Goal: Task Accomplishment & Management: Manage account settings

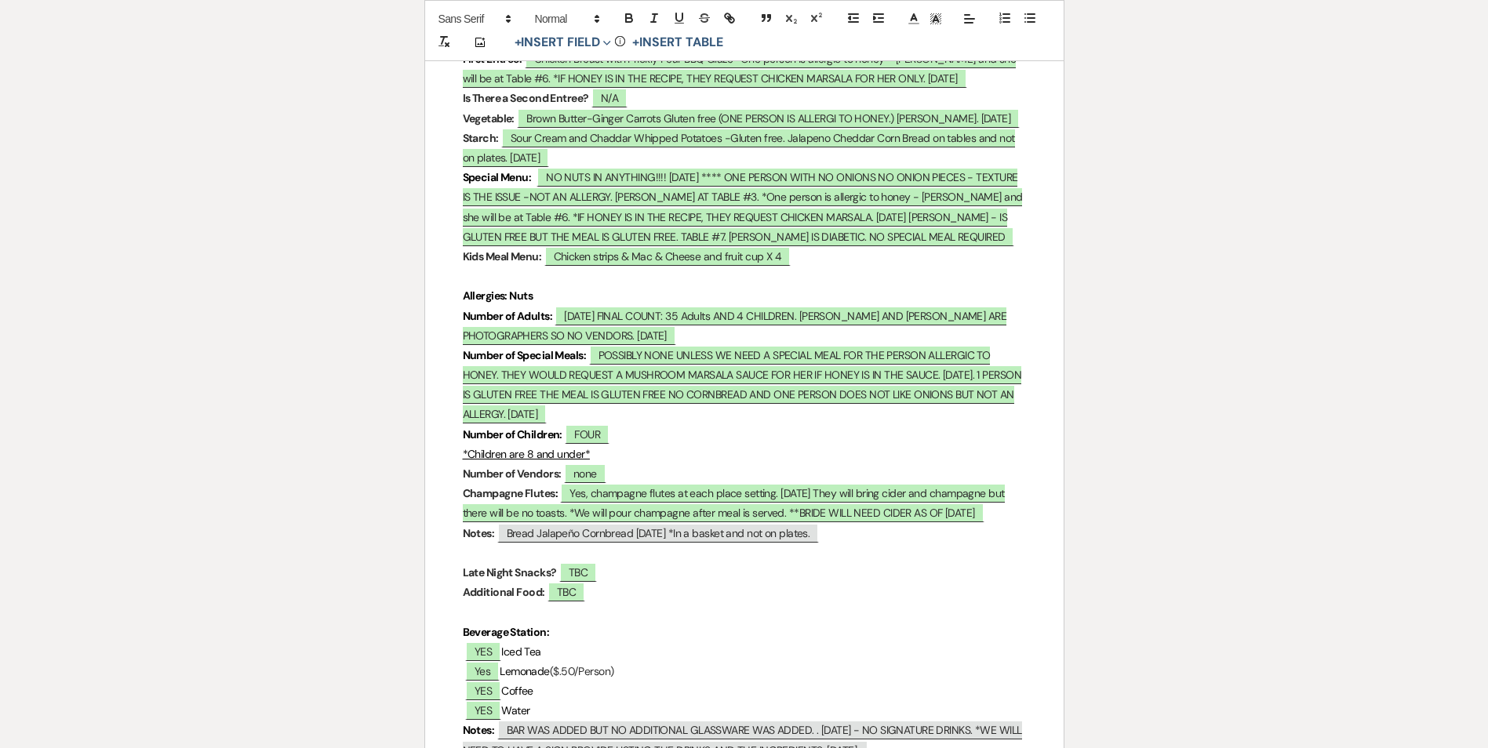
scroll to position [4550, 0]
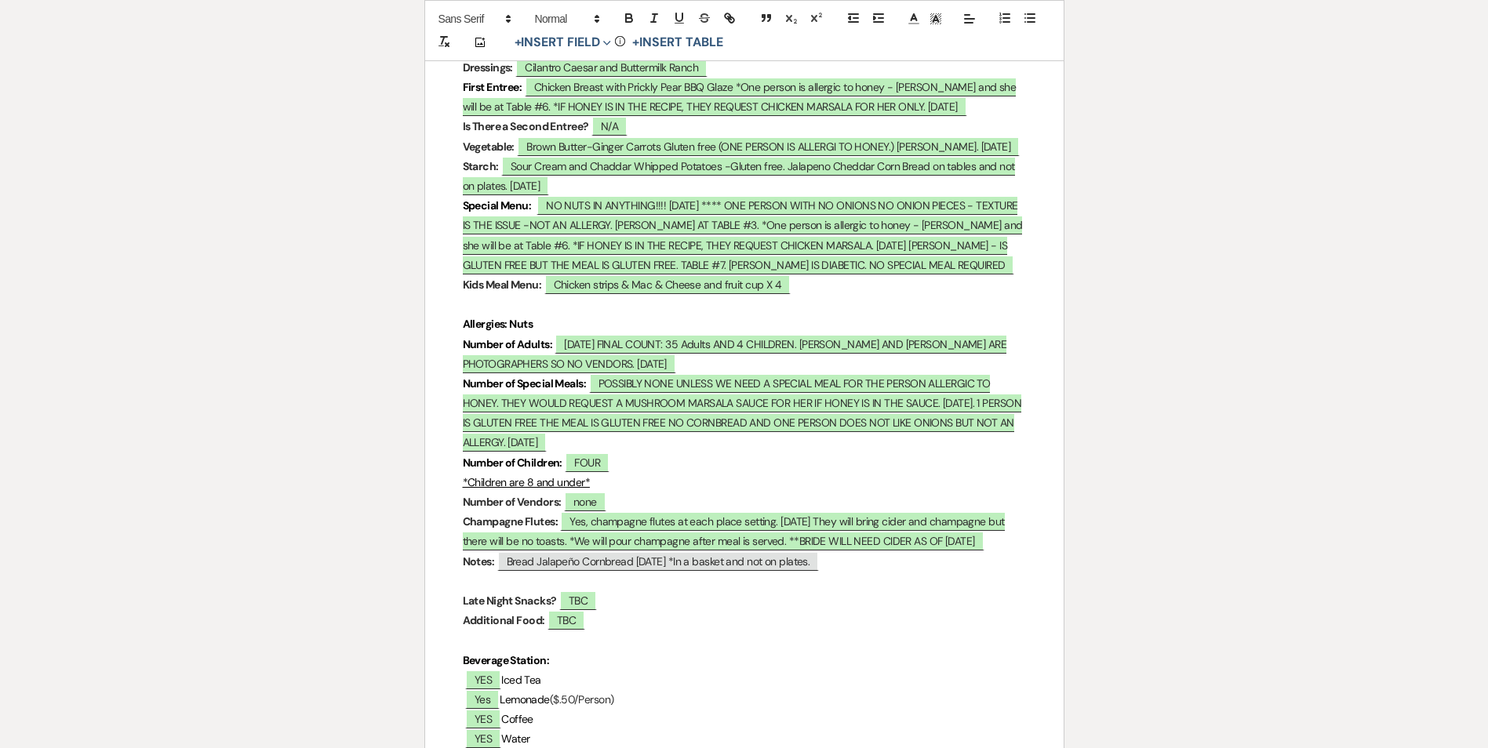
scroll to position [4471, 0]
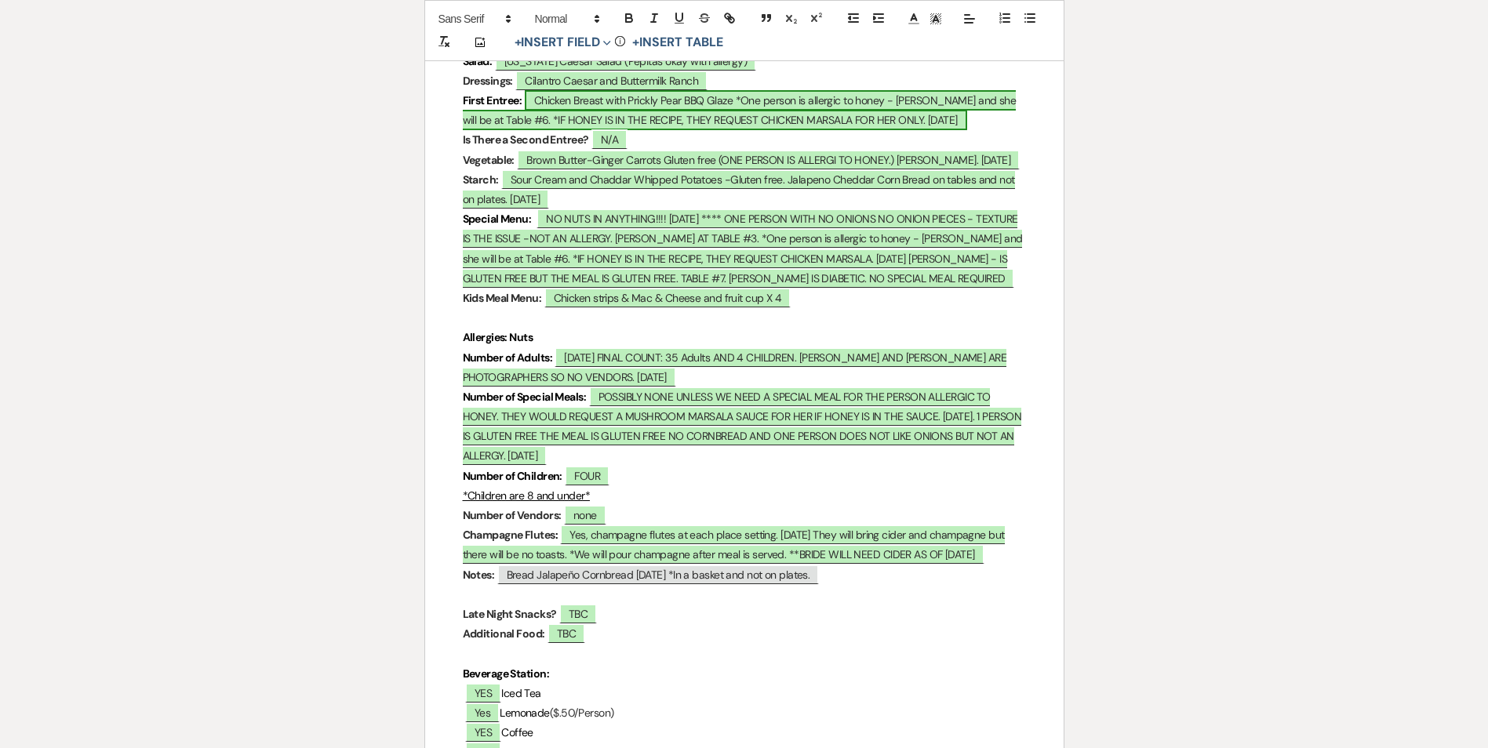
click at [686, 125] on span "Chicken Breast with Prickly Pear BBQ Glaze *One person is allergic to honey - […" at bounding box center [740, 110] width 554 height 40
select select "owner"
select select "custom_placeholder"
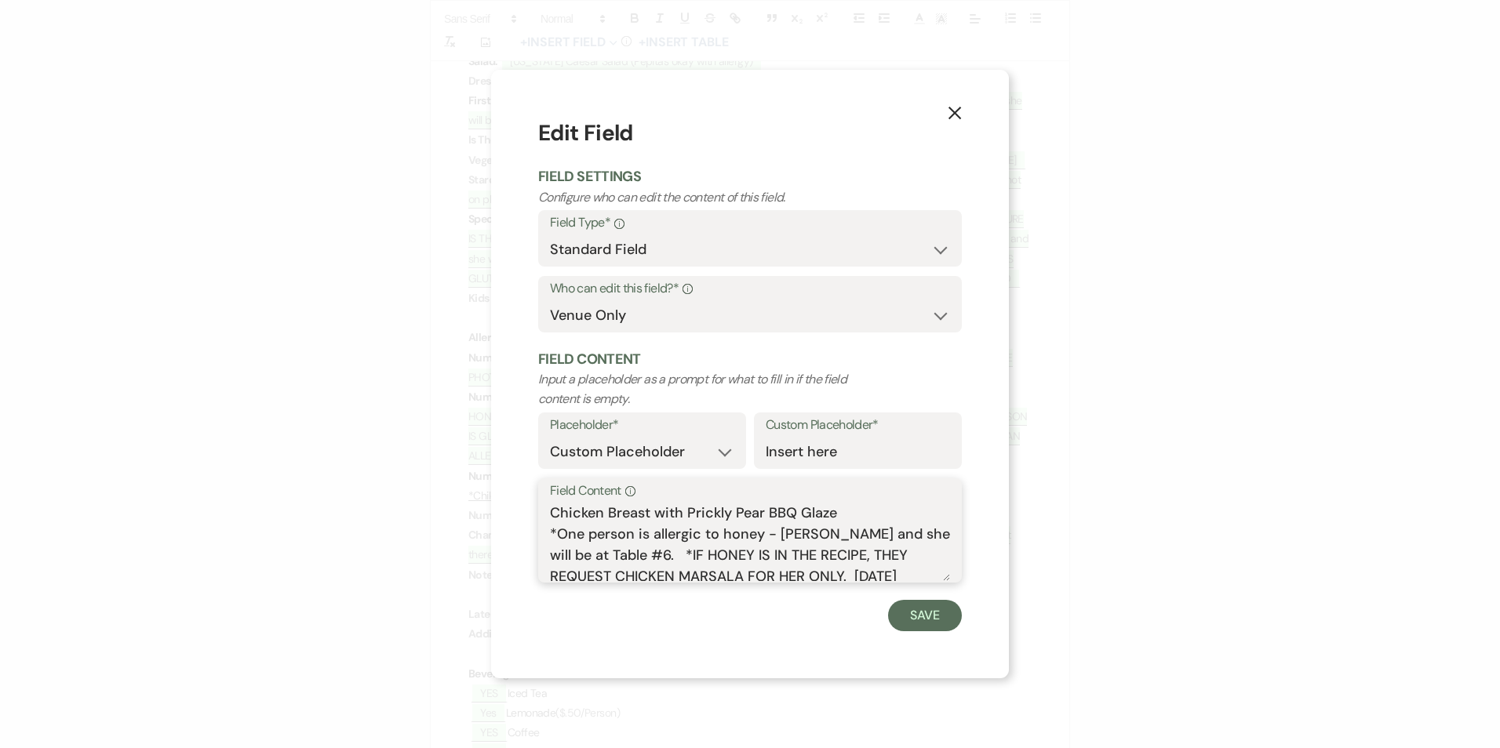
drag, startPoint x: 776, startPoint y: 535, endPoint x: 700, endPoint y: 562, distance: 80.2
click at [700, 562] on textarea "Chicken Breast with Prickly Pear BBQ Glaze *One person is allergic to honey - […" at bounding box center [750, 542] width 400 height 78
click at [959, 113] on icon "X" at bounding box center [955, 113] width 14 height 14
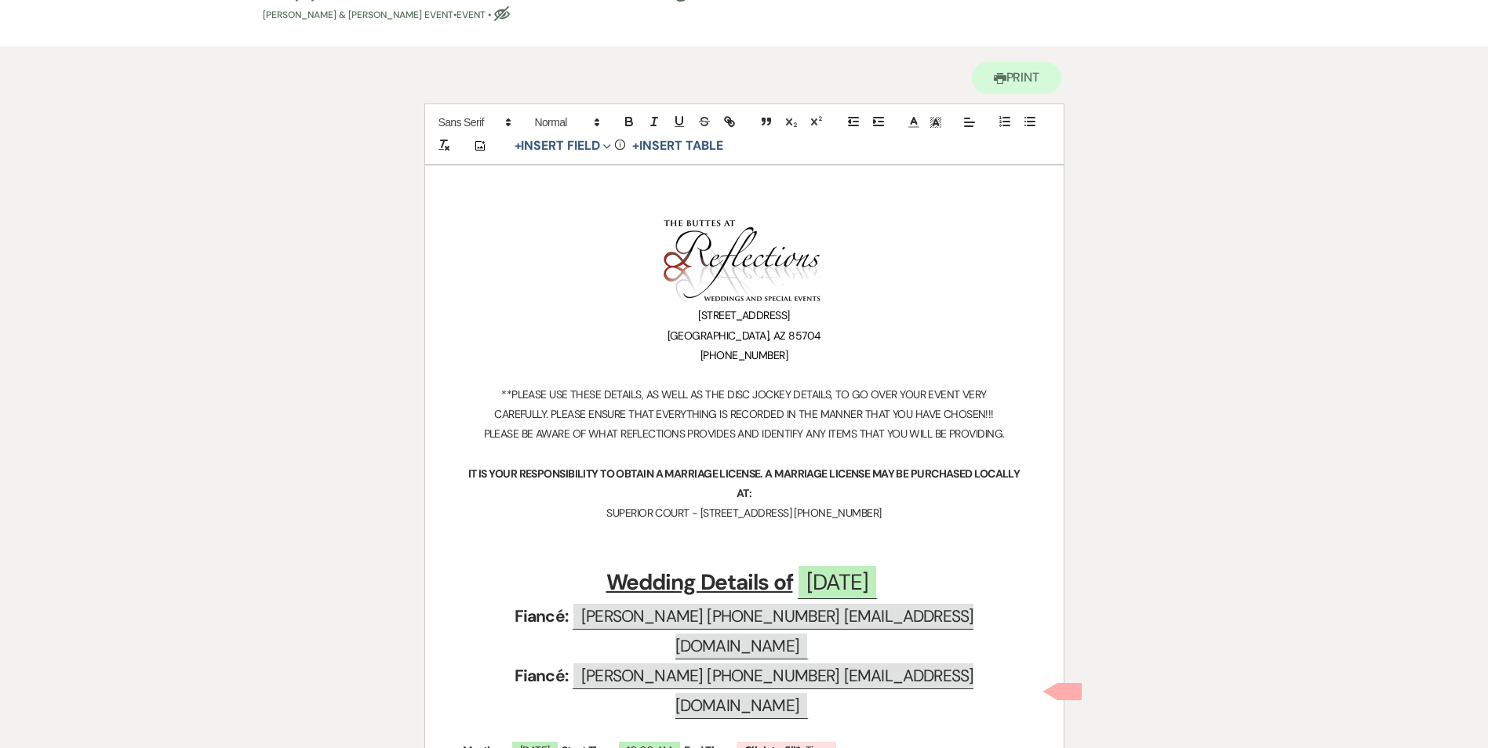
scroll to position [0, 0]
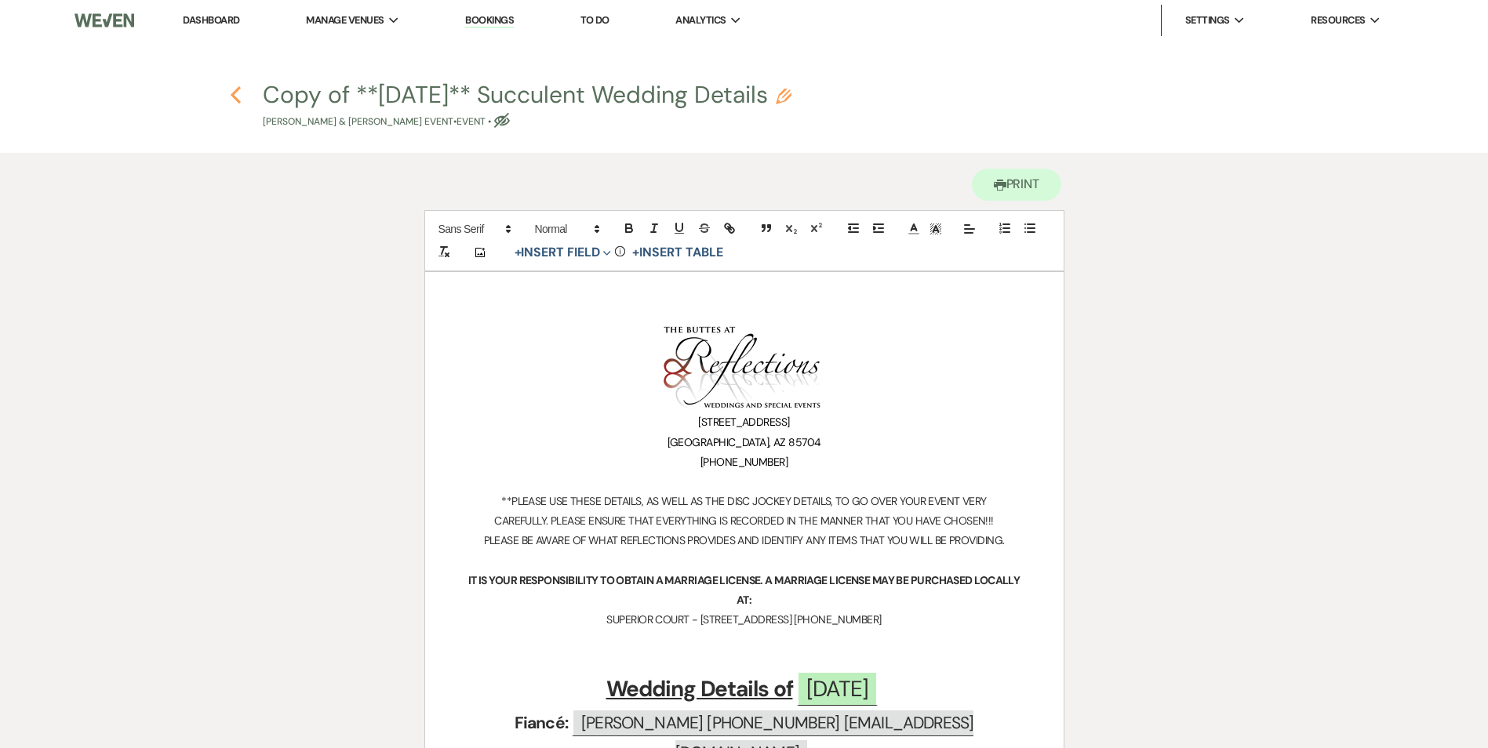
click at [232, 94] on use "button" at bounding box center [236, 94] width 10 height 17
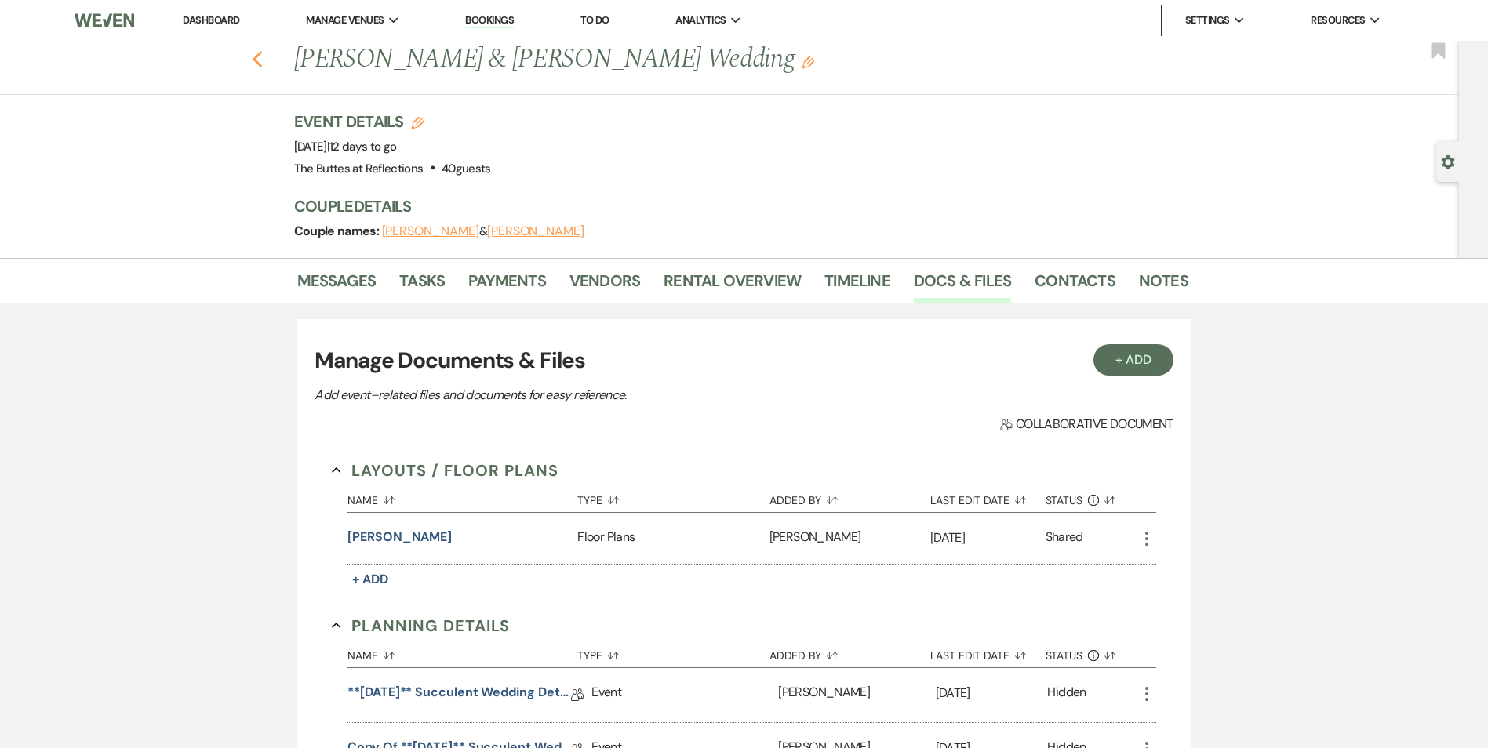
click at [260, 59] on use "button" at bounding box center [257, 59] width 10 height 17
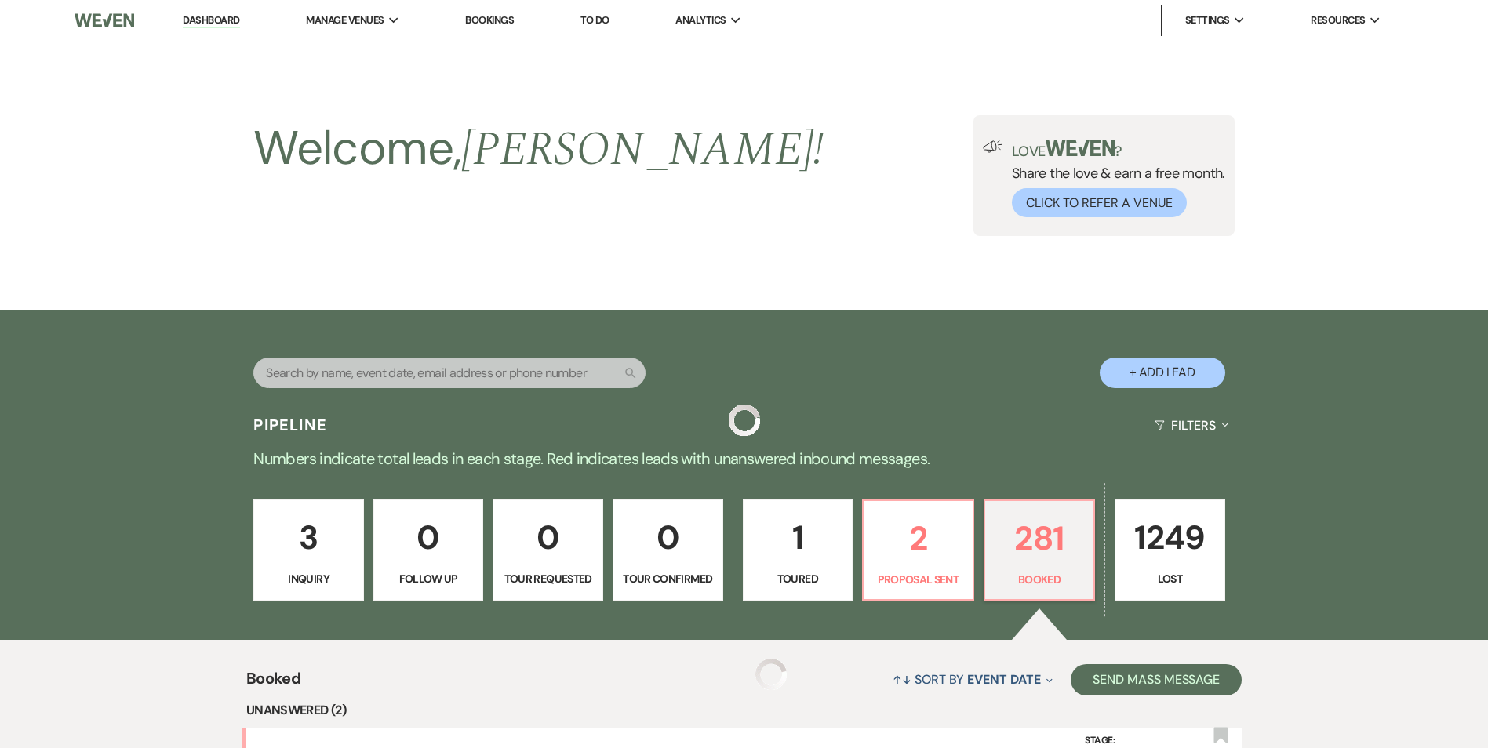
scroll to position [697, 0]
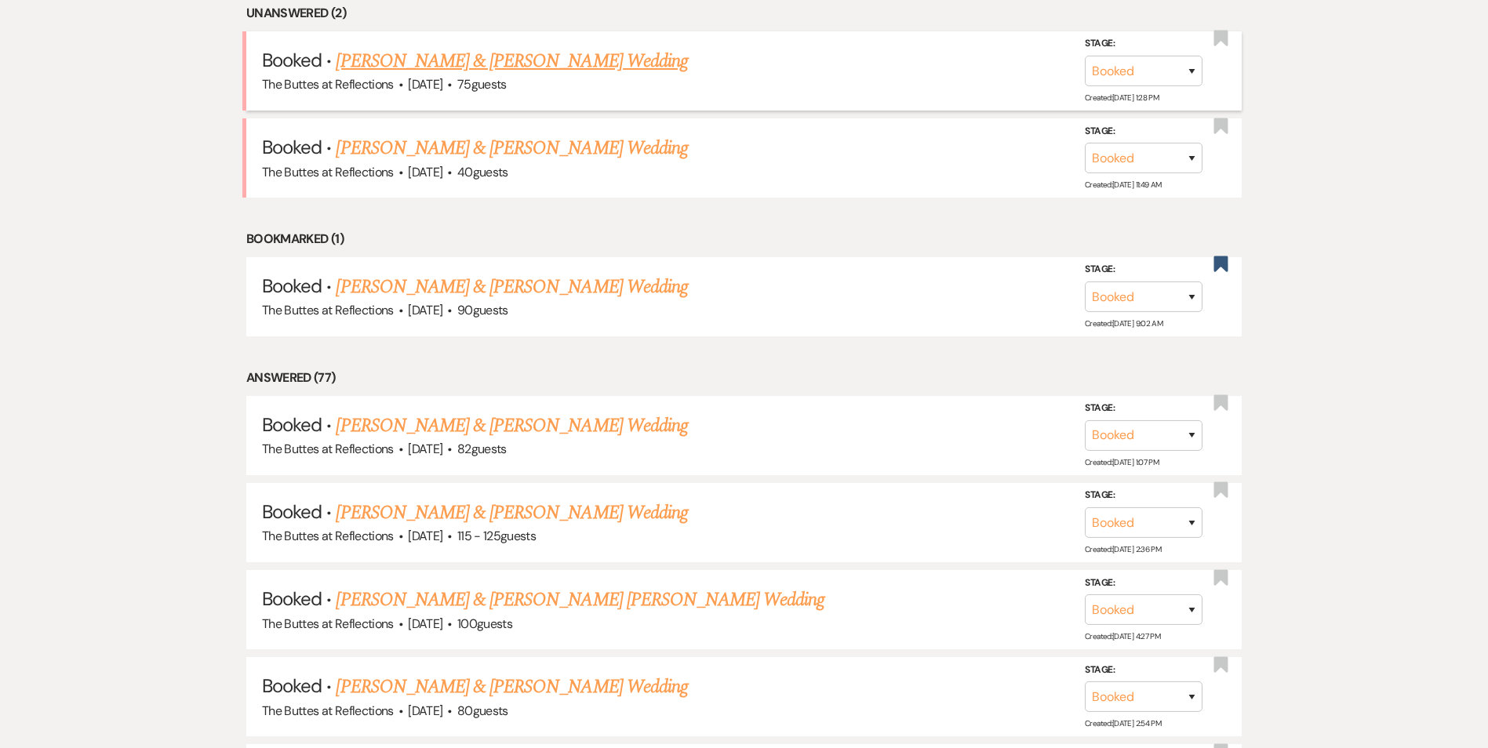
click at [557, 59] on link "[PERSON_NAME] & [PERSON_NAME] Wedding" at bounding box center [511, 61] width 351 height 28
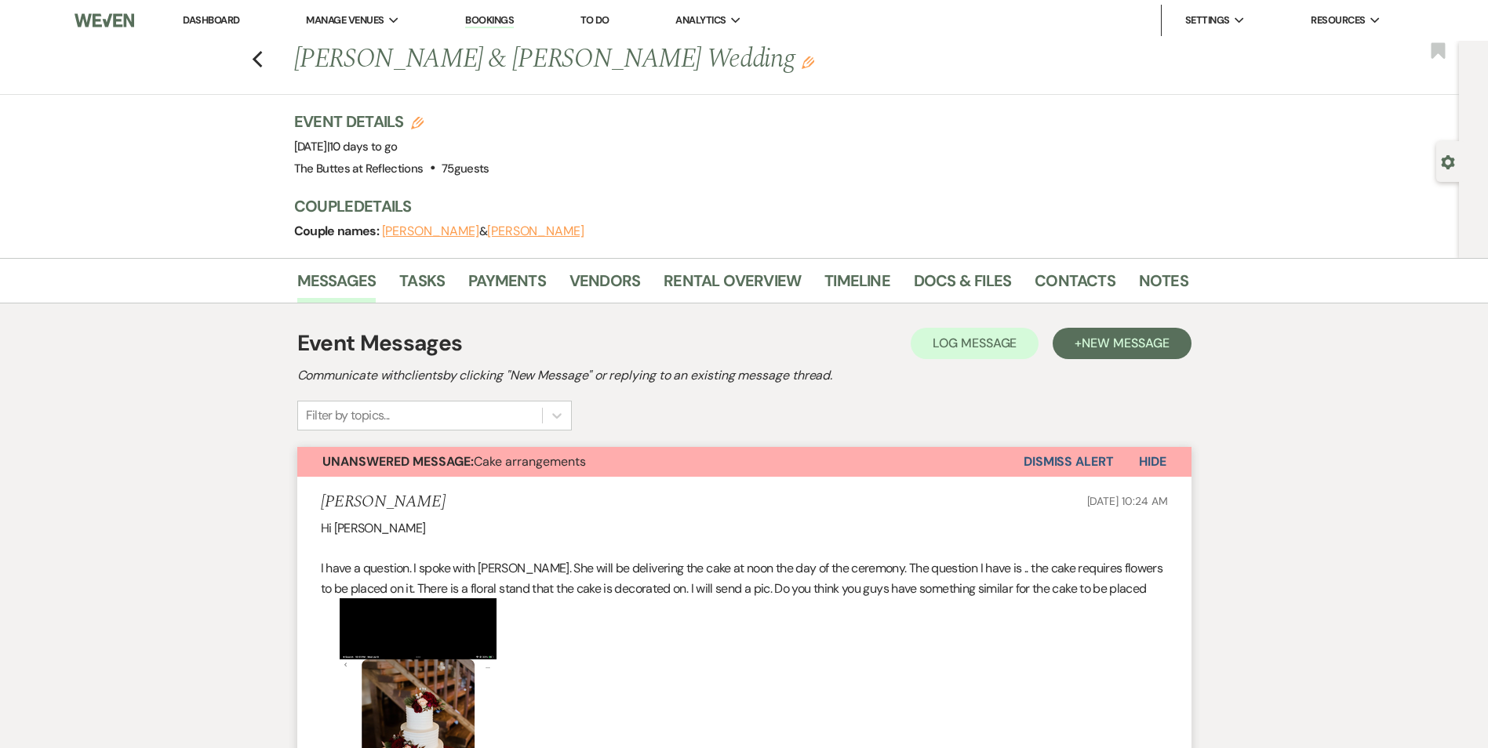
click at [1064, 461] on button "Dismiss Alert" at bounding box center [1069, 462] width 90 height 30
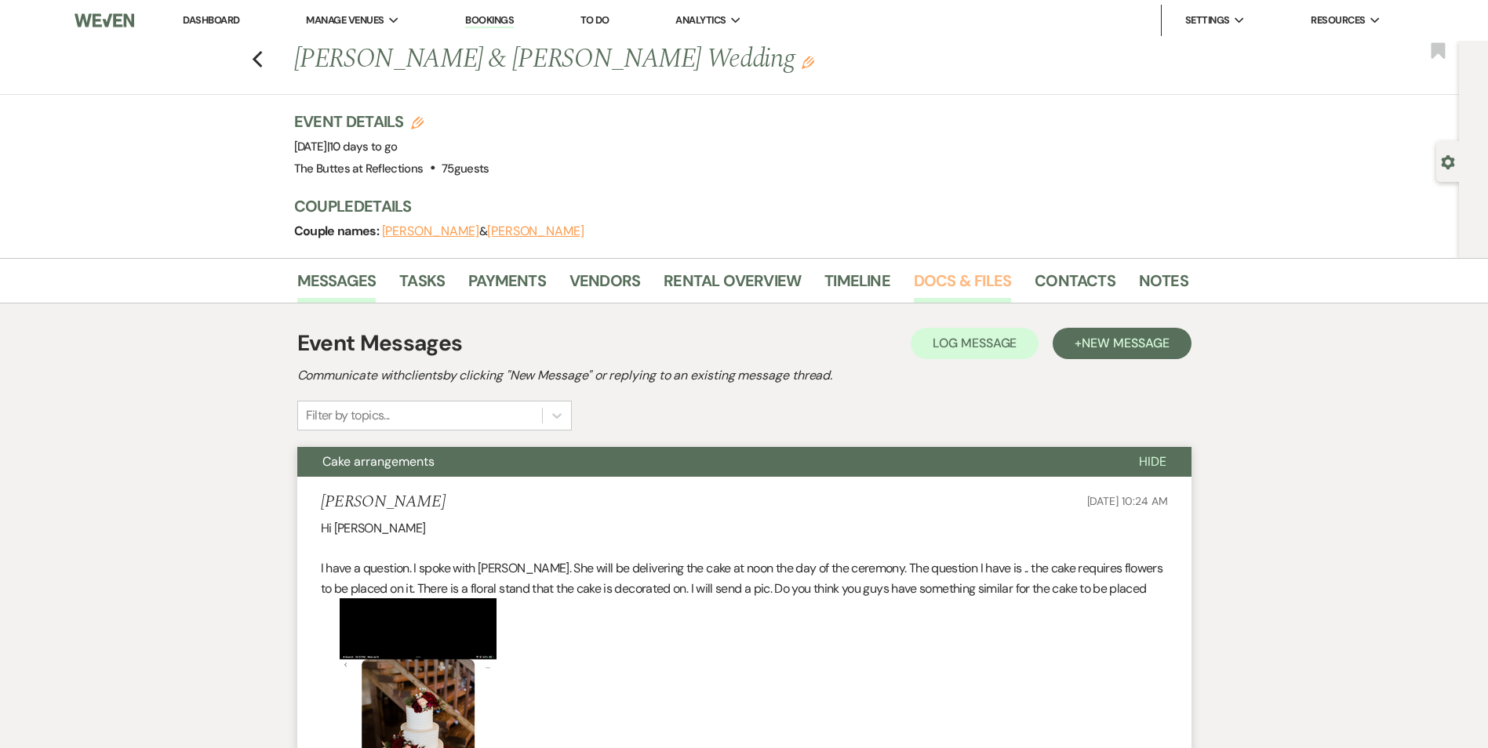
click at [914, 293] on link "Docs & Files" at bounding box center [962, 285] width 97 height 35
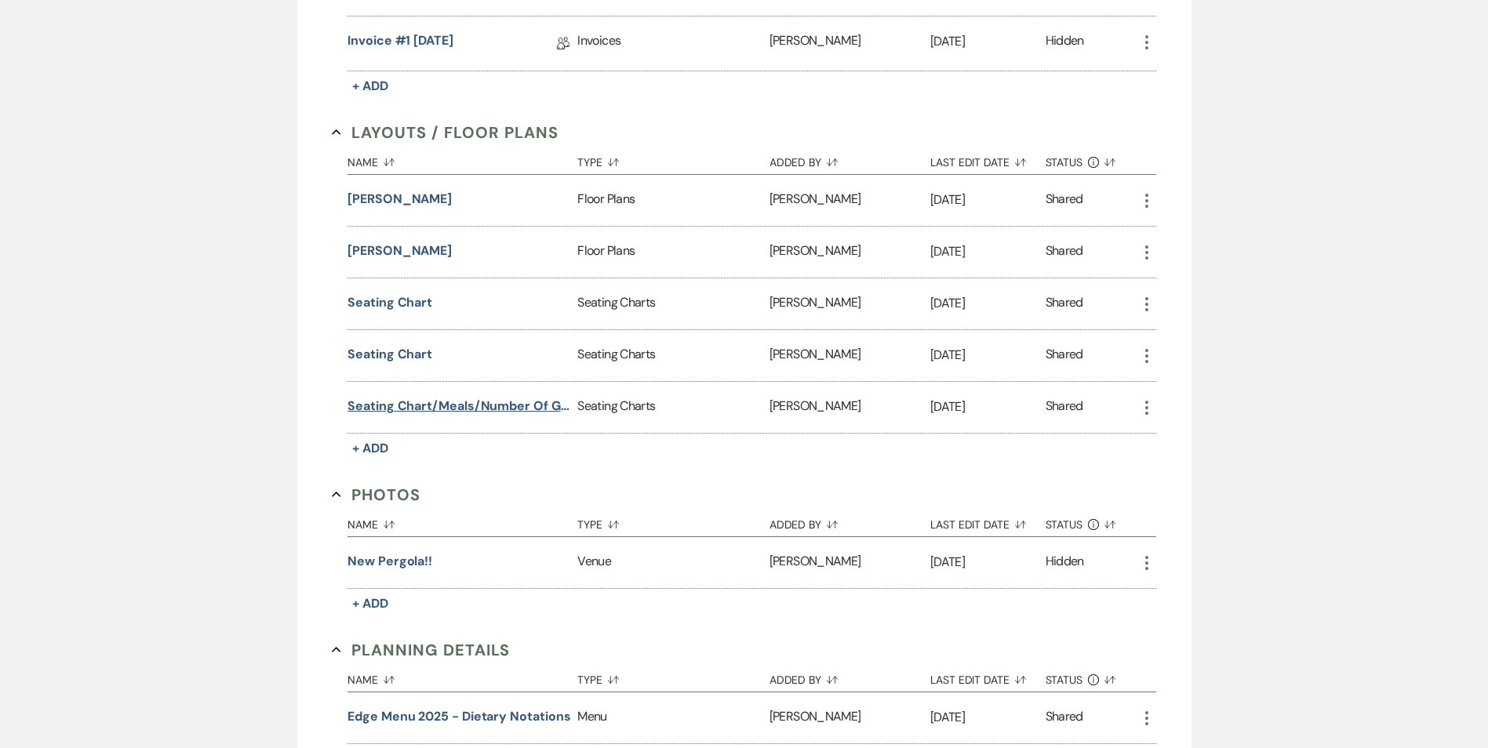
scroll to position [549, 0]
click at [479, 406] on button "Seating chart/meals/number of guests" at bounding box center [460, 405] width 224 height 19
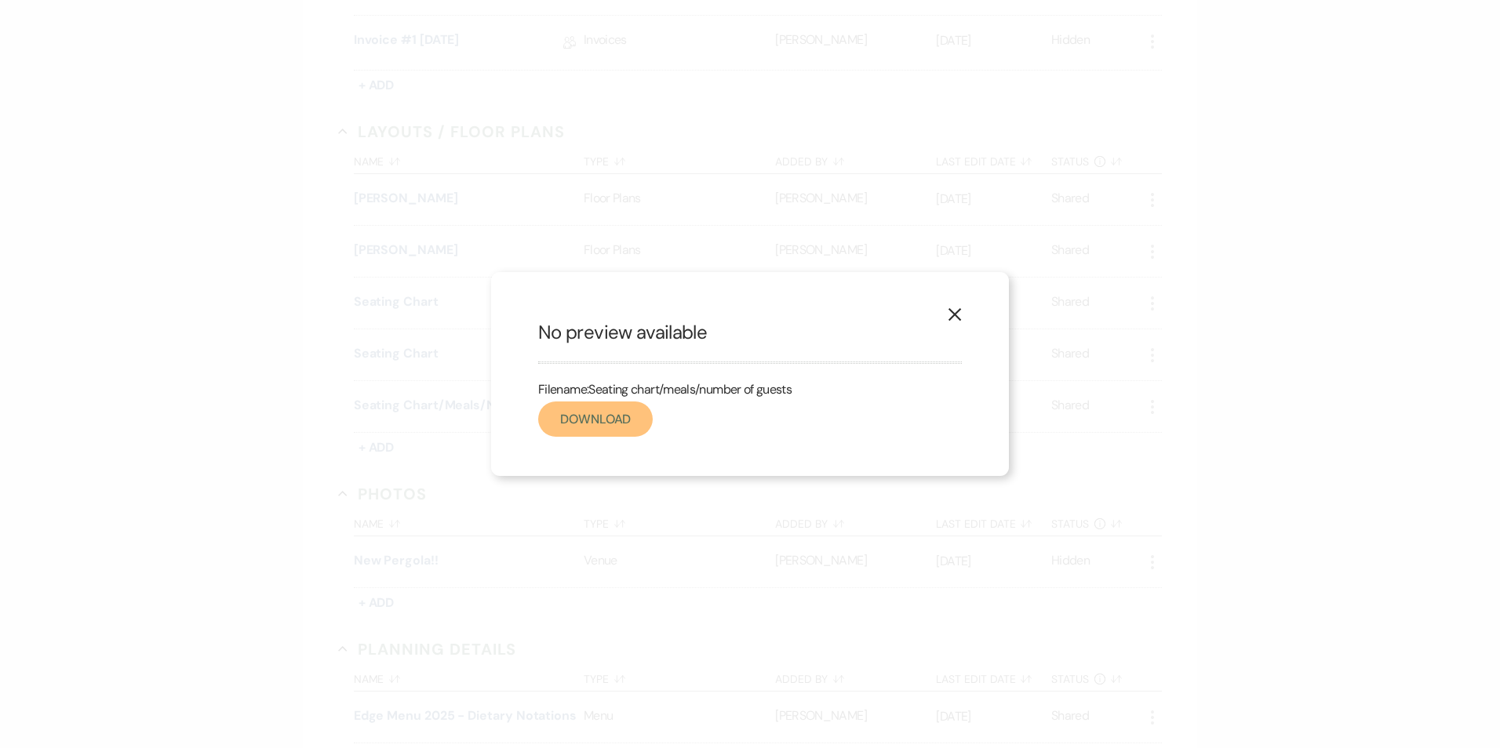
click at [584, 419] on link "Download" at bounding box center [595, 419] width 115 height 35
click at [958, 319] on icon "X" at bounding box center [955, 314] width 14 height 14
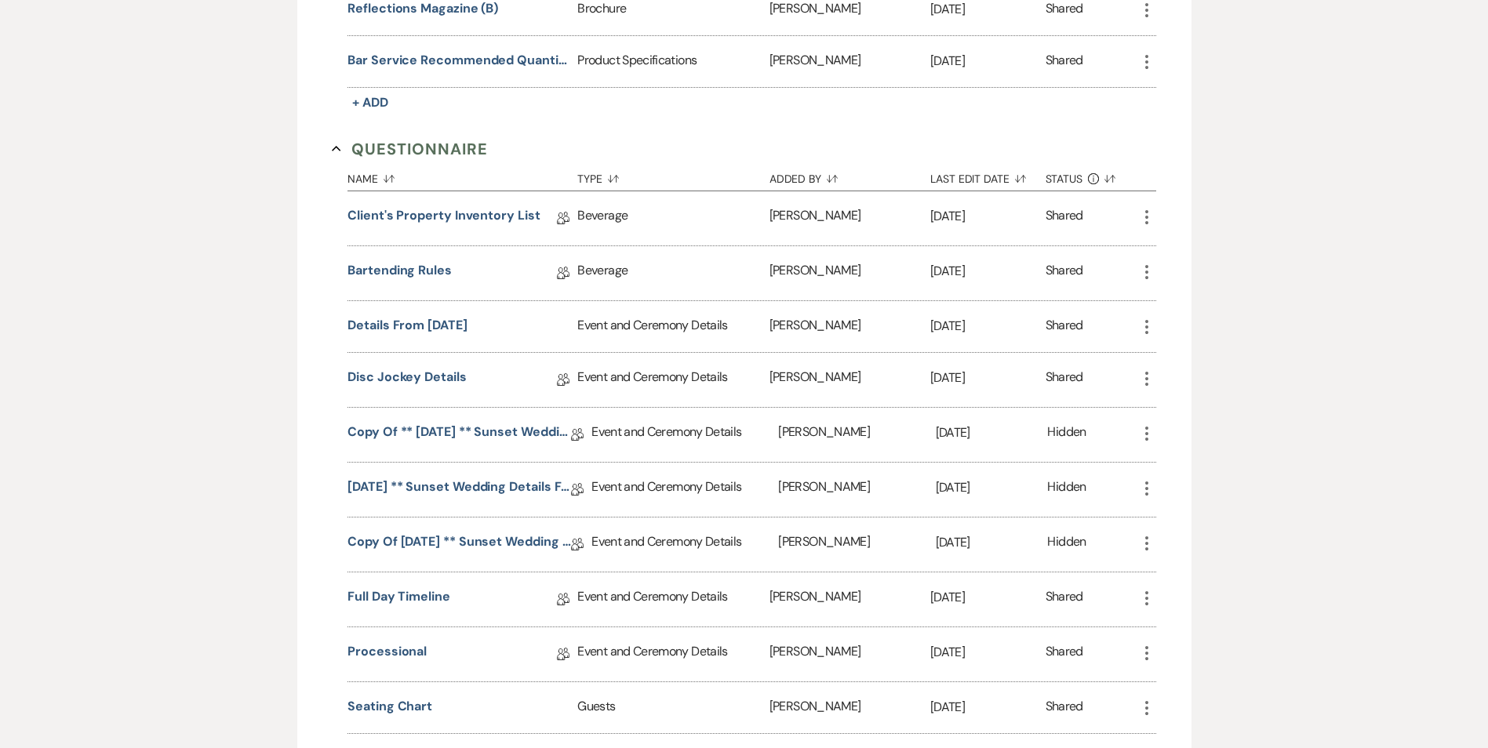
scroll to position [1490, 0]
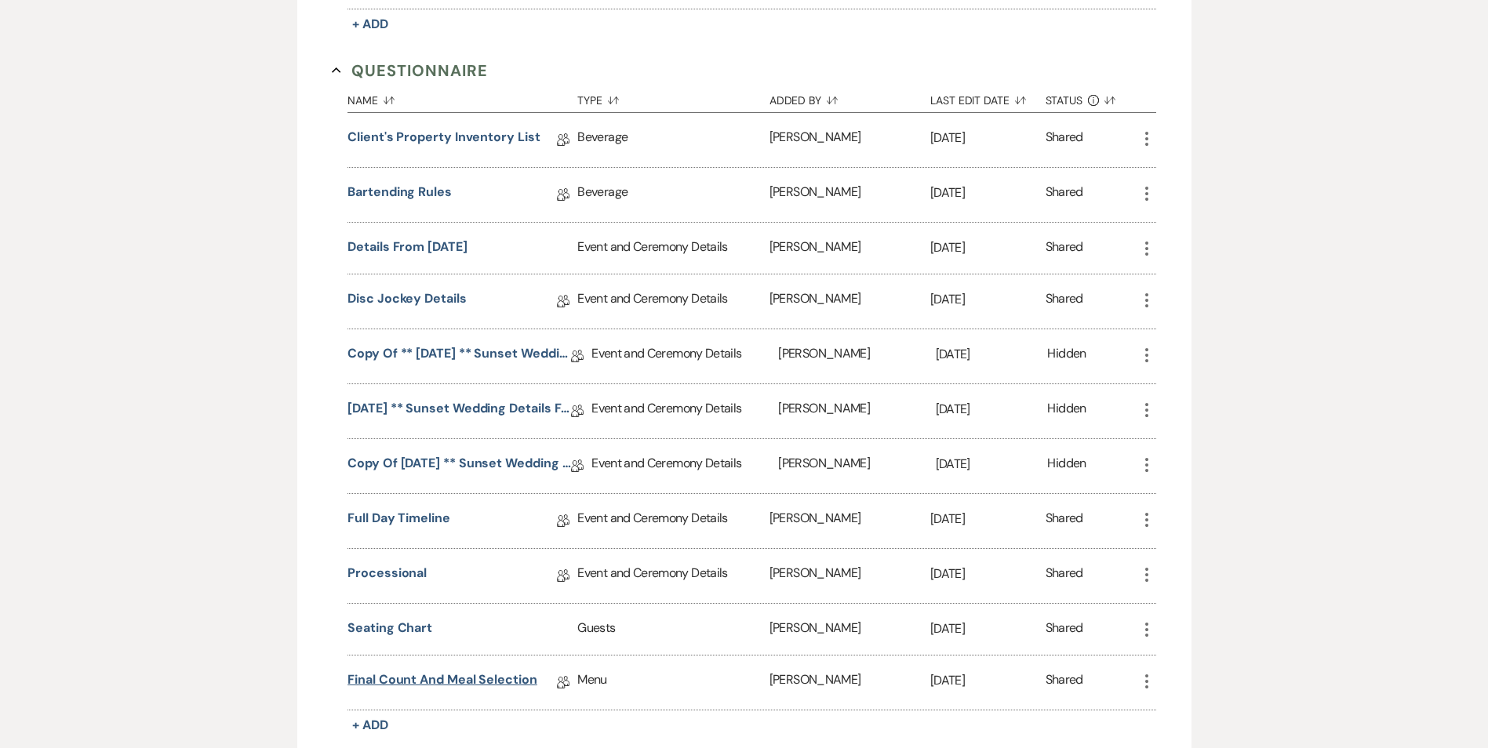
click at [493, 681] on link "Final Count and Meal Selection" at bounding box center [443, 683] width 190 height 24
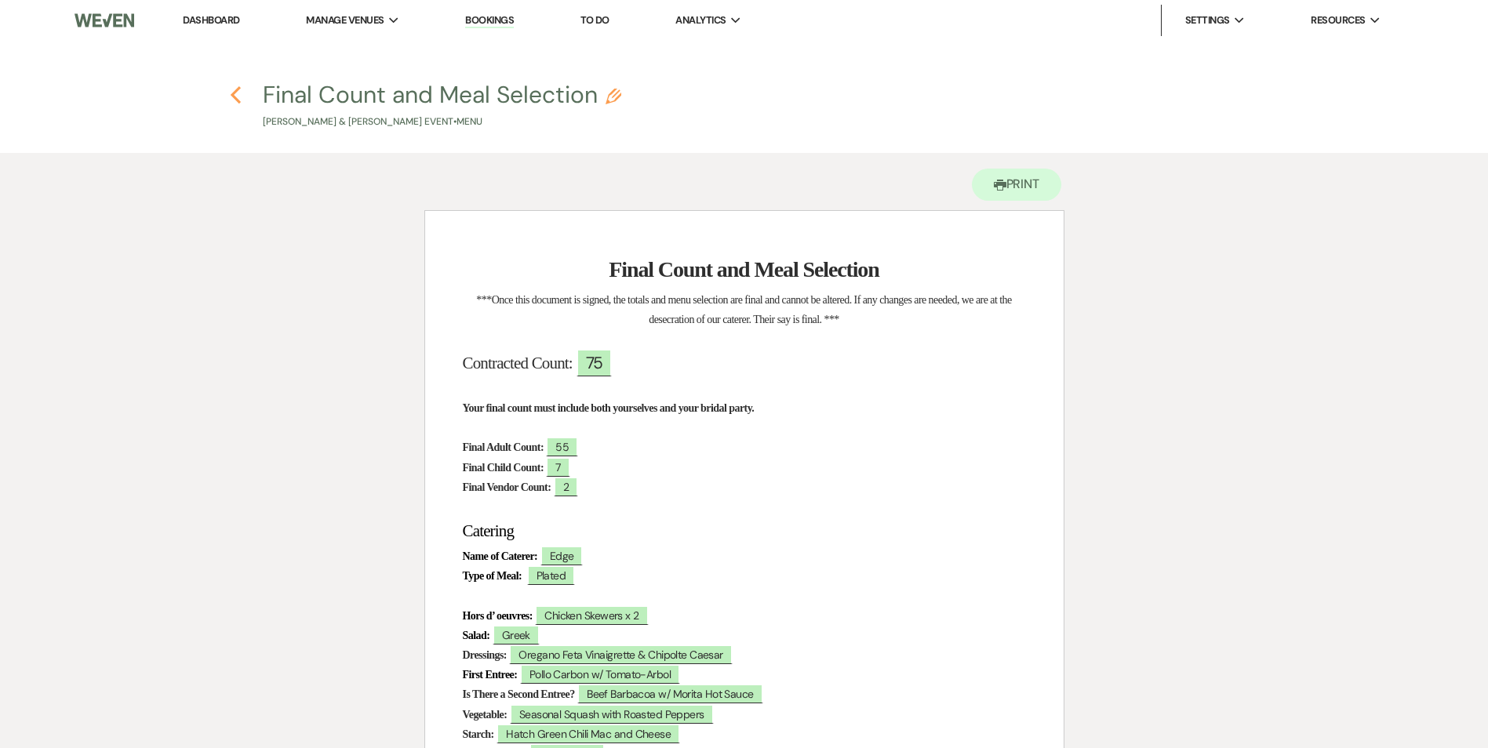
click at [230, 96] on icon "Previous" at bounding box center [236, 95] width 12 height 19
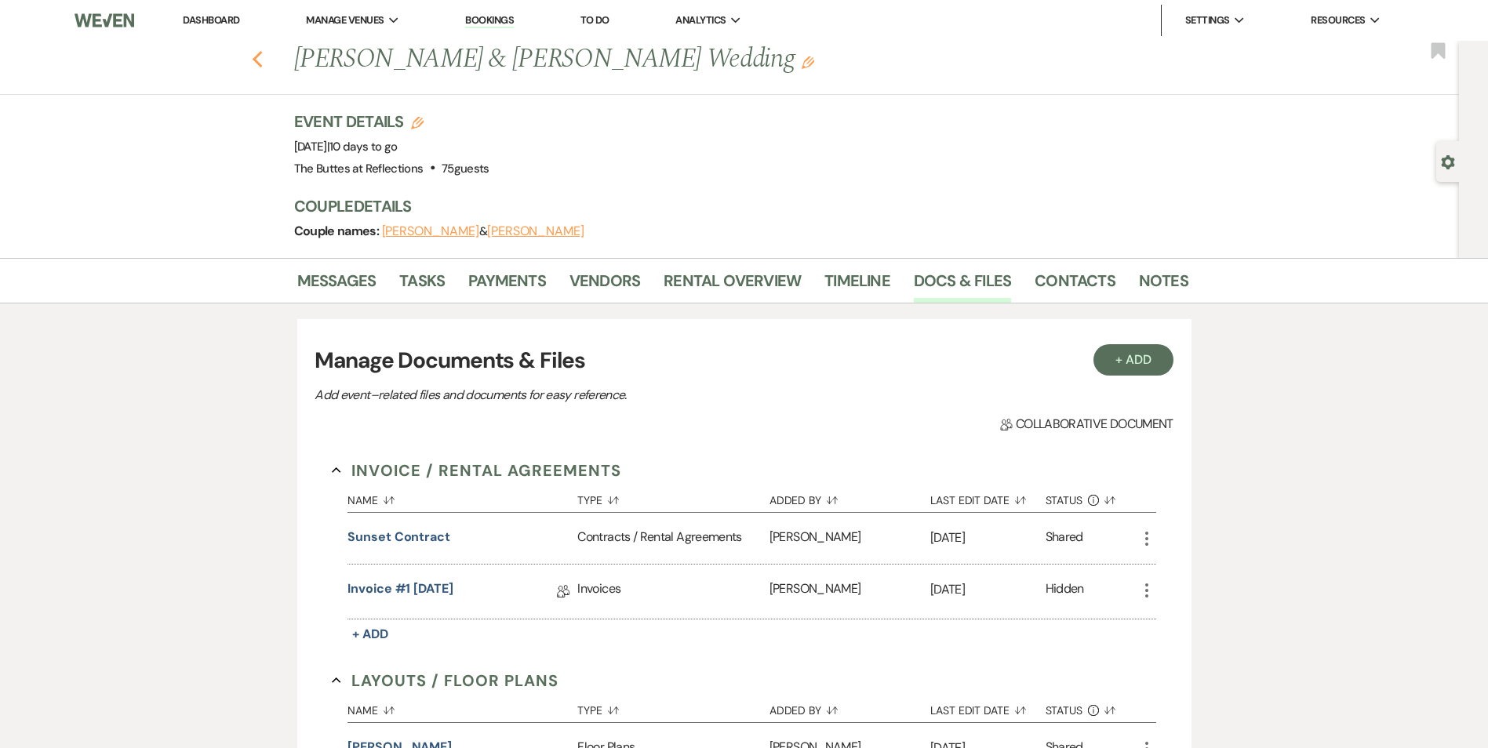
click at [261, 64] on icon "Previous" at bounding box center [258, 59] width 12 height 19
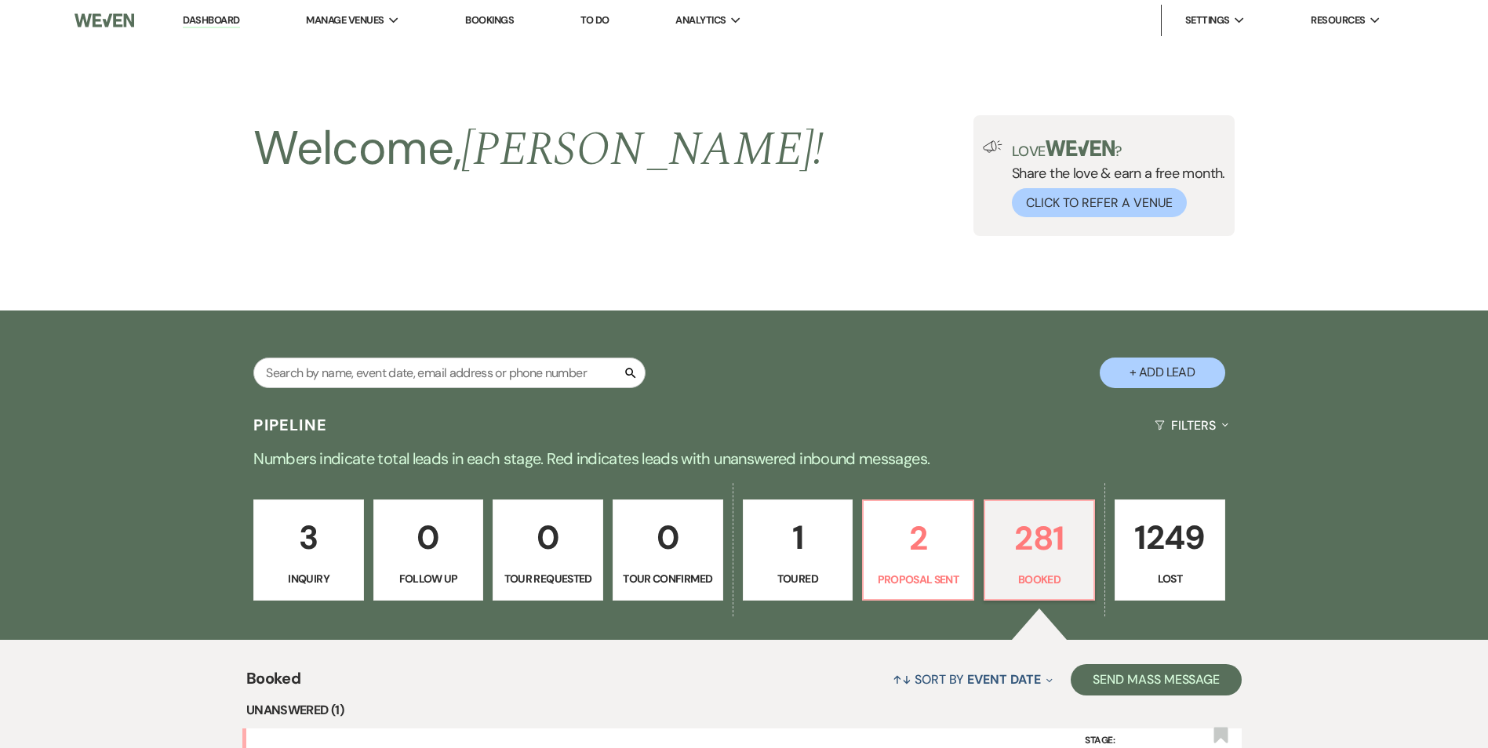
scroll to position [697, 0]
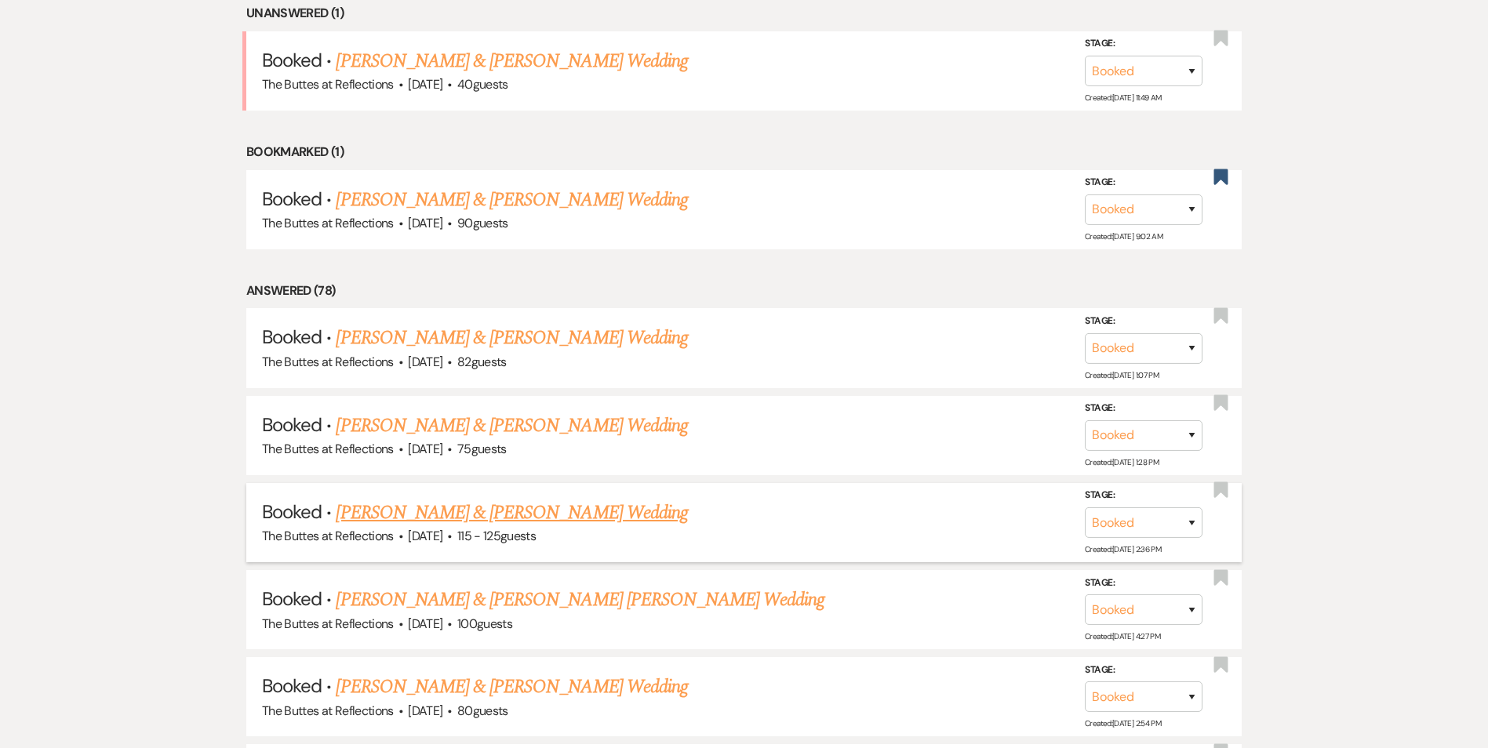
click at [519, 510] on link "[PERSON_NAME] & [PERSON_NAME] Wedding" at bounding box center [511, 513] width 351 height 28
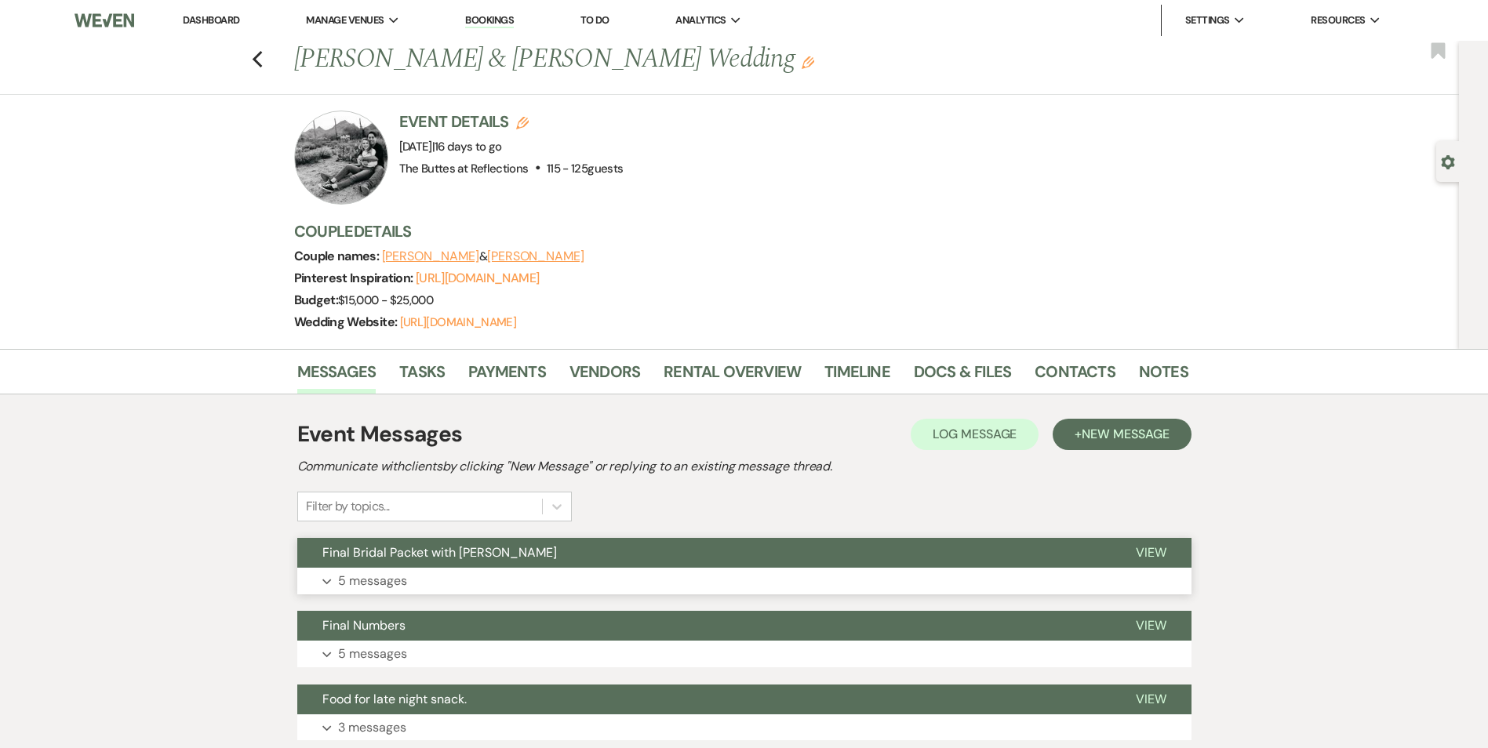
click at [519, 568] on button "Final Bridal Packet with [PERSON_NAME]" at bounding box center [703, 553] width 813 height 30
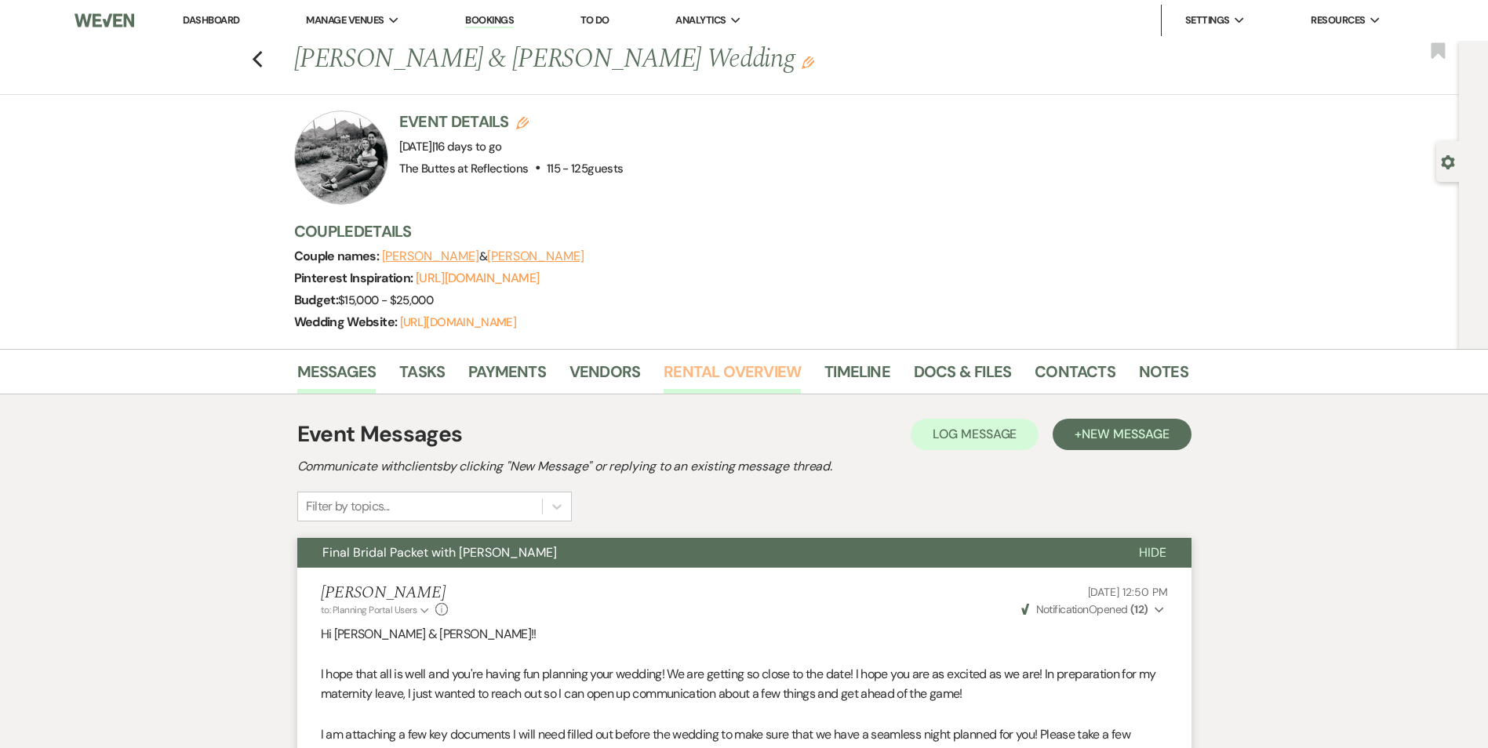
click at [750, 394] on link "Rental Overview" at bounding box center [732, 376] width 137 height 35
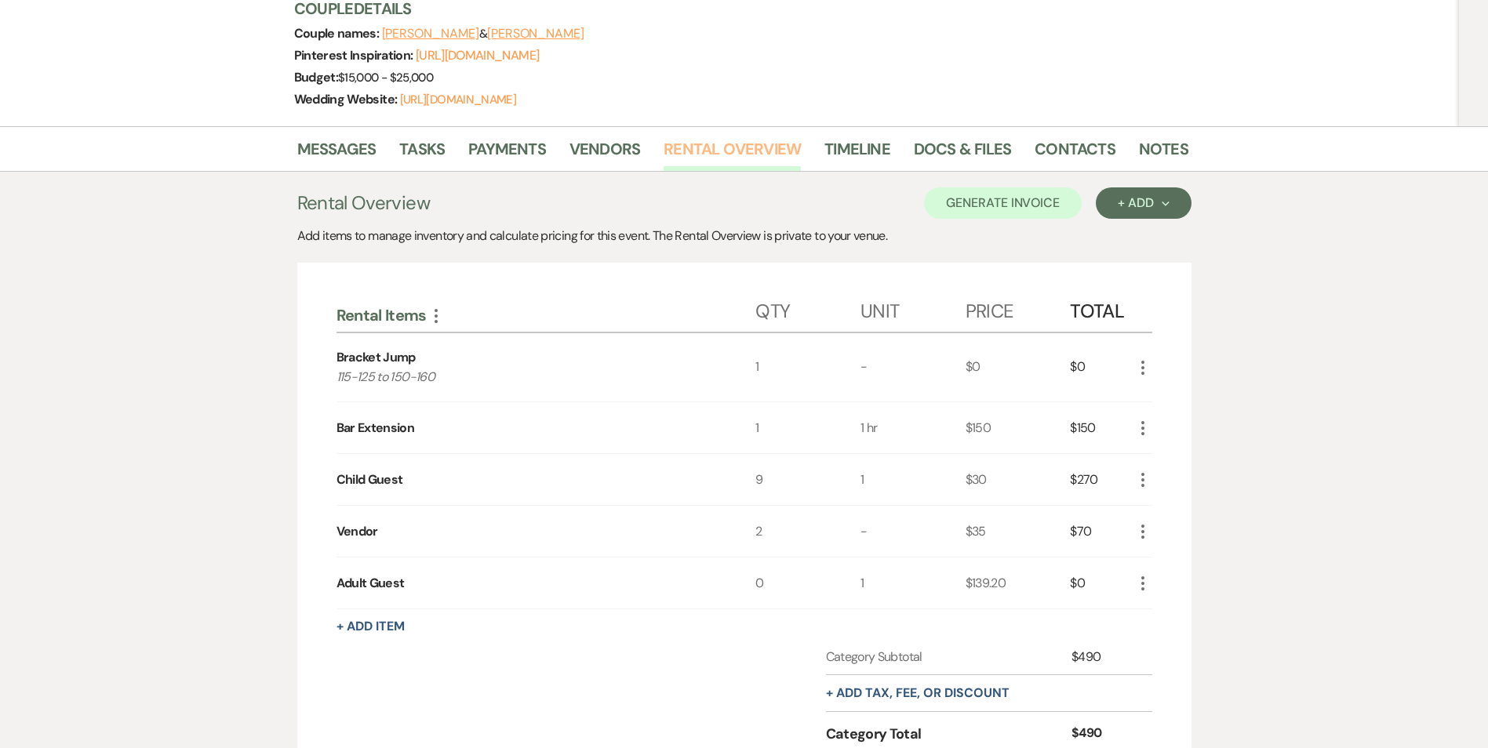
scroll to position [314, 0]
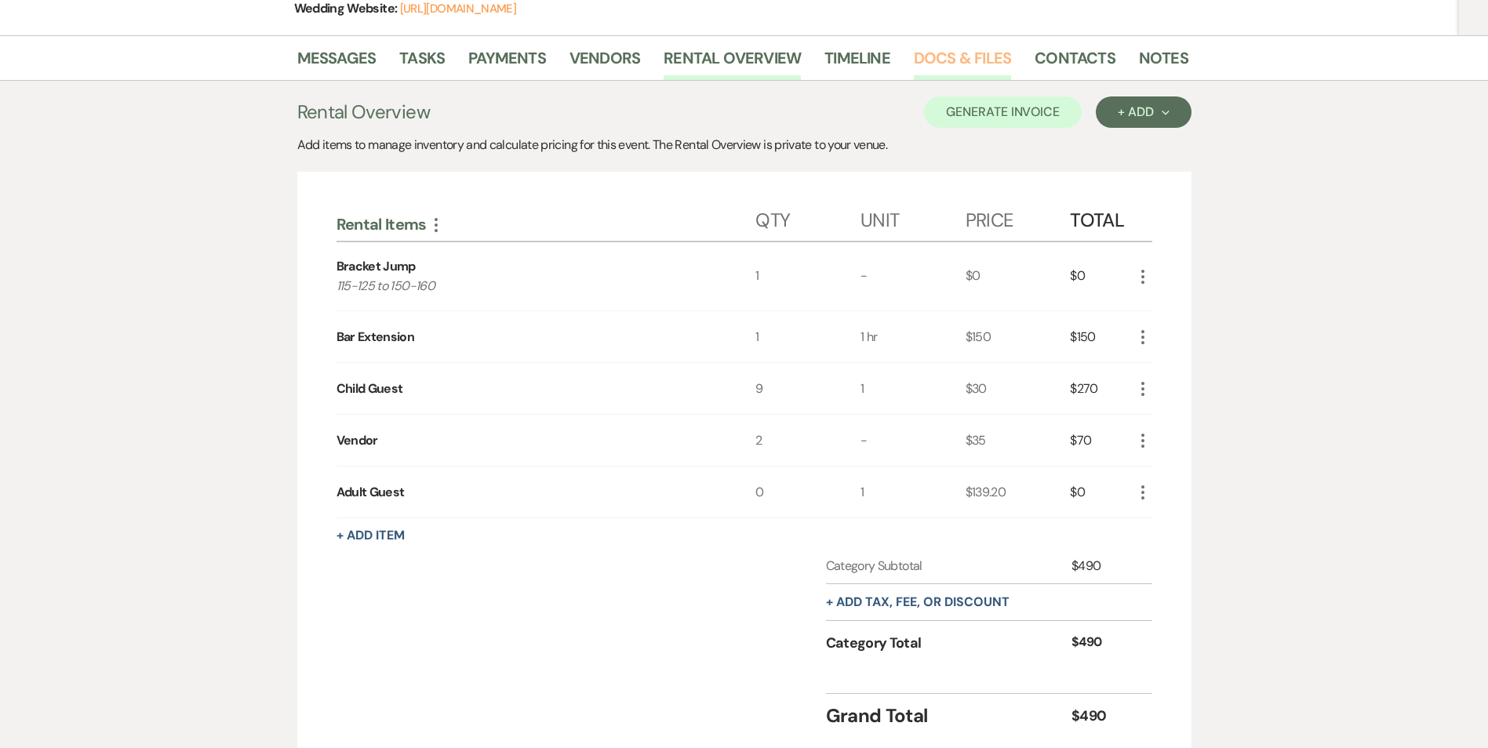
click at [946, 80] on link "Docs & Files" at bounding box center [962, 62] width 97 height 35
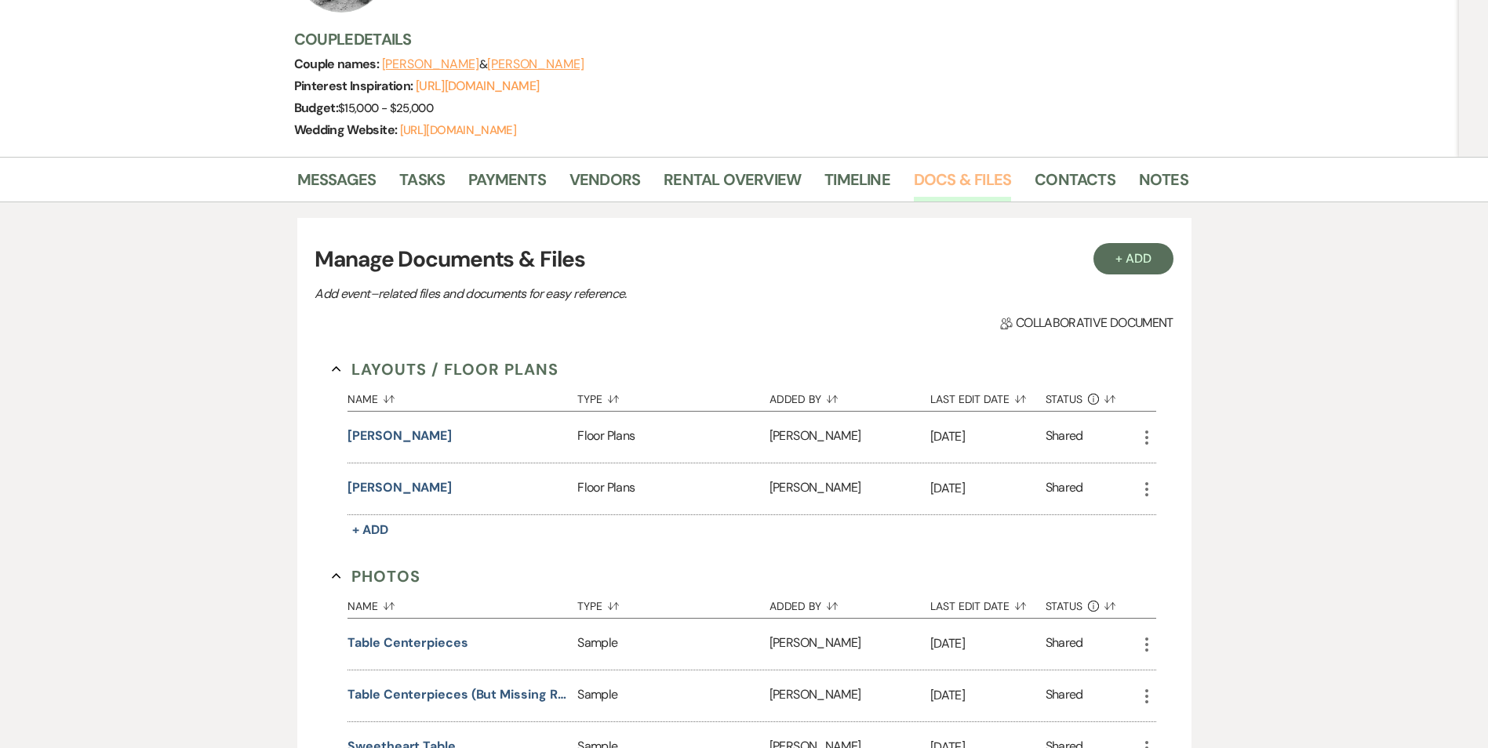
scroll to position [78, 0]
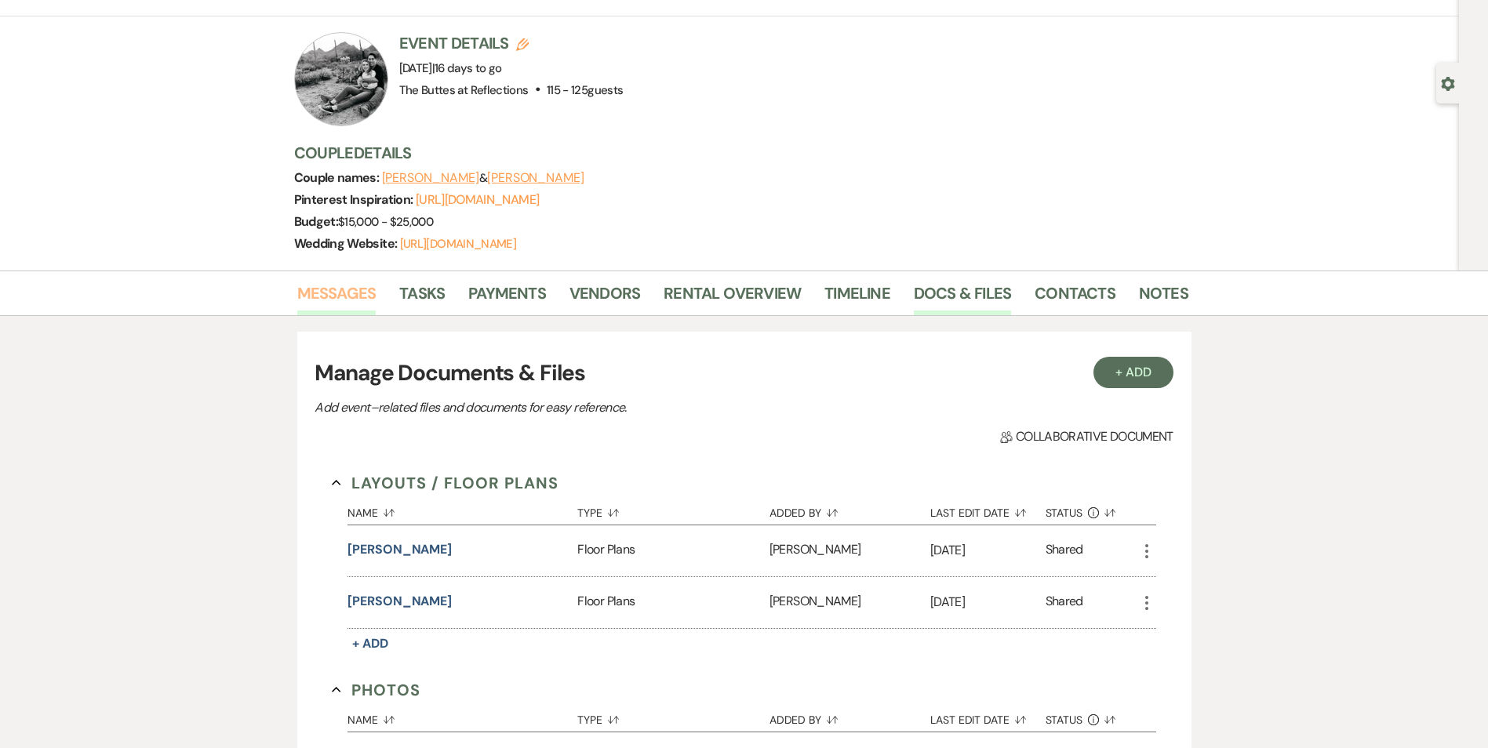
click at [353, 309] on link "Messages" at bounding box center [336, 298] width 79 height 35
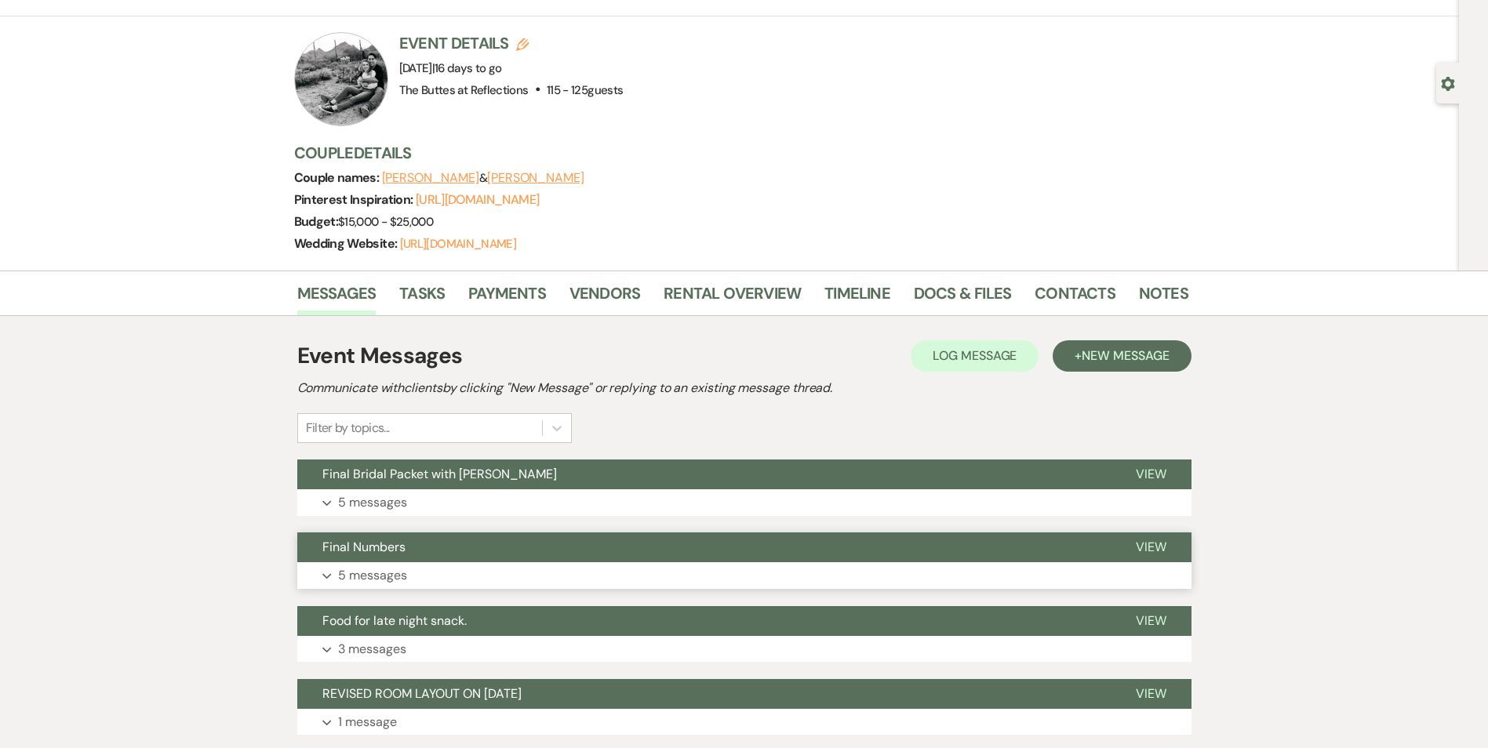
click at [590, 562] on button "Final Numbers" at bounding box center [703, 548] width 813 height 30
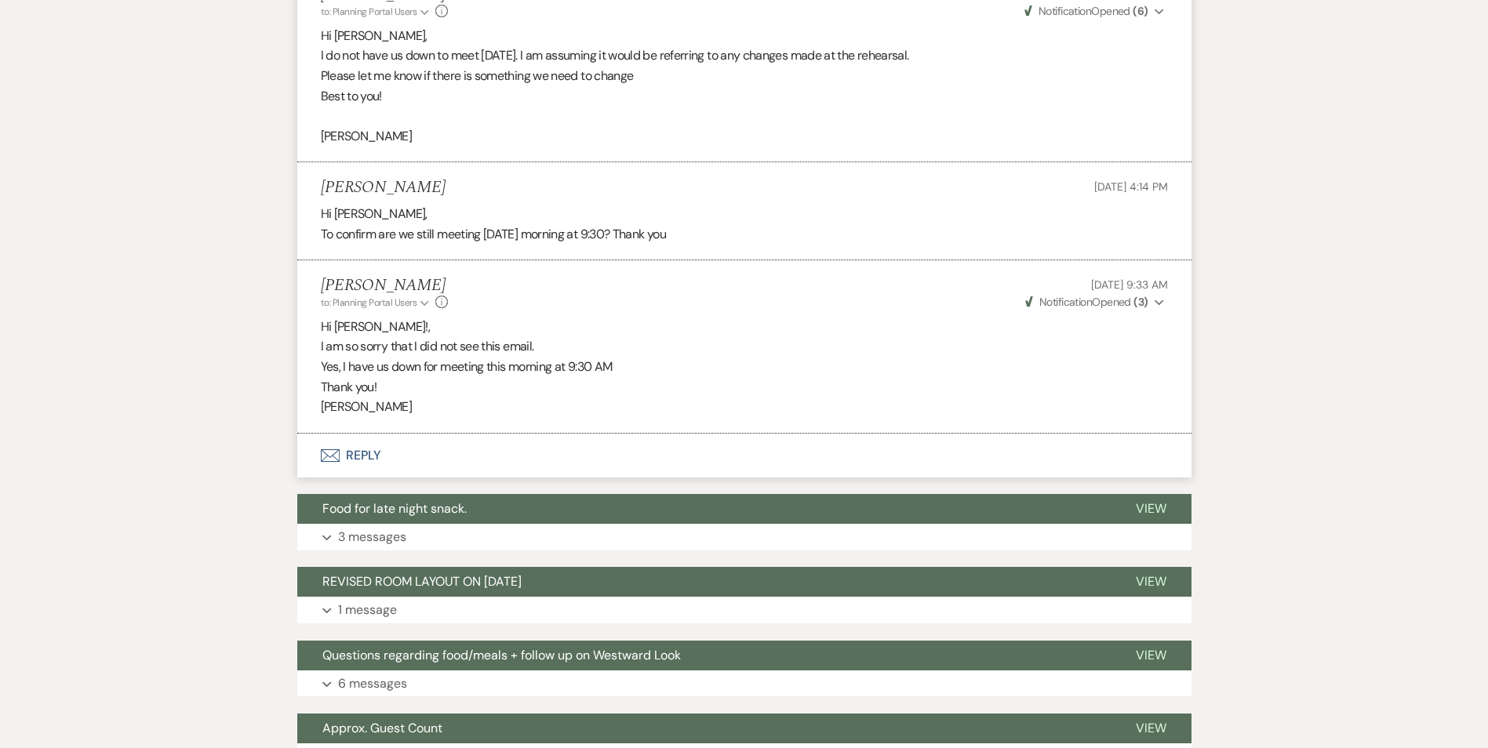
scroll to position [1020, 0]
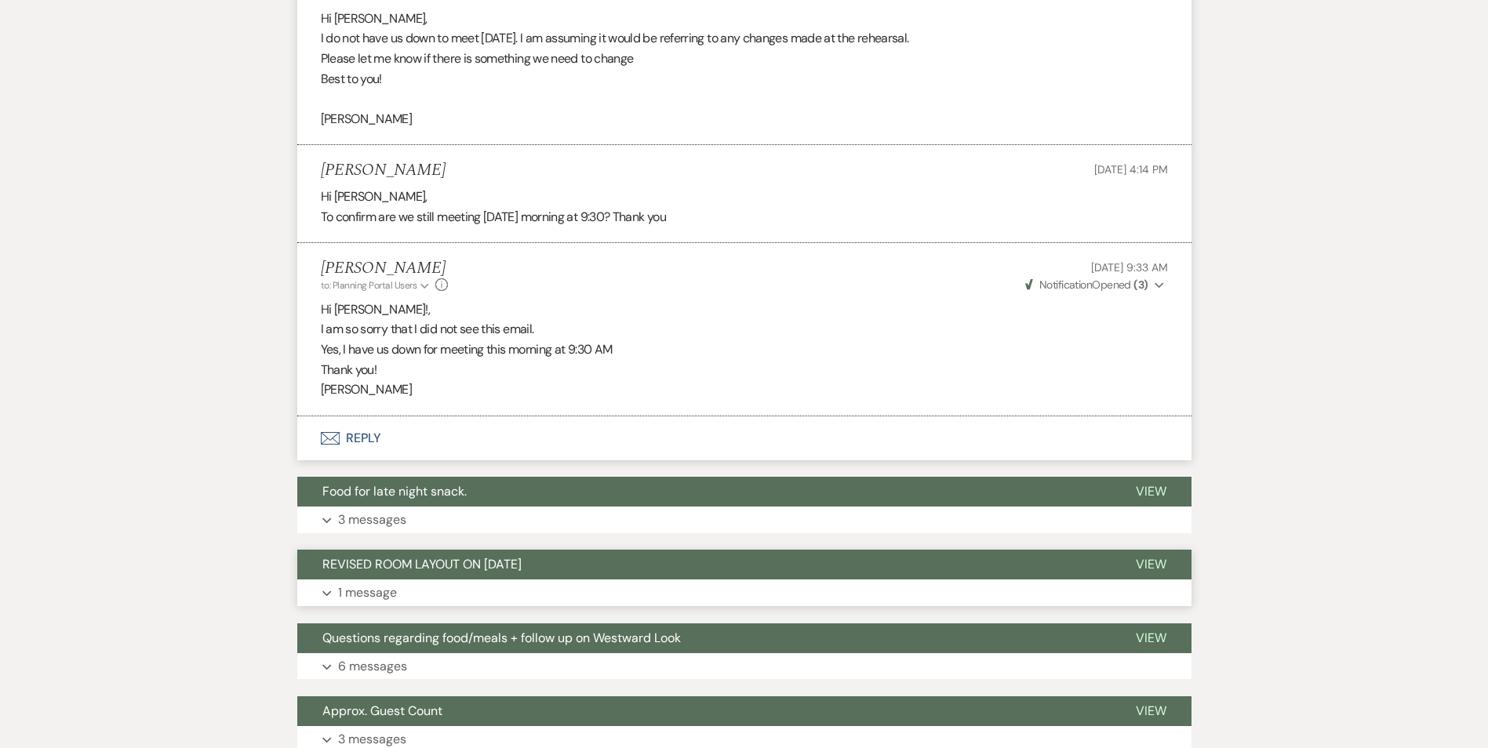
click at [619, 580] on button "REVISED ROOM LAYOUT ON [DATE]" at bounding box center [703, 565] width 813 height 30
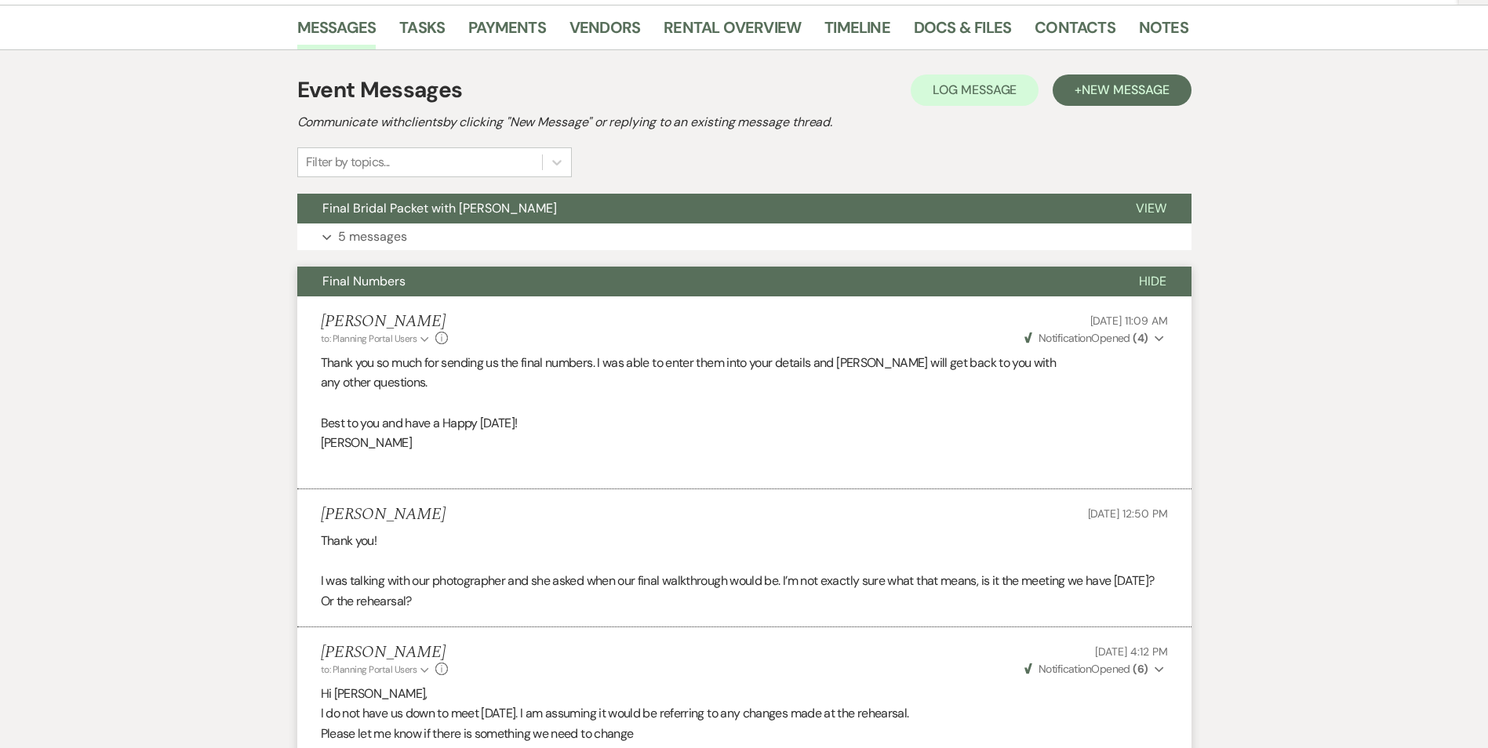
scroll to position [314, 0]
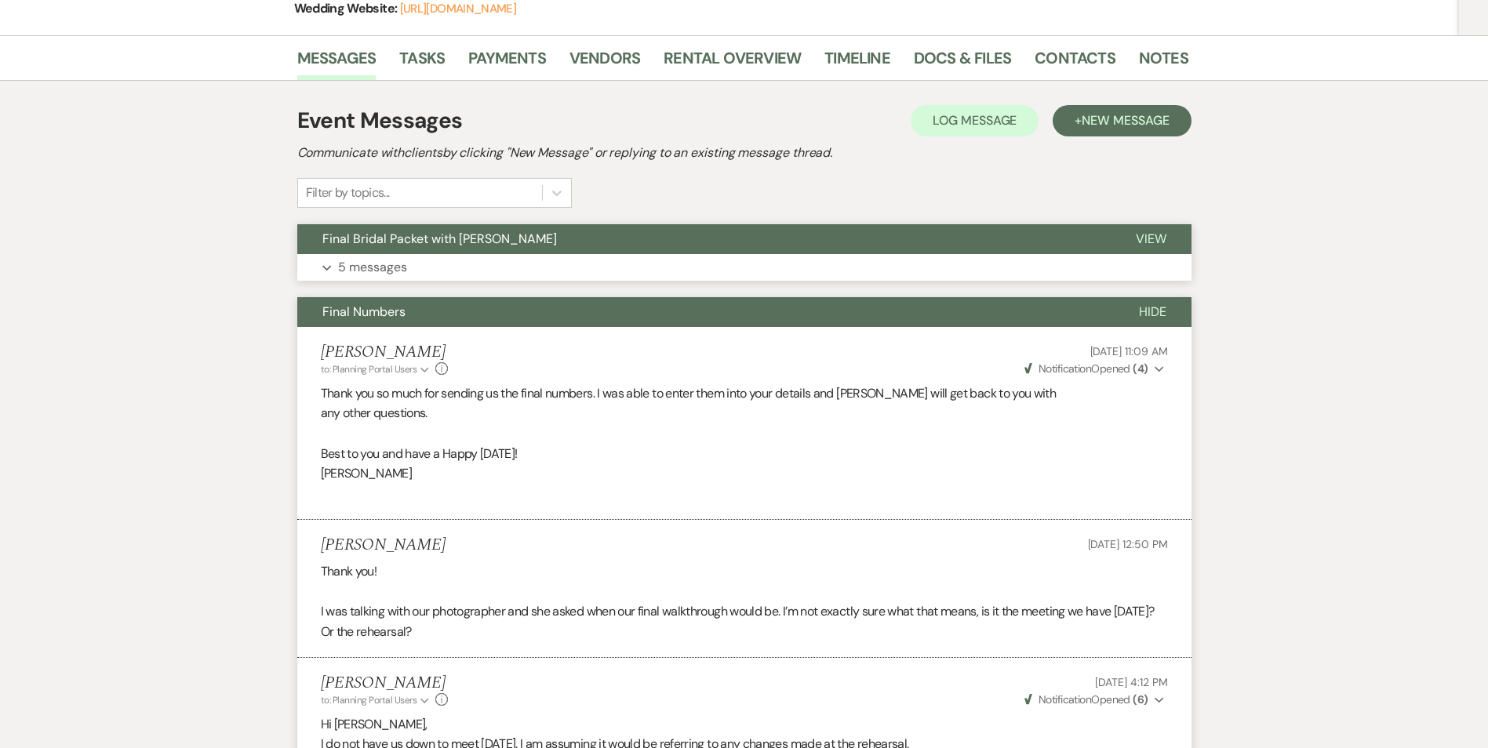
click at [617, 254] on button "Final Bridal Packet with [PERSON_NAME]" at bounding box center [703, 239] width 813 height 30
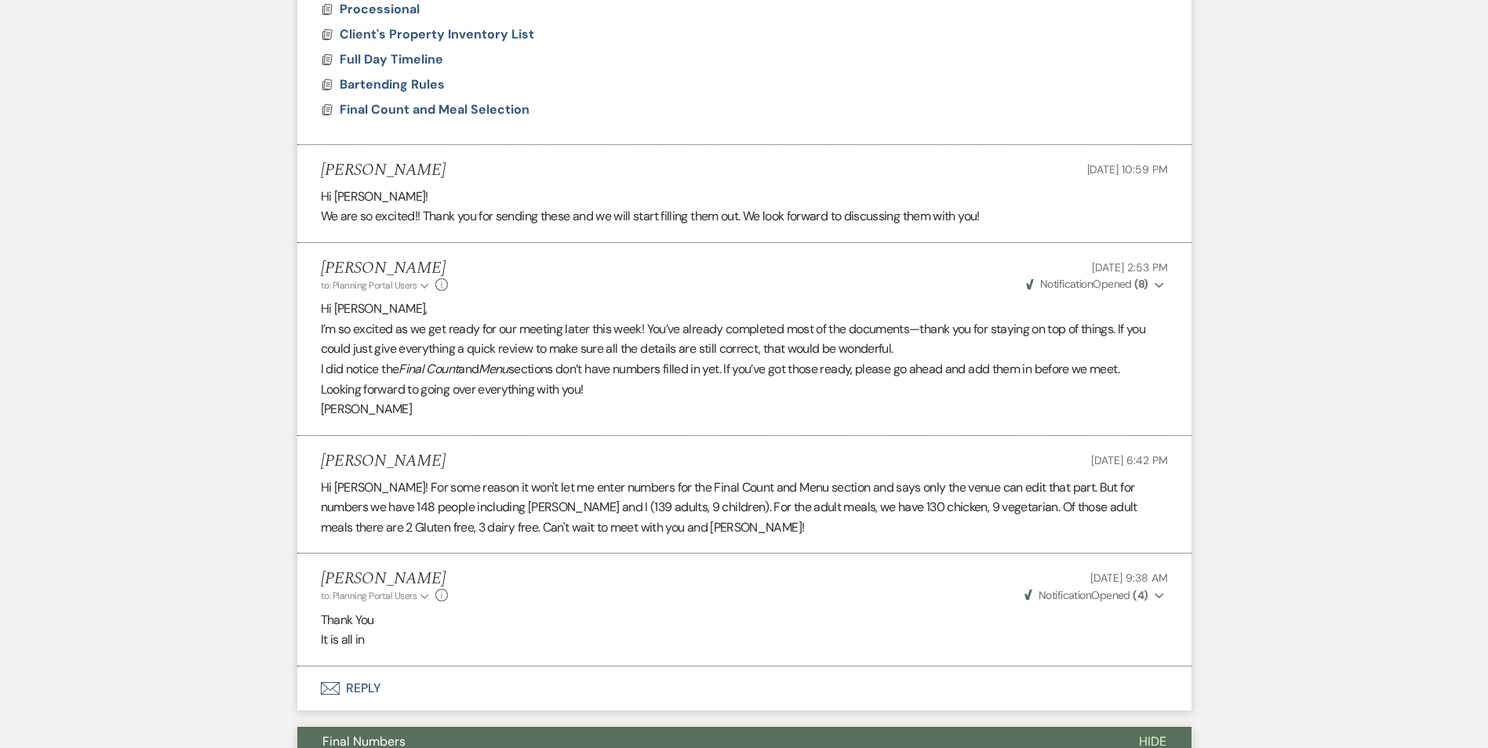
scroll to position [1098, 0]
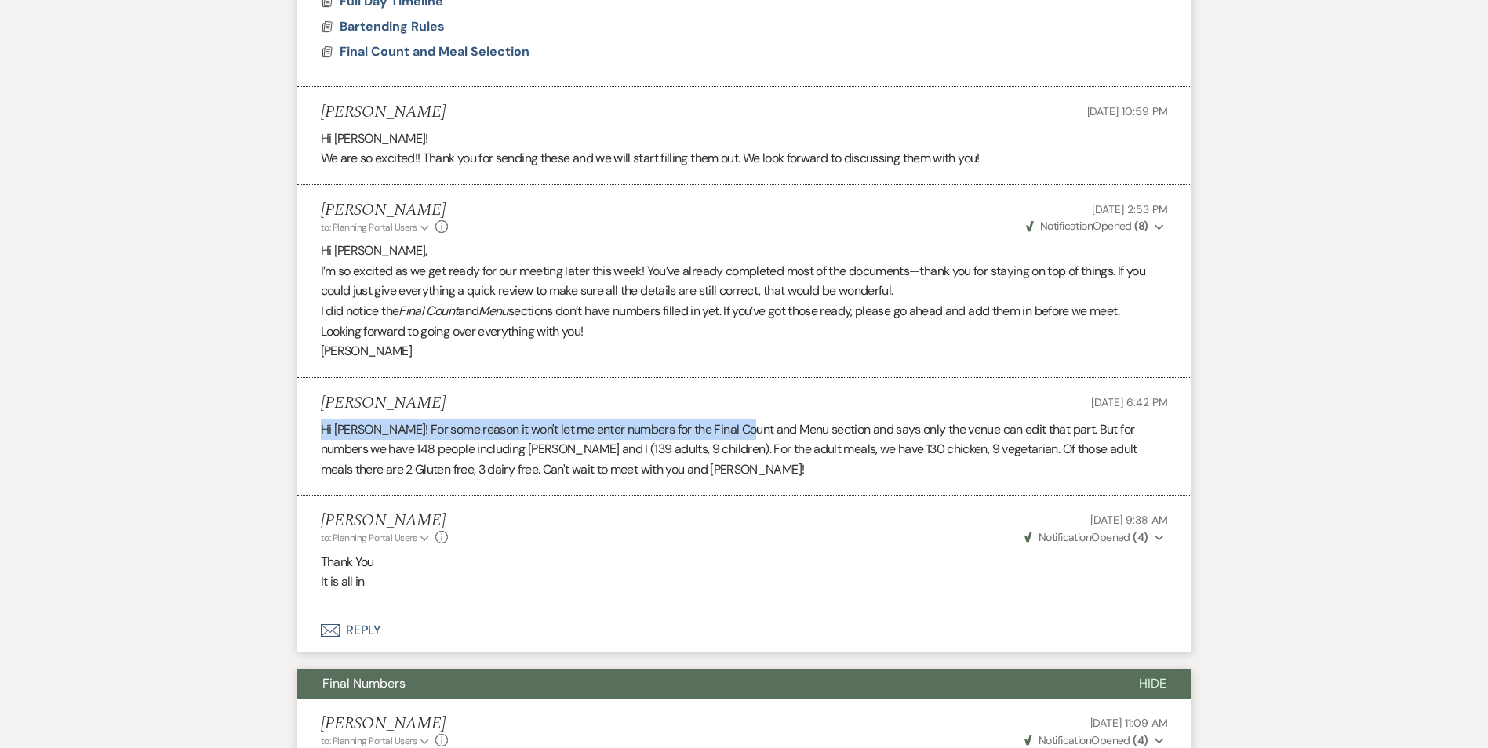
drag, startPoint x: 322, startPoint y: 451, endPoint x: 744, endPoint y: 457, distance: 422.1
click at [743, 457] on p "Hi [PERSON_NAME]! For some reason it won't let me enter numbers for the Final C…" at bounding box center [744, 450] width 847 height 60
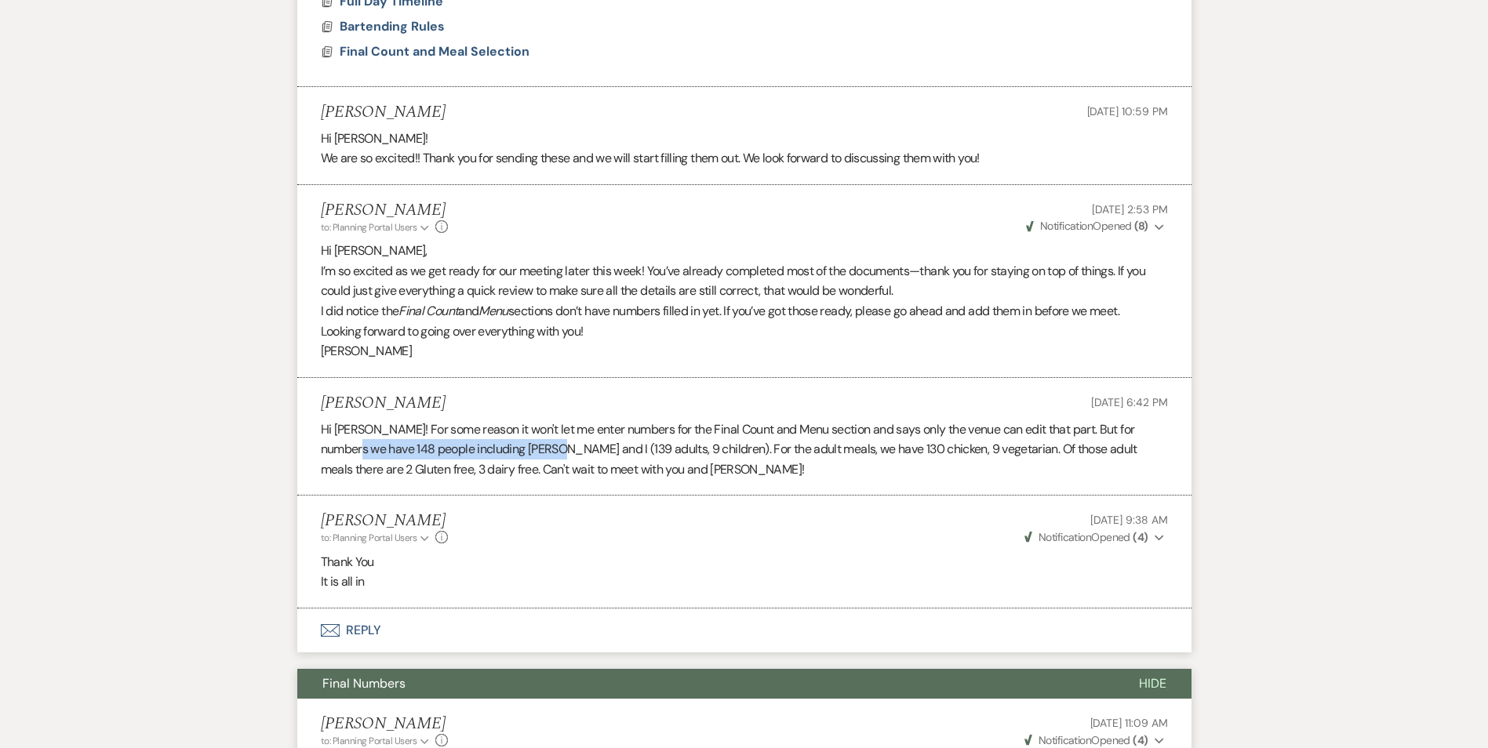
drag, startPoint x: 333, startPoint y: 471, endPoint x: 529, endPoint y: 468, distance: 196.1
click at [529, 468] on p "Hi [PERSON_NAME]! For some reason it won't let me enter numbers for the Final C…" at bounding box center [744, 450] width 847 height 60
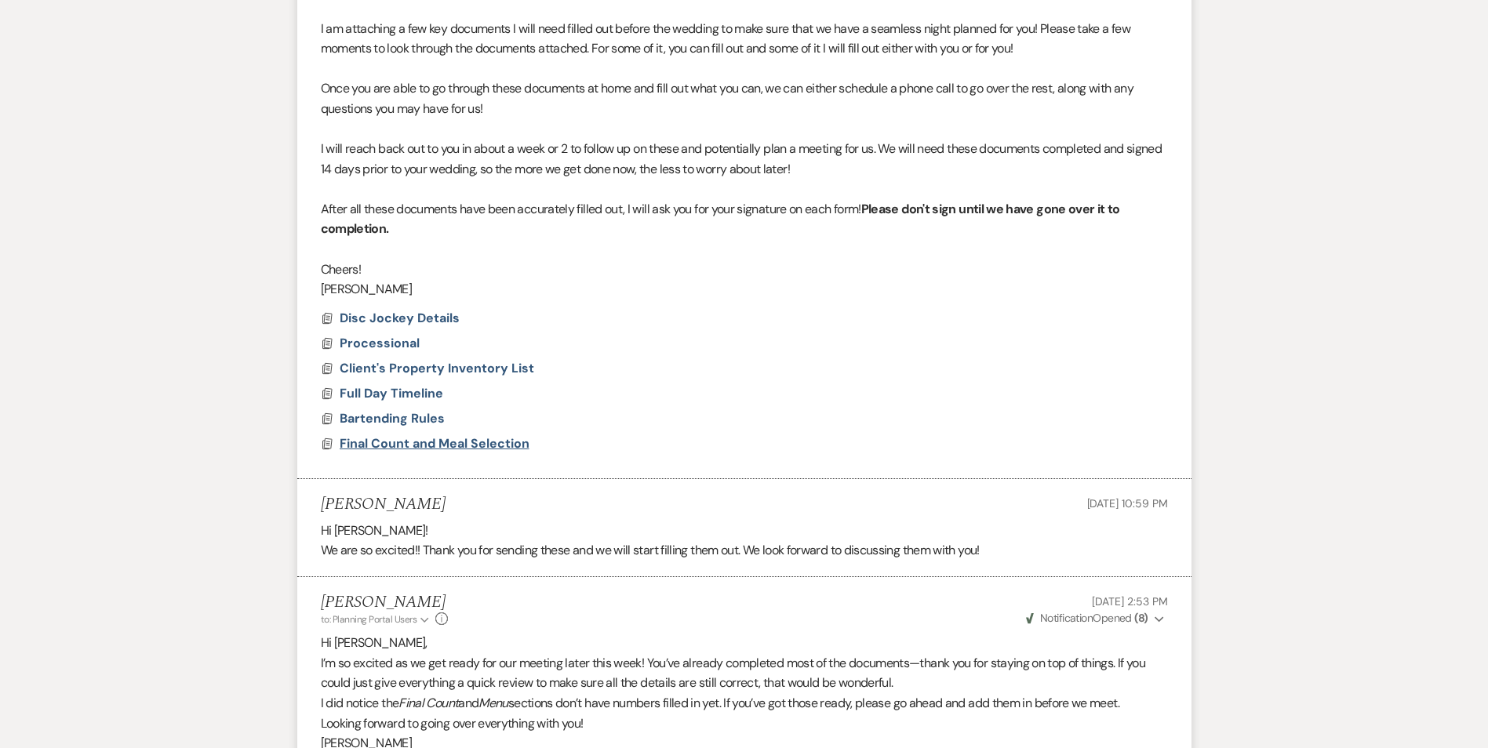
click at [442, 452] on span "Final Count and Meal Selection" at bounding box center [435, 443] width 190 height 16
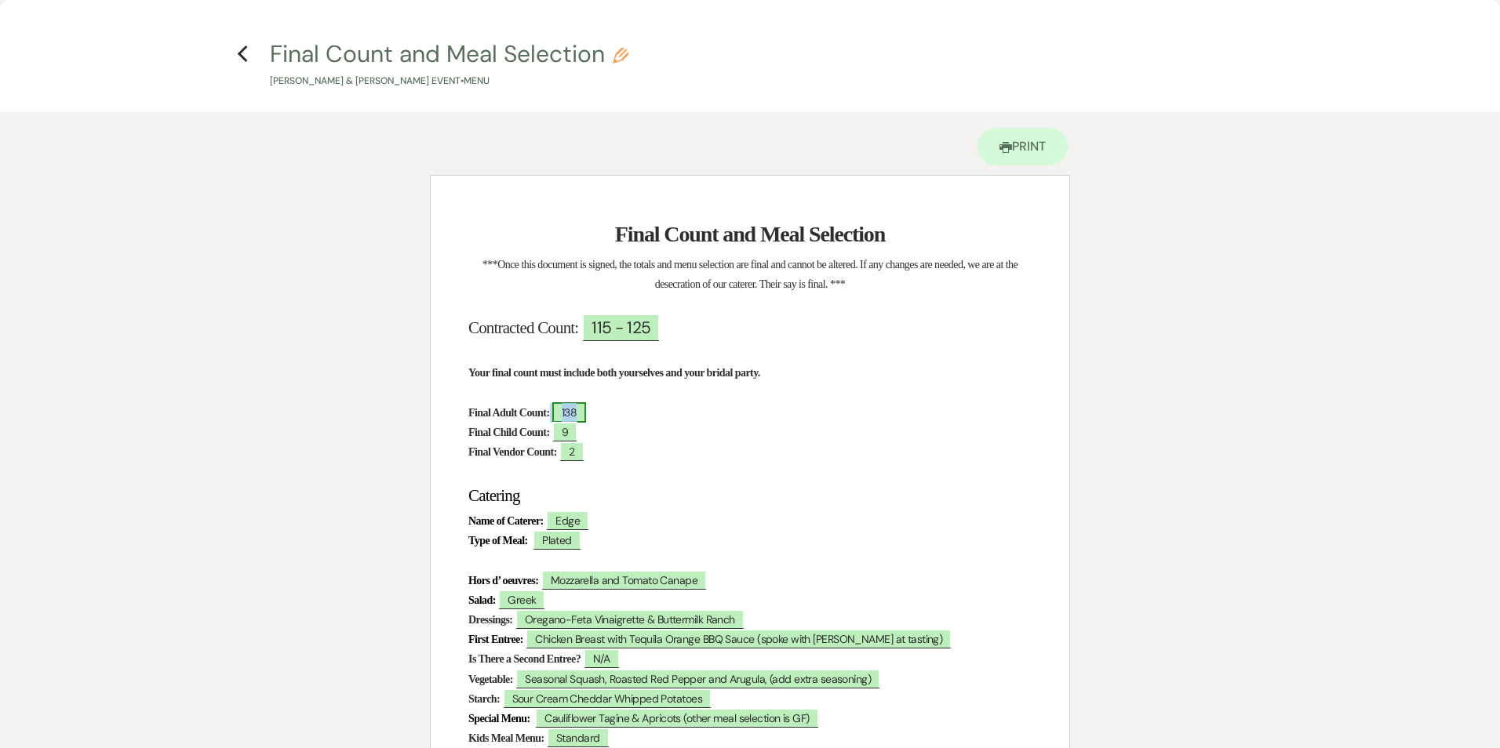
click at [586, 417] on span "138" at bounding box center [569, 412] width 34 height 20
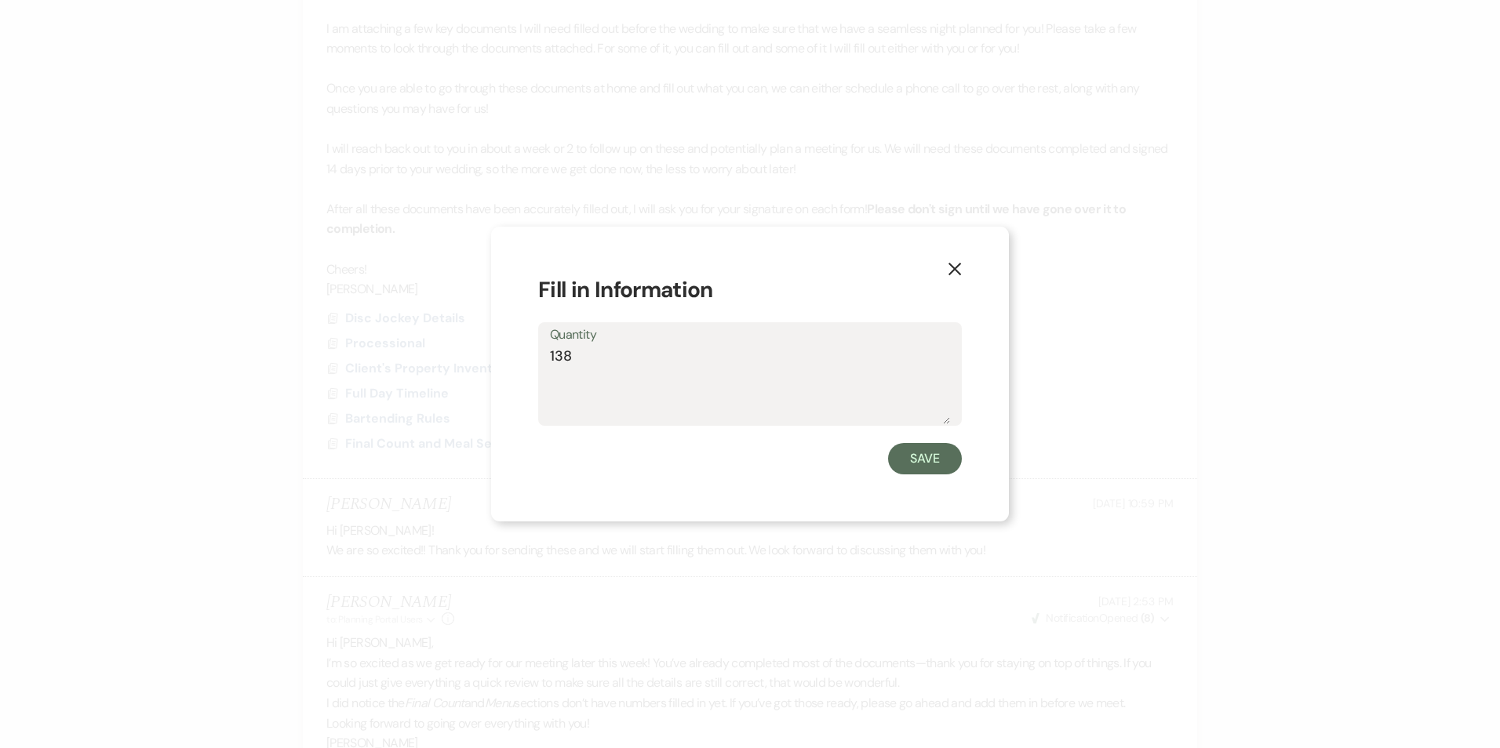
drag, startPoint x: 576, startPoint y: 360, endPoint x: 564, endPoint y: 362, distance: 11.9
click at [564, 362] on textarea "138" at bounding box center [750, 385] width 400 height 78
type textarea "139"
click at [944, 472] on button "Save" at bounding box center [925, 458] width 74 height 31
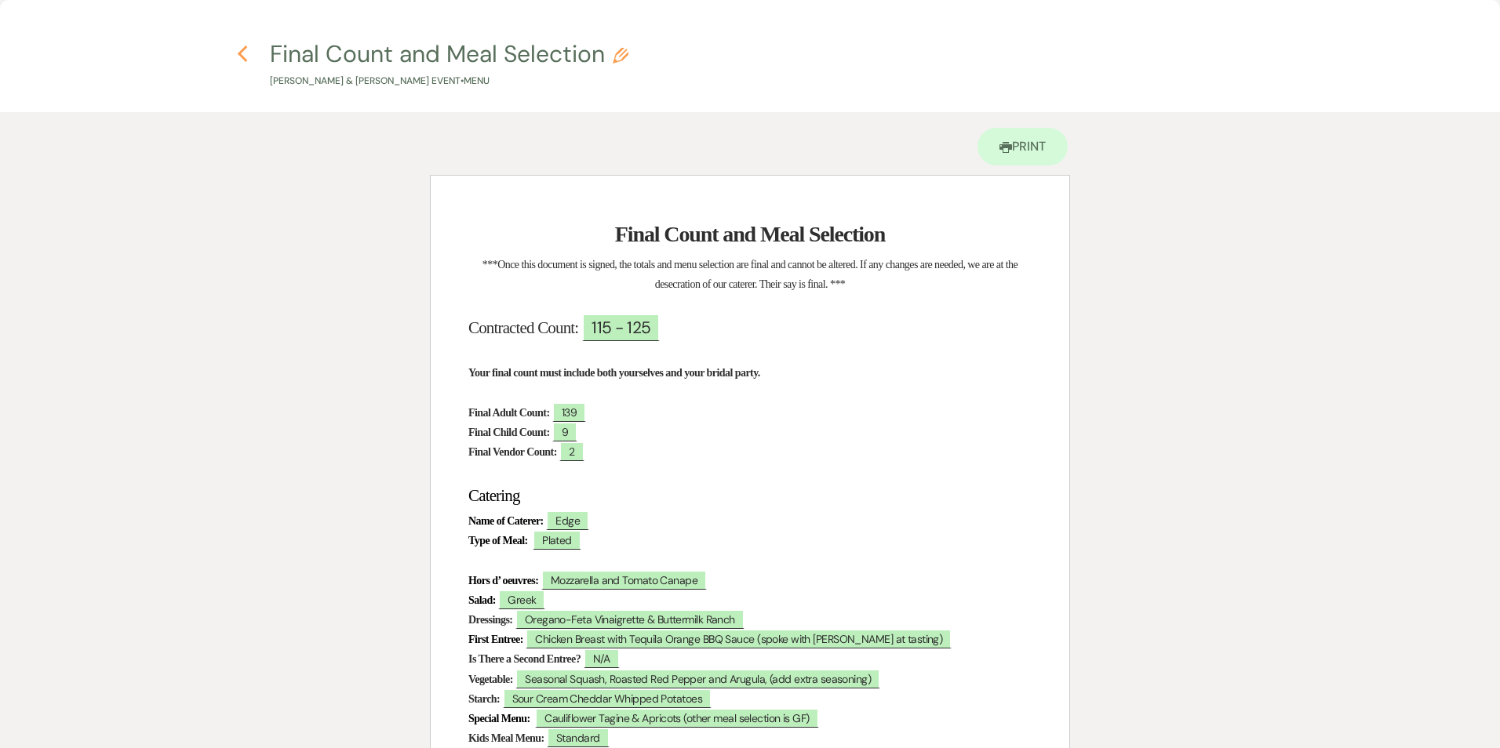
click at [247, 49] on icon "Previous" at bounding box center [243, 54] width 12 height 19
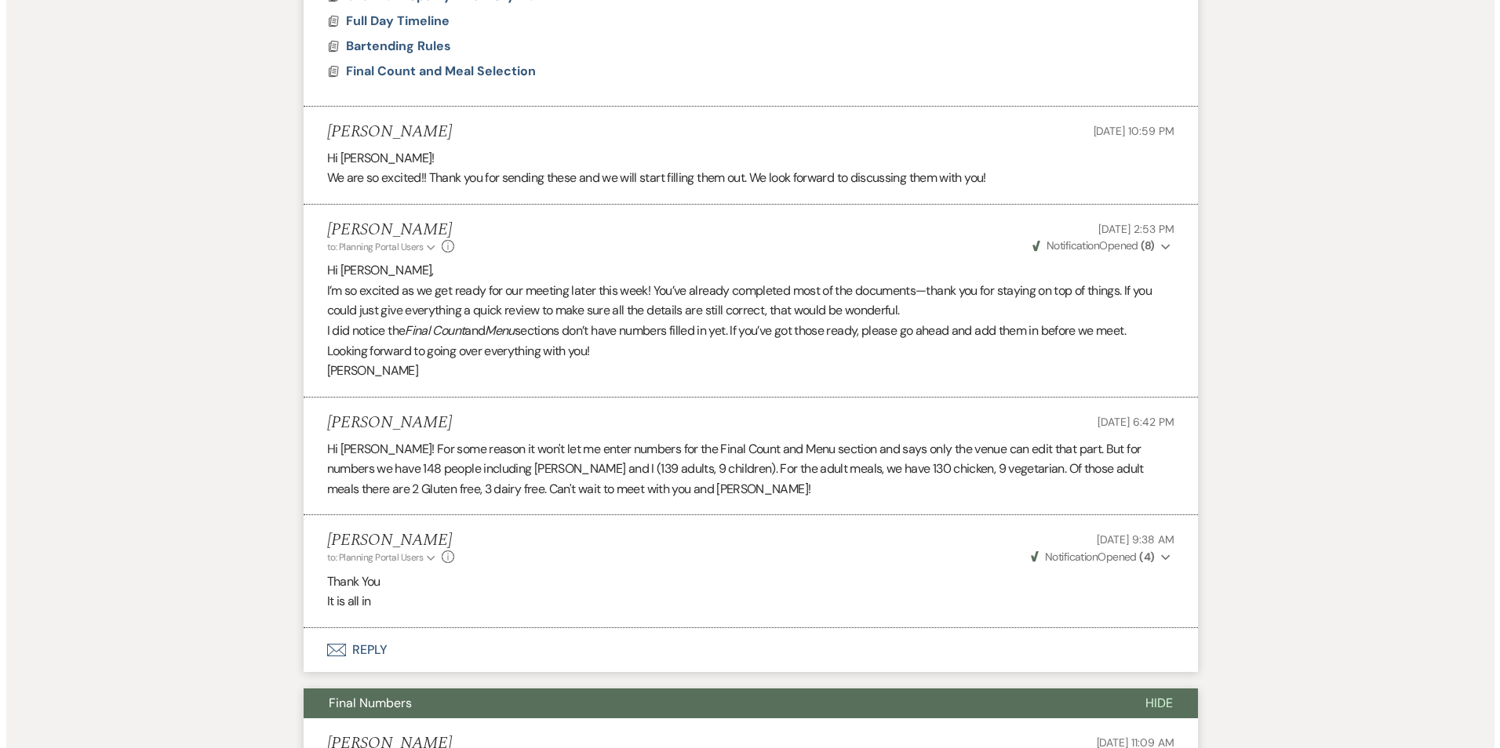
scroll to position [1098, 0]
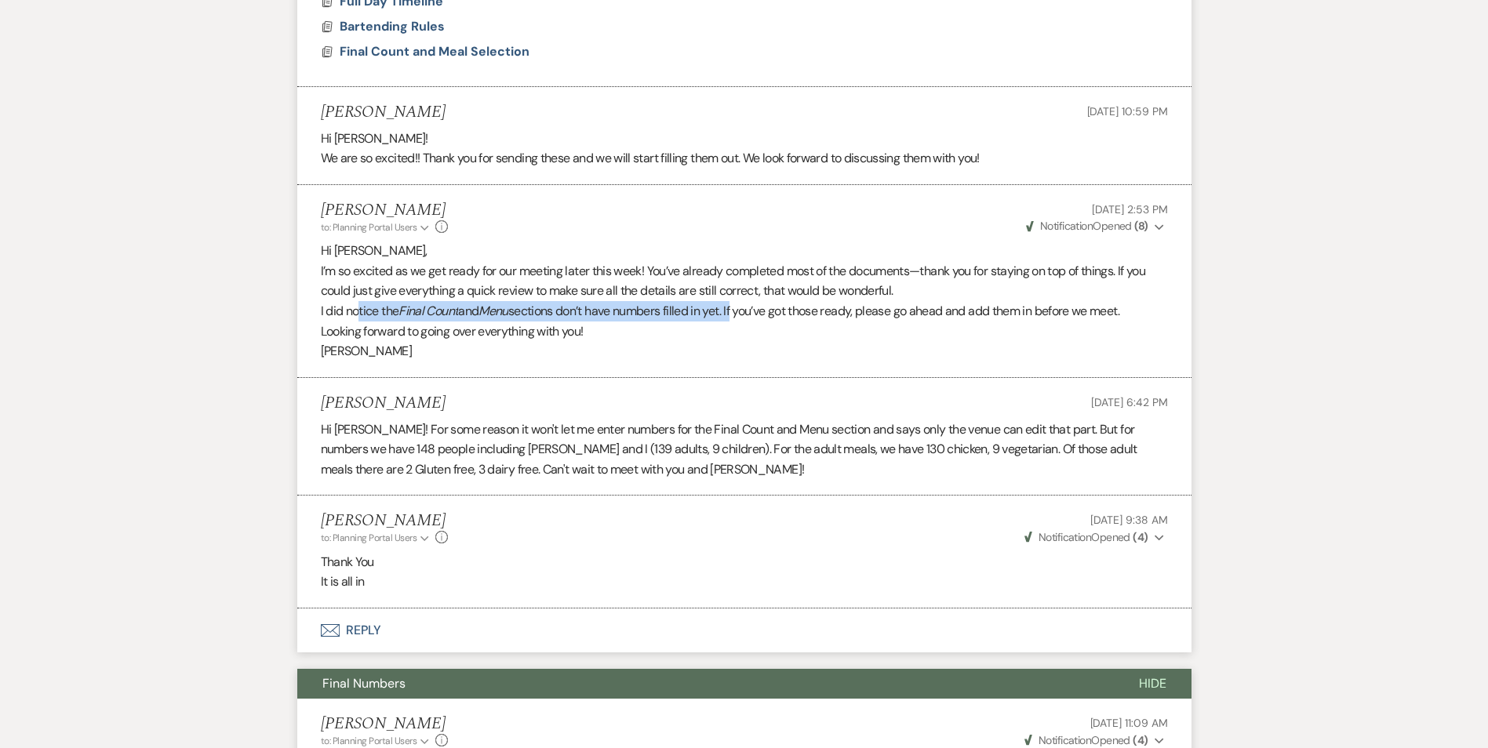
drag, startPoint x: 359, startPoint y: 328, endPoint x: 744, endPoint y: 337, distance: 385.3
click at [744, 322] on p "I did notice the Final Count and Menu sections don’t have numbers filled in yet…" at bounding box center [744, 311] width 847 height 20
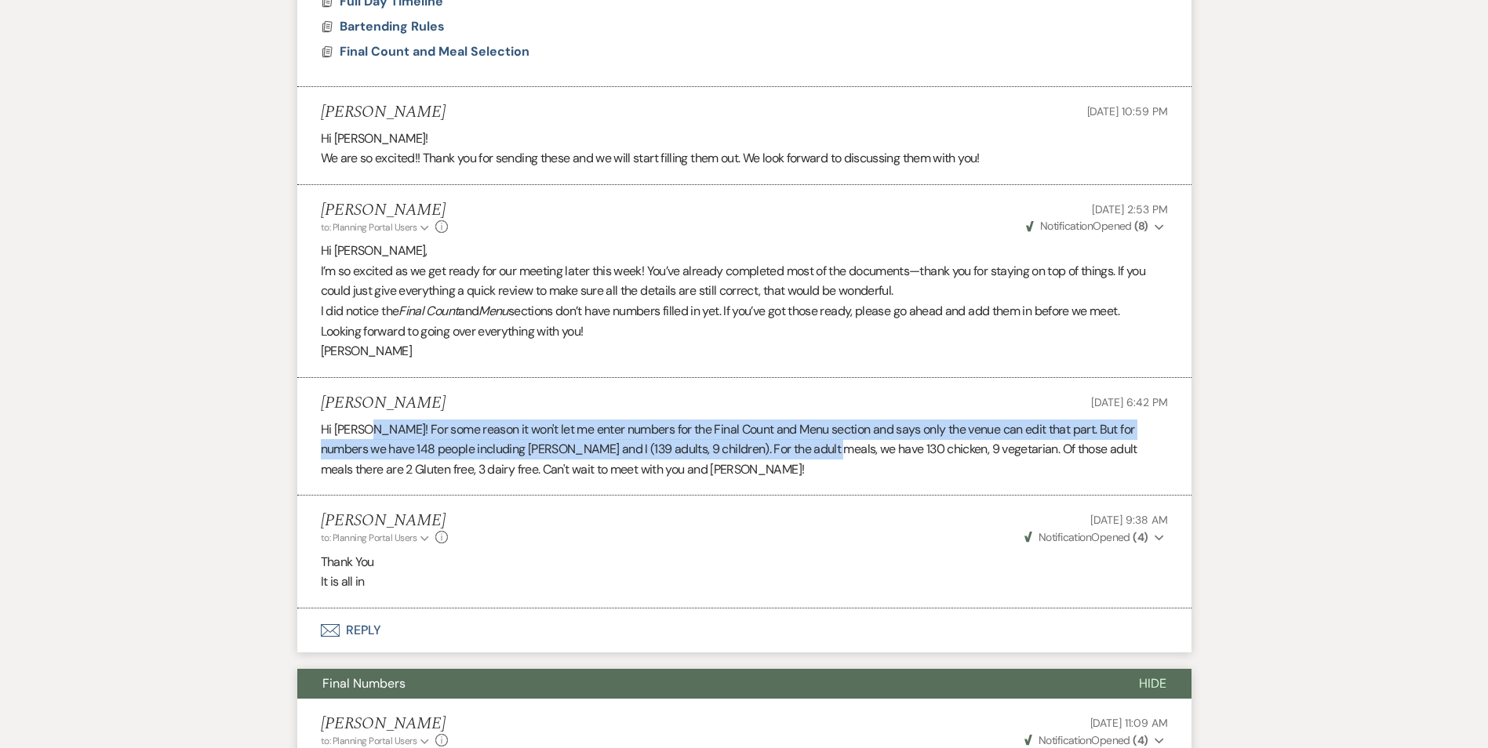
drag, startPoint x: 366, startPoint y: 452, endPoint x: 802, endPoint y: 460, distance: 435.4
click at [802, 460] on p "Hi [PERSON_NAME]! For some reason it won't let me enter numbers for the Final C…" at bounding box center [744, 450] width 847 height 60
click at [377, 466] on p "Hi [PERSON_NAME]! For some reason it won't let me enter numbers for the Final C…" at bounding box center [744, 450] width 847 height 60
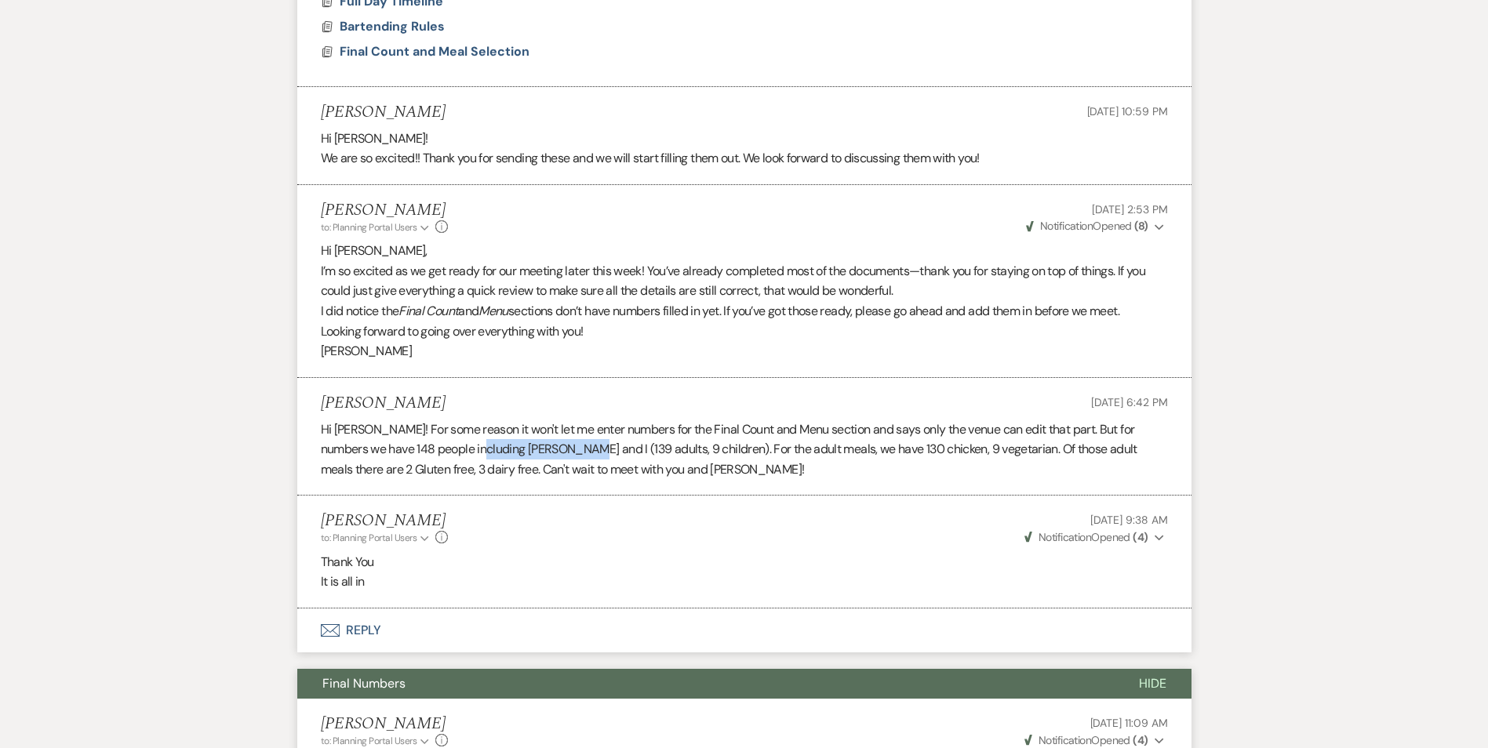
drag, startPoint x: 457, startPoint y: 471, endPoint x: 555, endPoint y: 473, distance: 98.1
click at [555, 473] on p "Hi [PERSON_NAME]! For some reason it won't let me enter numbers for the Final C…" at bounding box center [744, 450] width 847 height 60
click at [449, 60] on span "Final Count and Meal Selection" at bounding box center [435, 51] width 190 height 16
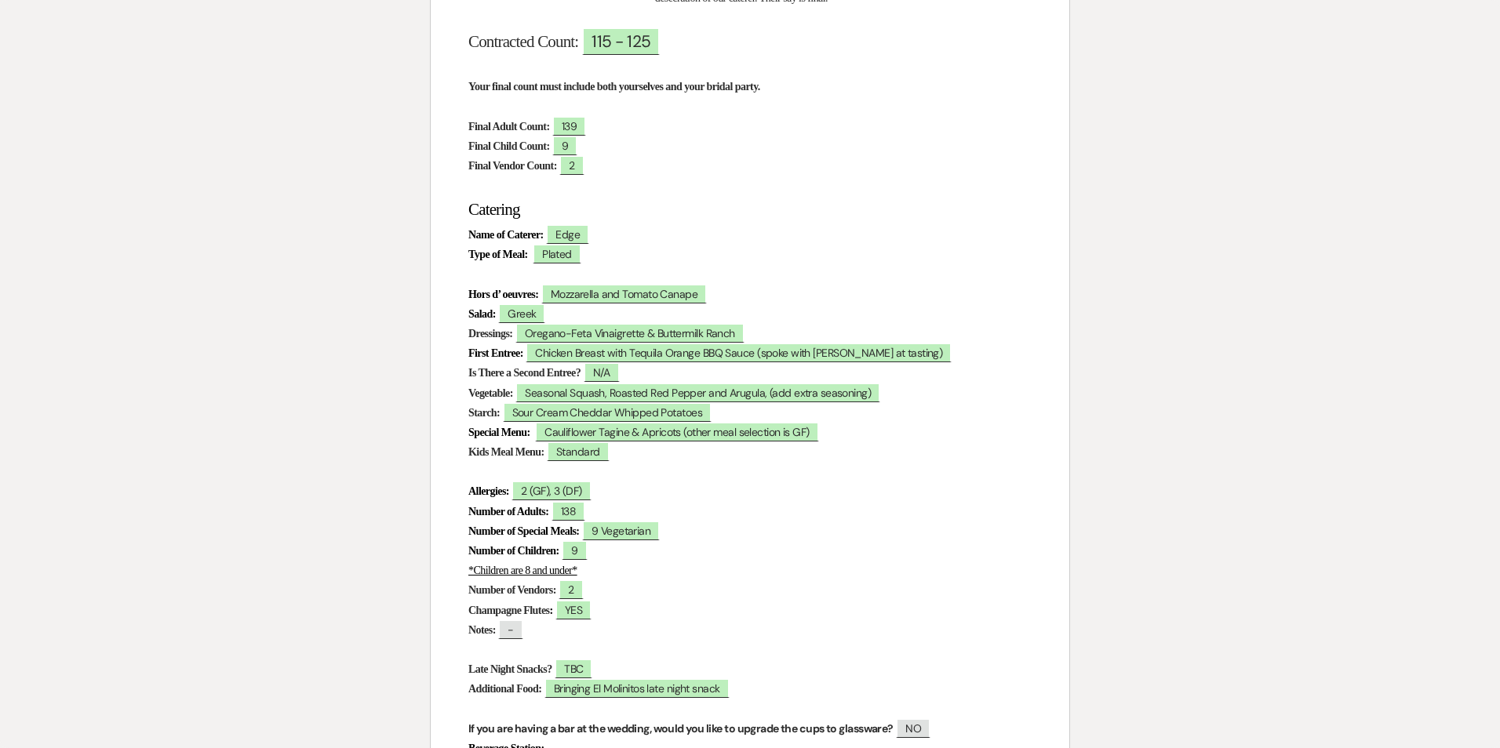
scroll to position [314, 0]
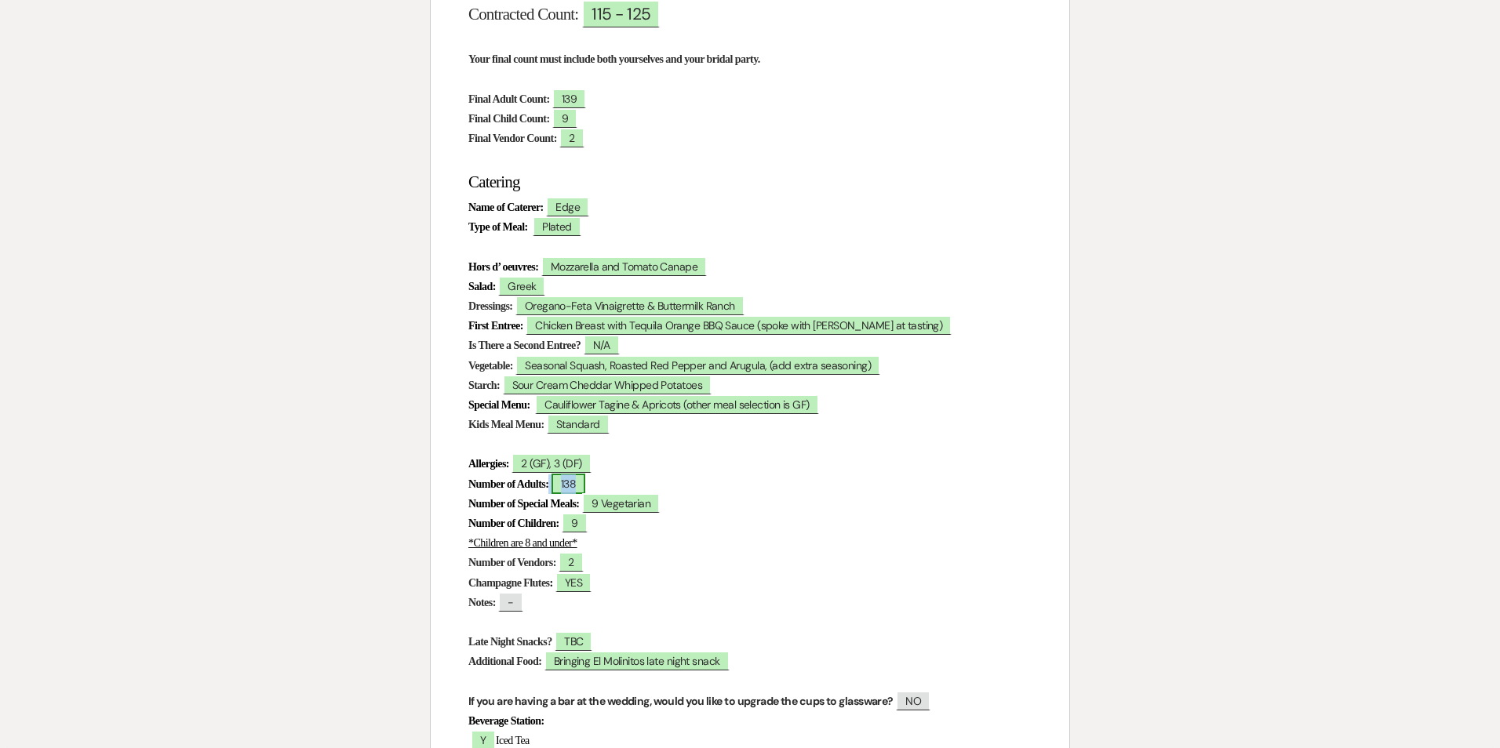
click at [585, 488] on span "138" at bounding box center [568, 484] width 34 height 20
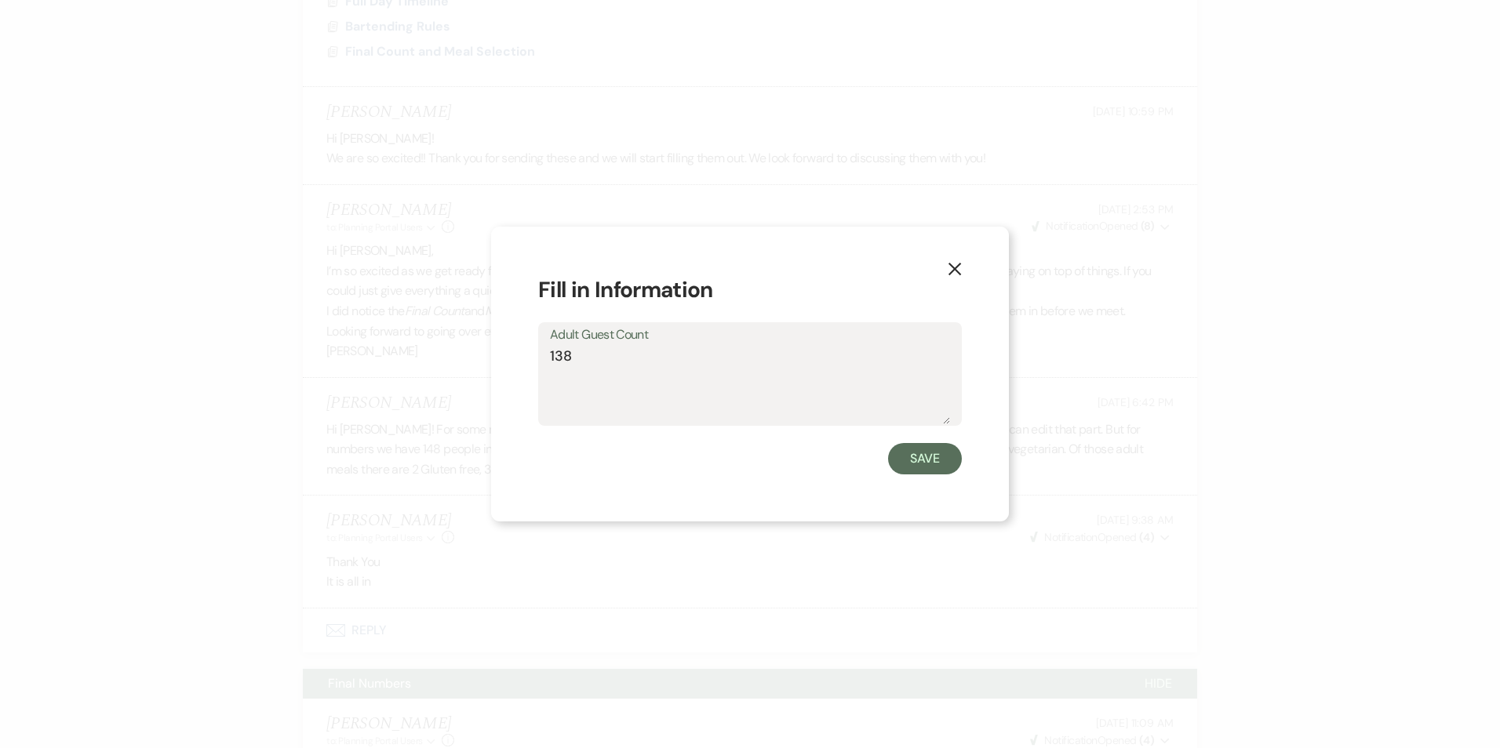
click at [579, 351] on textarea "138" at bounding box center [750, 385] width 400 height 78
type textarea "139"
click at [938, 468] on button "Save" at bounding box center [925, 458] width 74 height 31
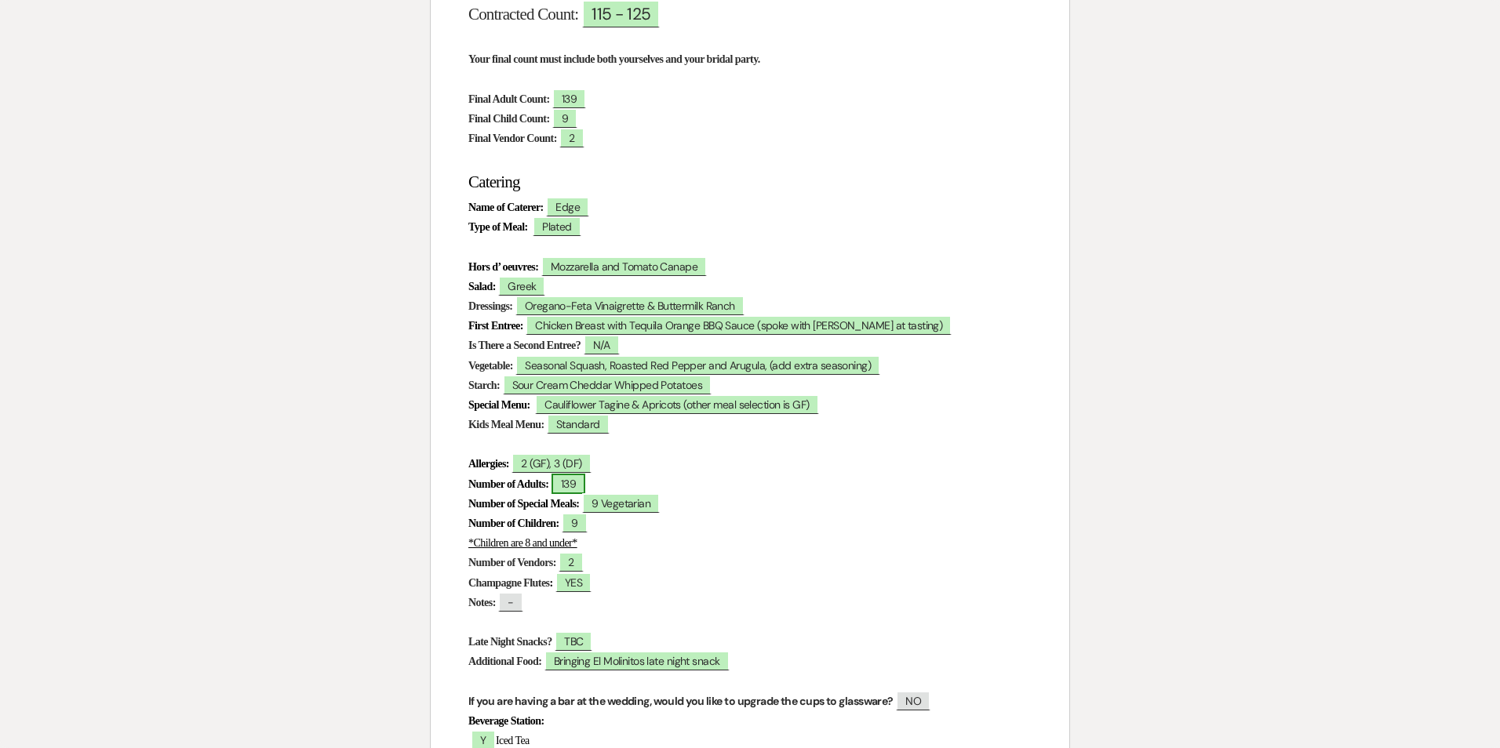
click at [585, 485] on span "139" at bounding box center [568, 484] width 34 height 20
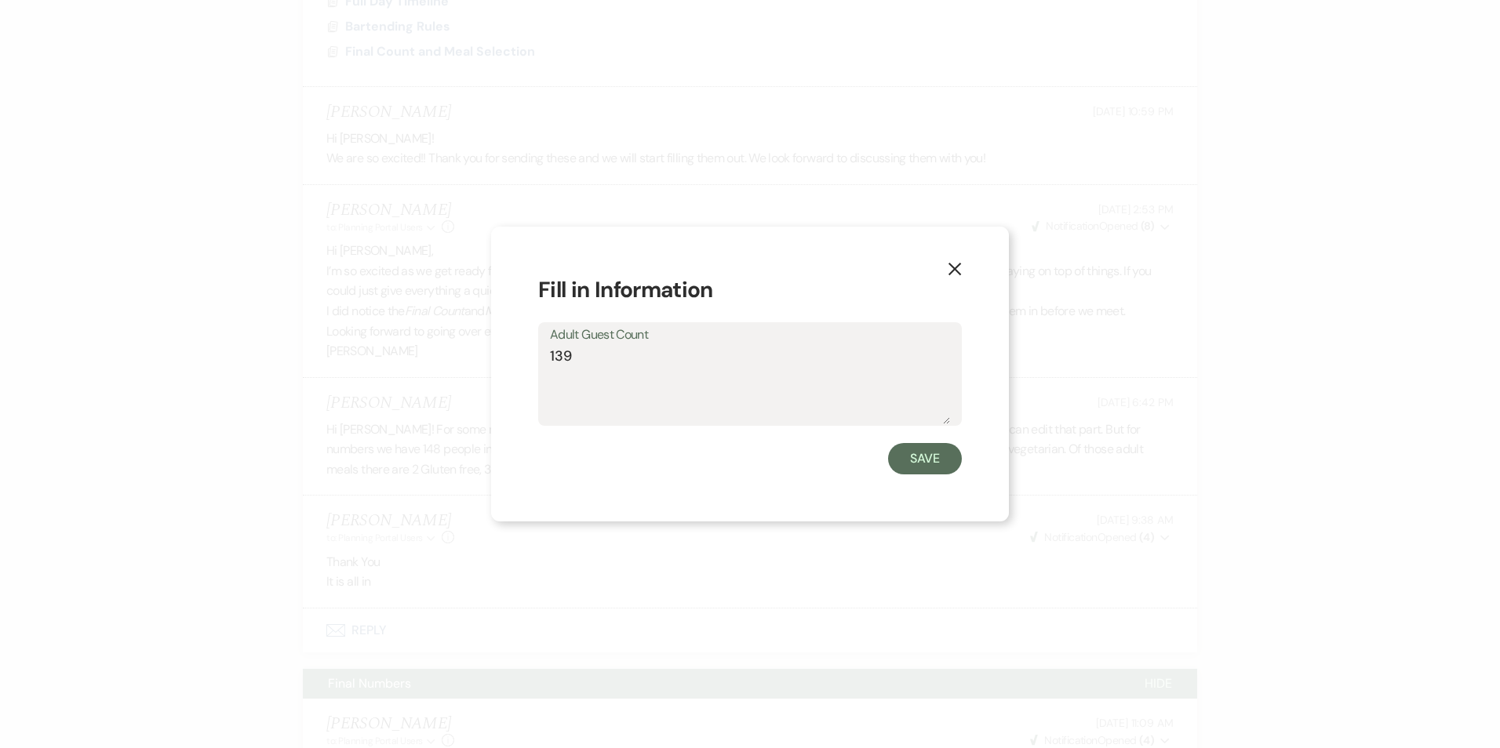
click at [566, 362] on textarea "139" at bounding box center [750, 385] width 400 height 78
type textarea "137"
click at [908, 460] on button "Save" at bounding box center [925, 458] width 74 height 31
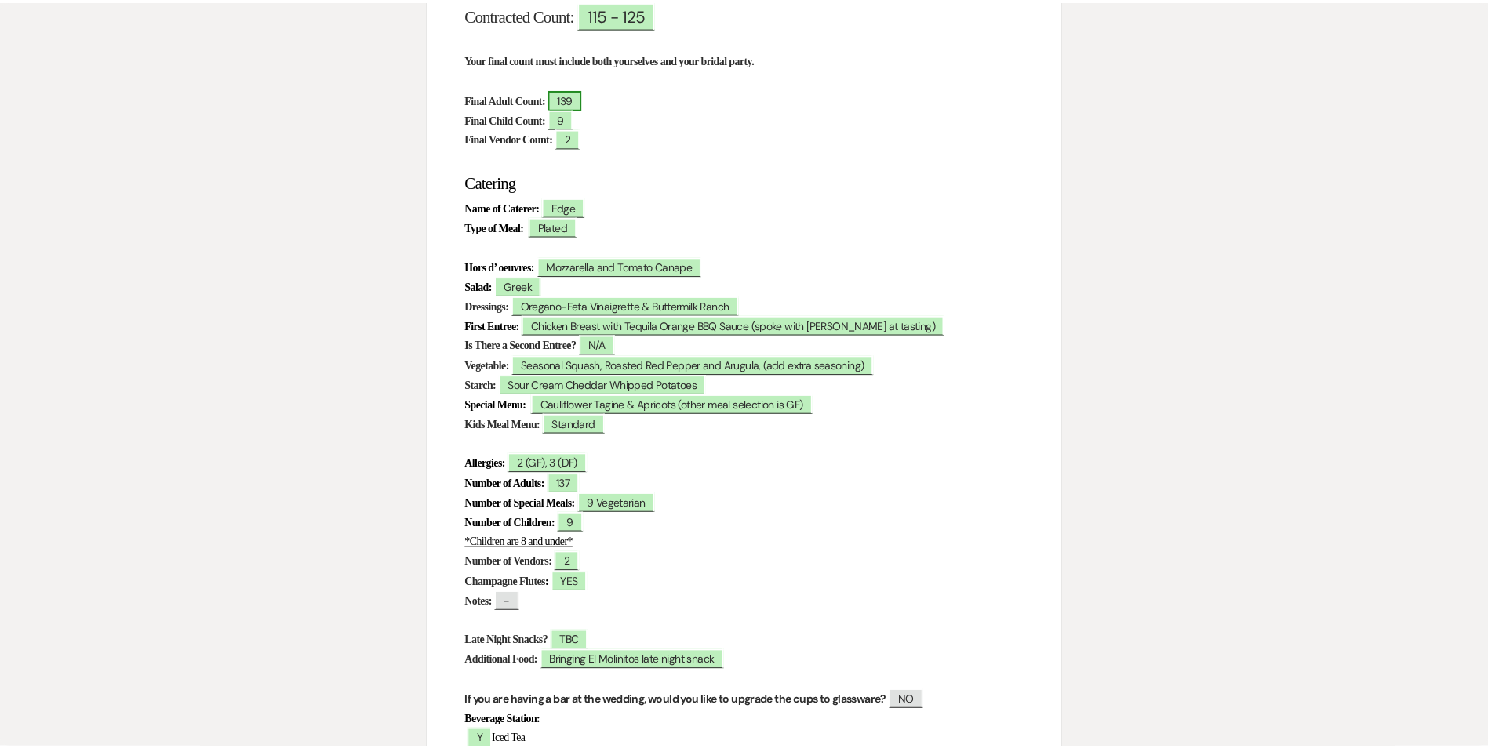
scroll to position [0, 0]
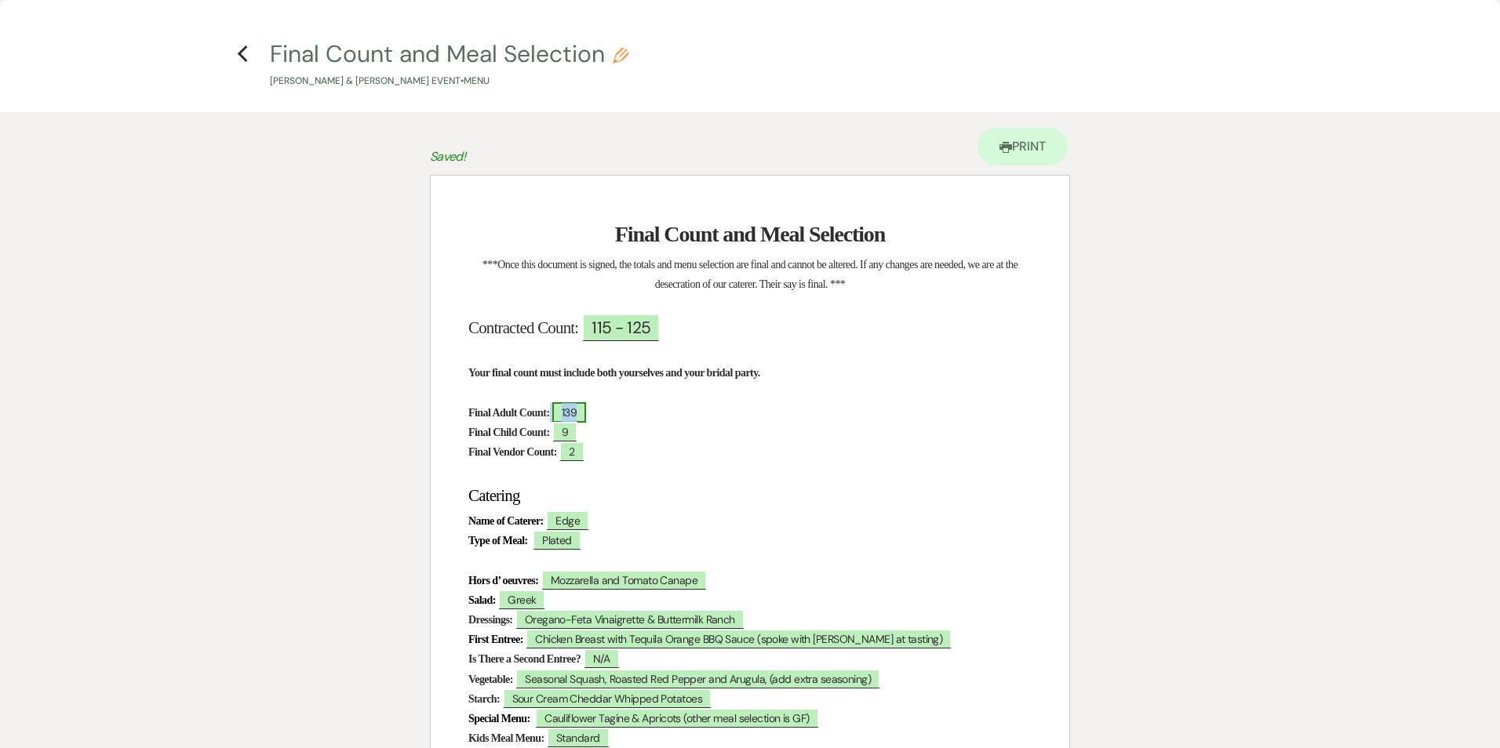
click at [586, 418] on span "139" at bounding box center [569, 412] width 34 height 20
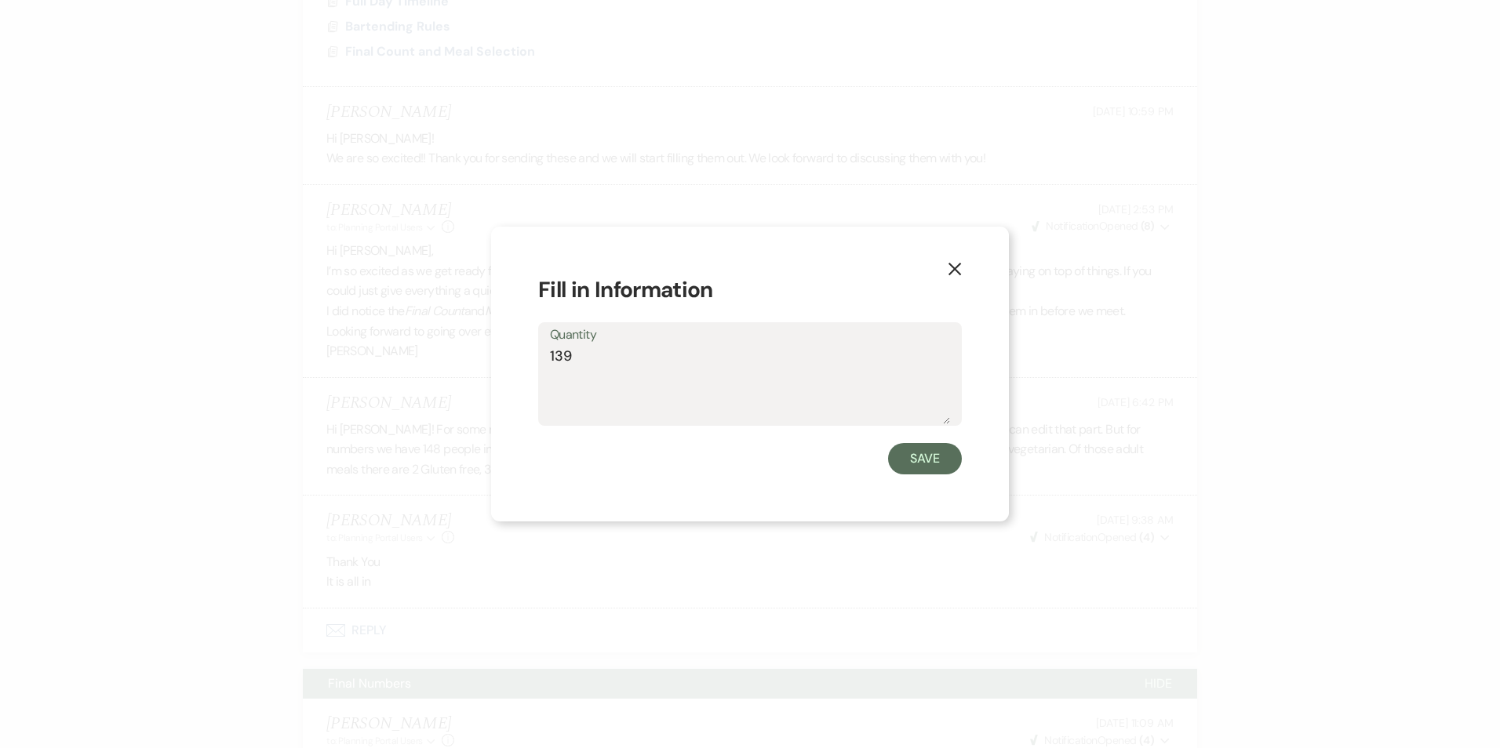
drag, startPoint x: 580, startPoint y: 353, endPoint x: 566, endPoint y: 352, distance: 14.1
click at [566, 352] on textarea "139" at bounding box center [750, 385] width 400 height 78
type textarea "137"
click at [926, 455] on button "Save" at bounding box center [925, 458] width 74 height 31
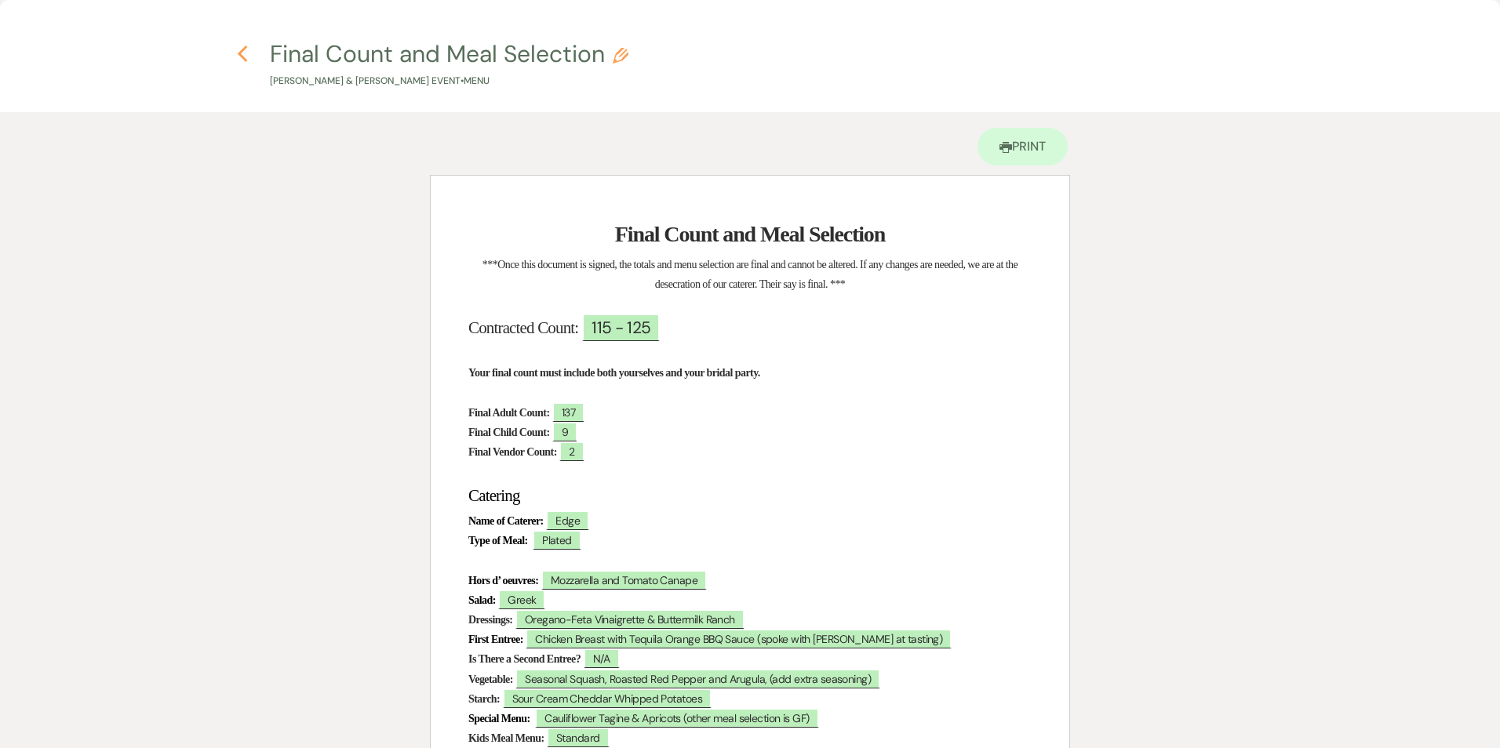
click at [246, 60] on use "button" at bounding box center [242, 53] width 10 height 17
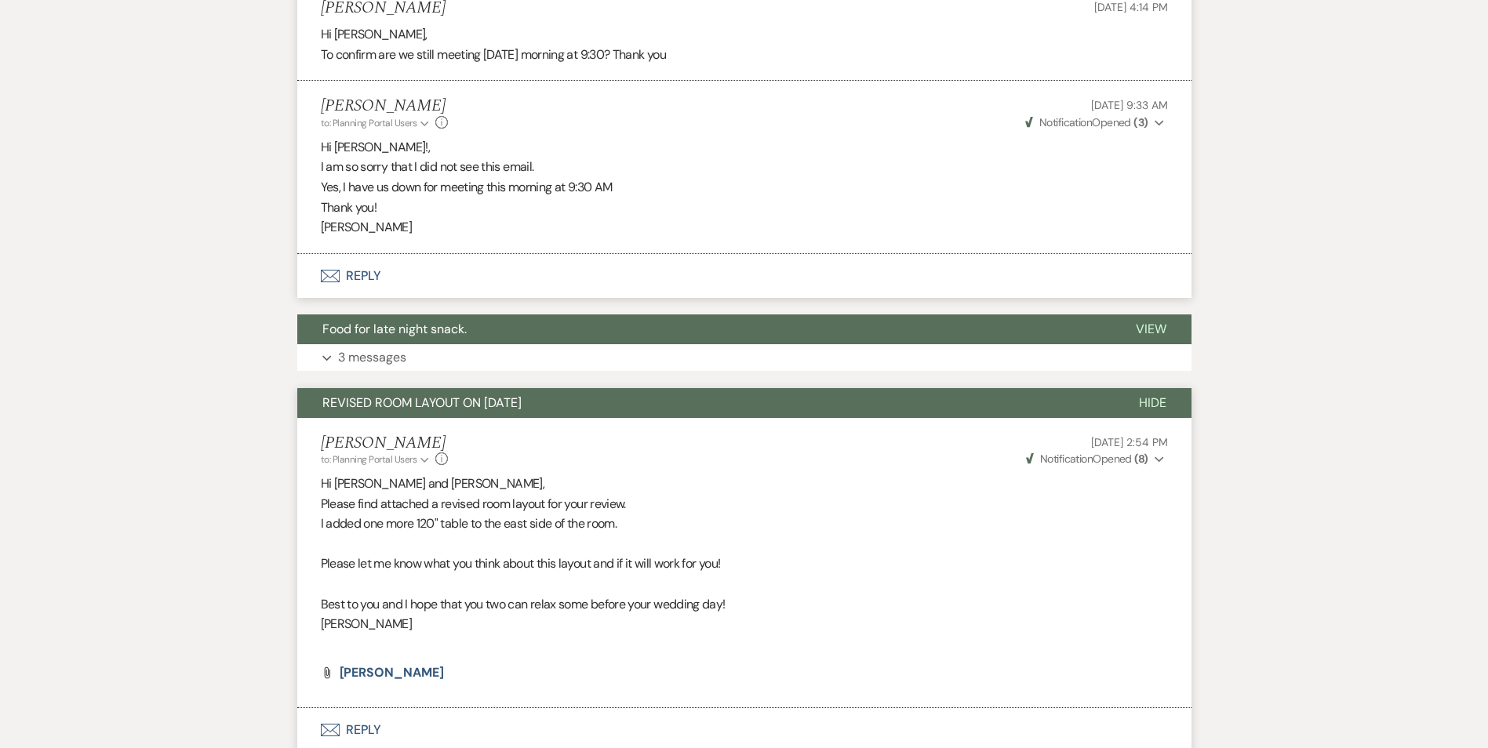
scroll to position [2353, 0]
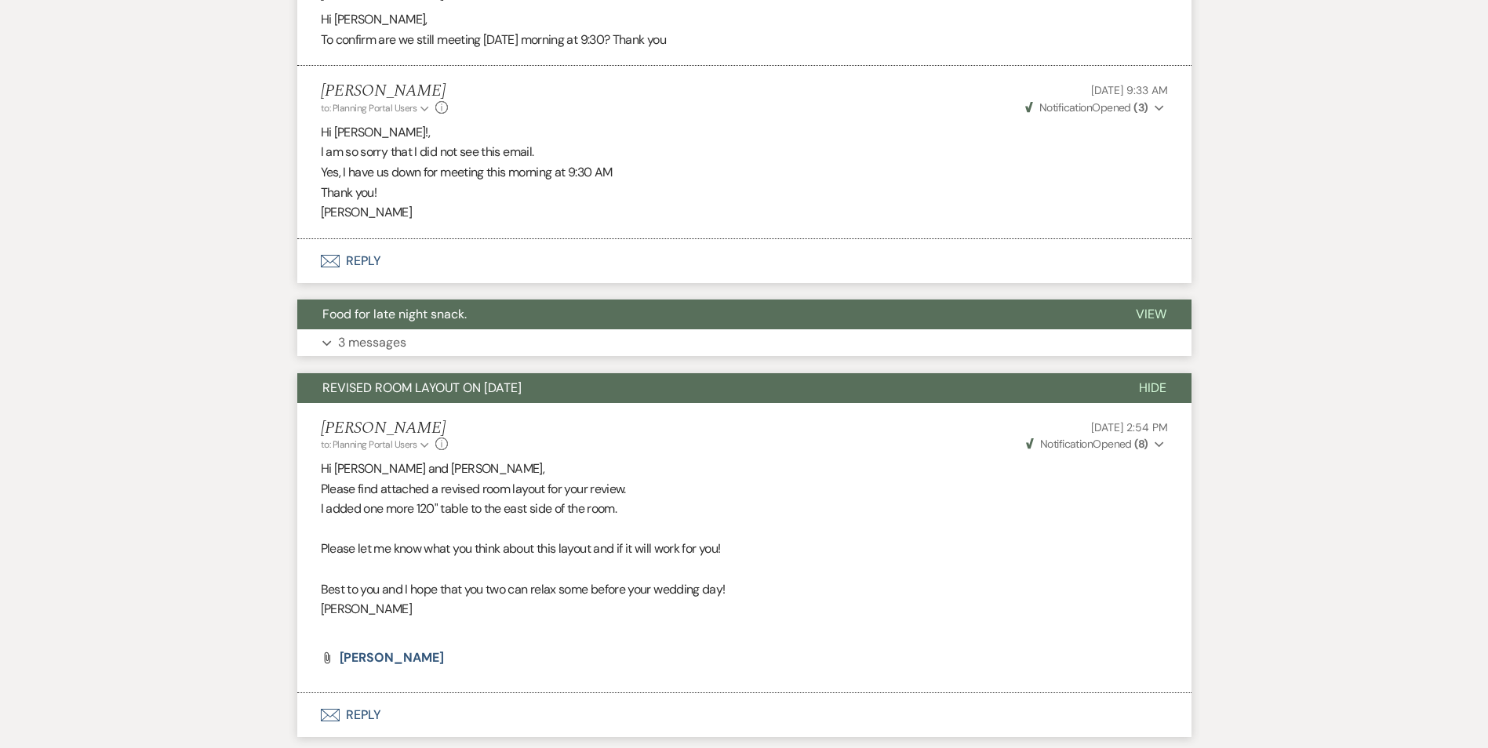
click at [628, 329] on button "Food for late night snack." at bounding box center [703, 315] width 813 height 30
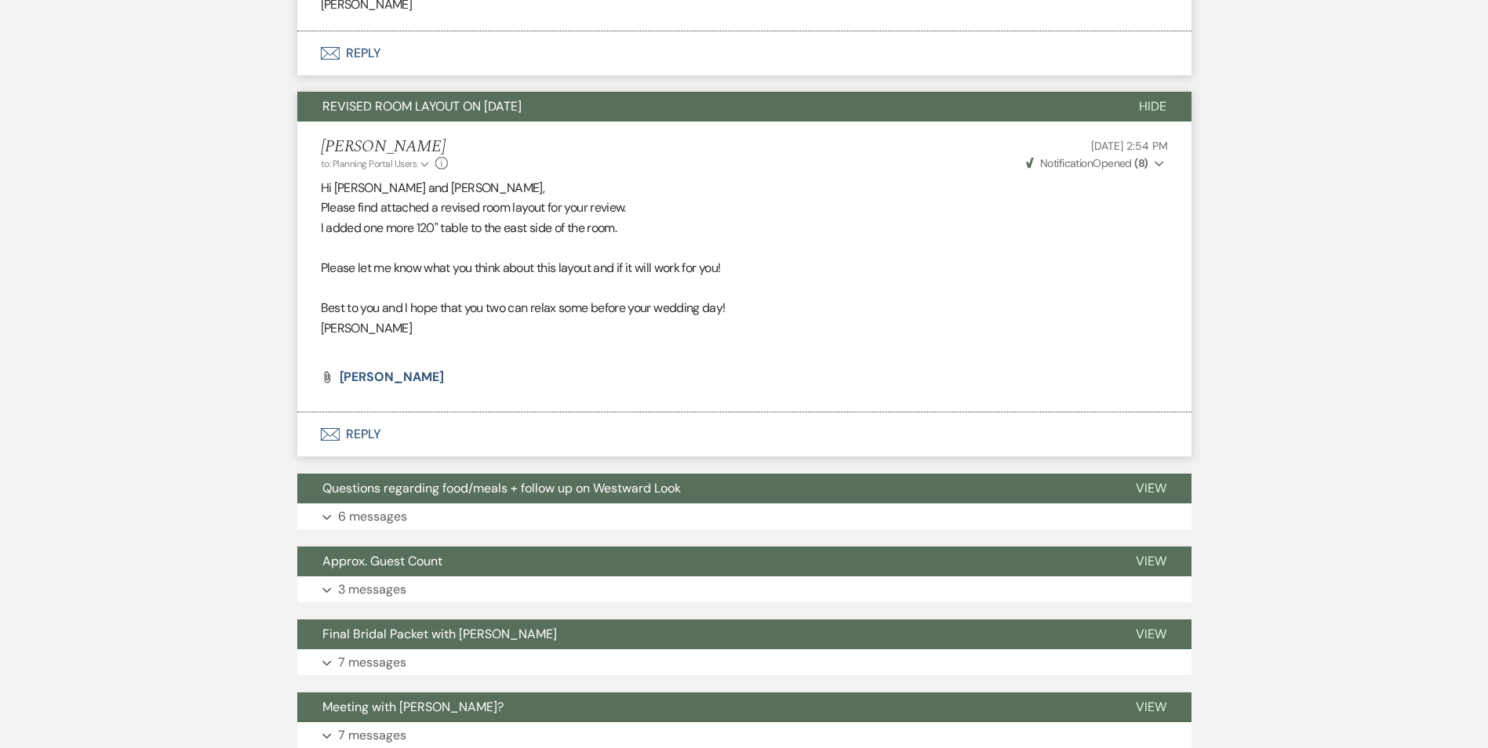
scroll to position [3217, 0]
click at [376, 384] on span "[PERSON_NAME]" at bounding box center [392, 376] width 104 height 16
click at [659, 576] on button "Approx. Guest Count" at bounding box center [703, 561] width 813 height 30
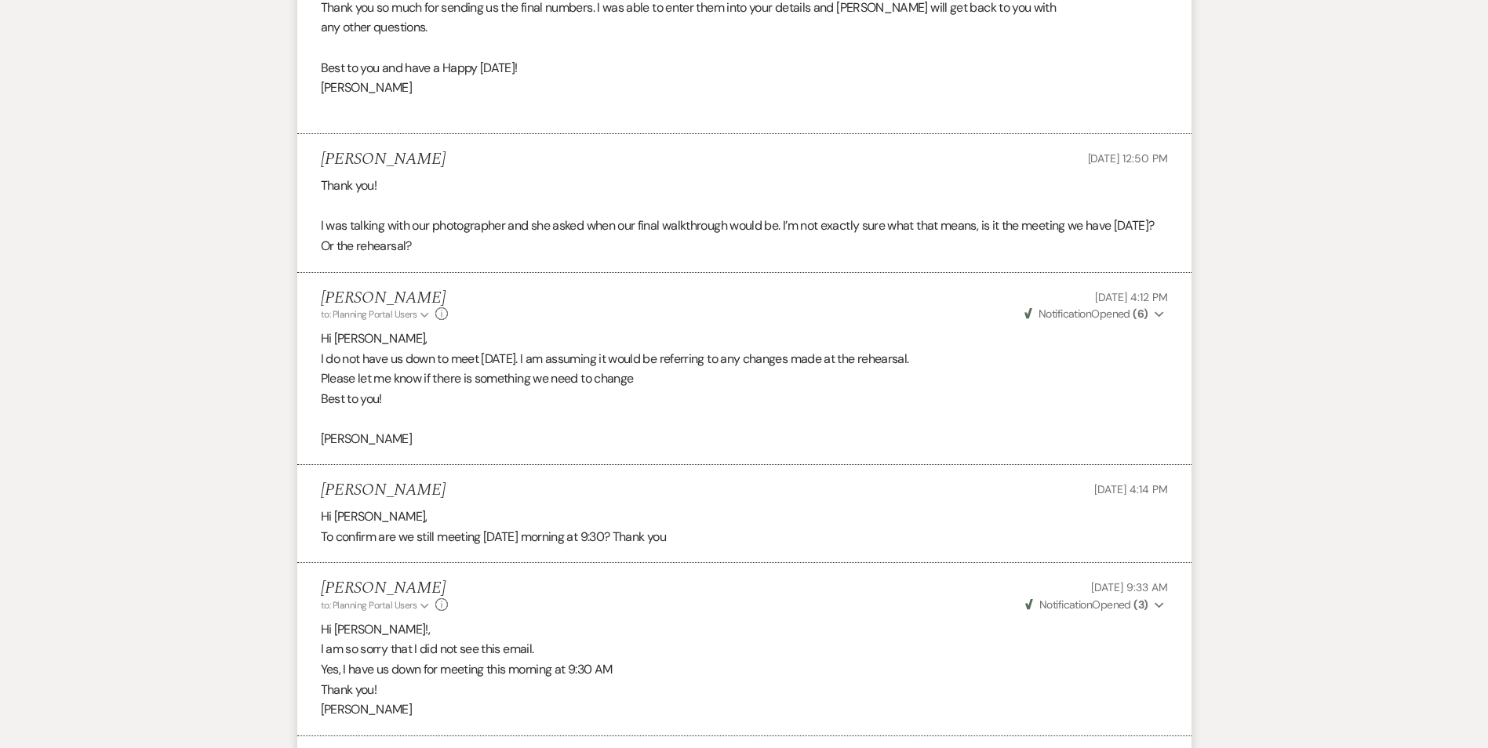
scroll to position [1883, 0]
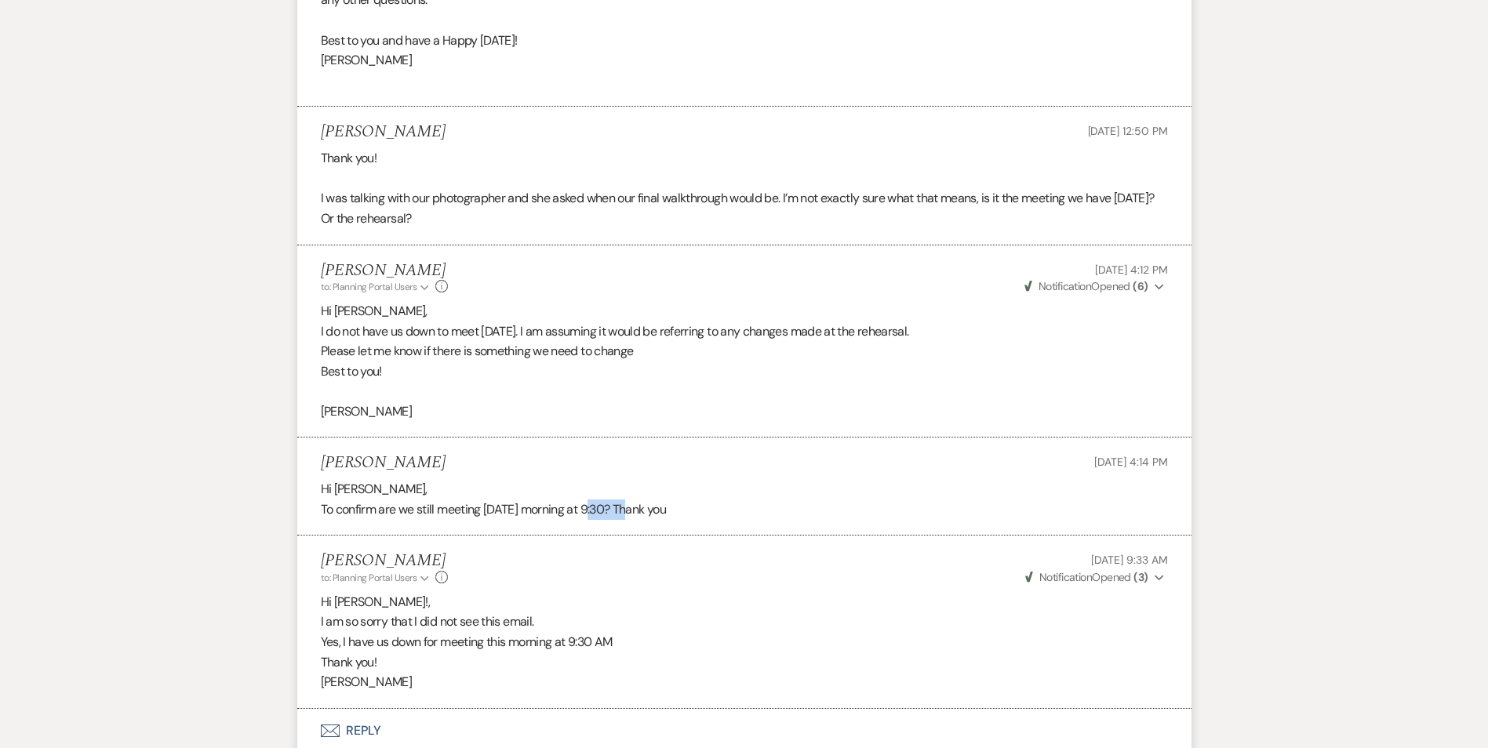
drag, startPoint x: 598, startPoint y: 529, endPoint x: 634, endPoint y: 530, distance: 36.1
click at [634, 520] on p "To confirm are we still meeting [DATE] morning at 9:30? Thank you" at bounding box center [744, 510] width 847 height 20
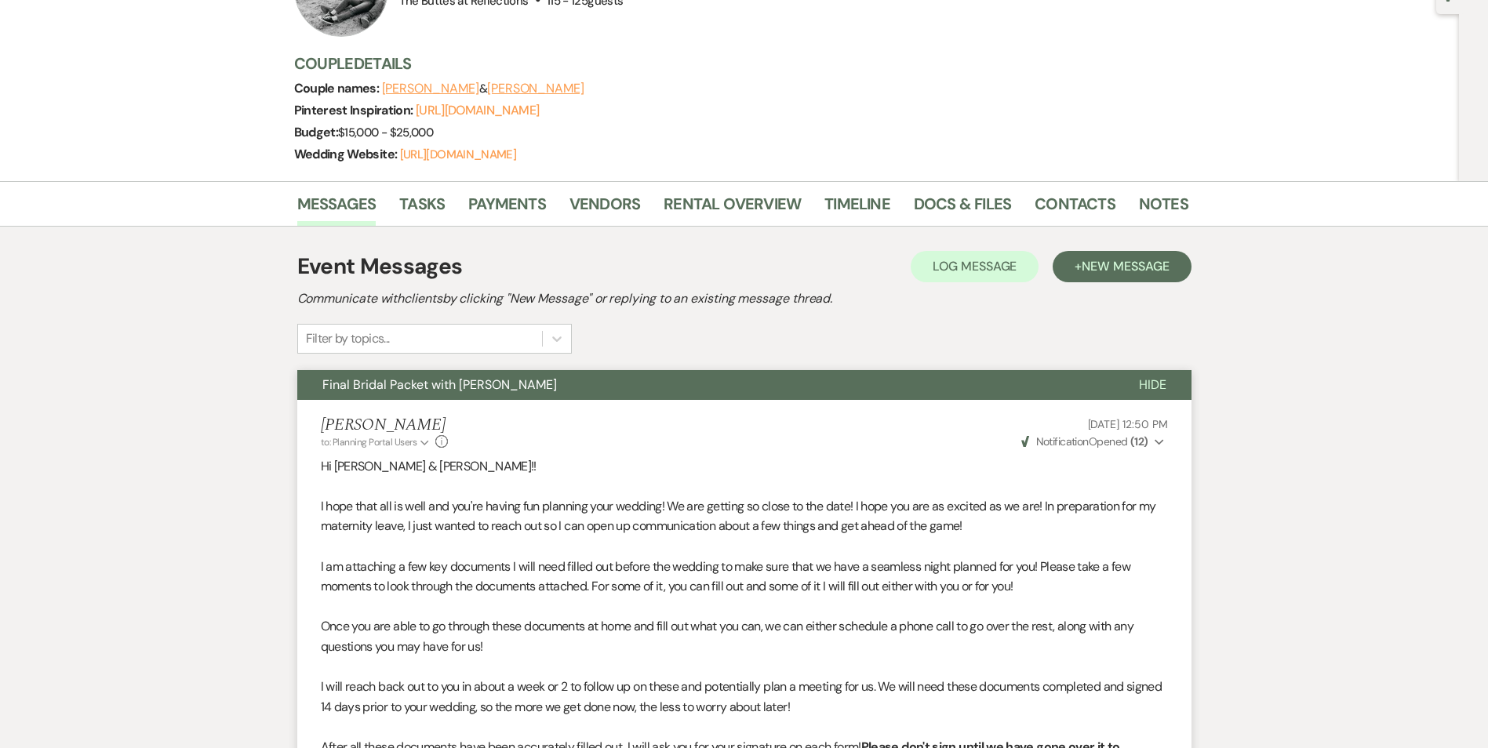
scroll to position [1, 0]
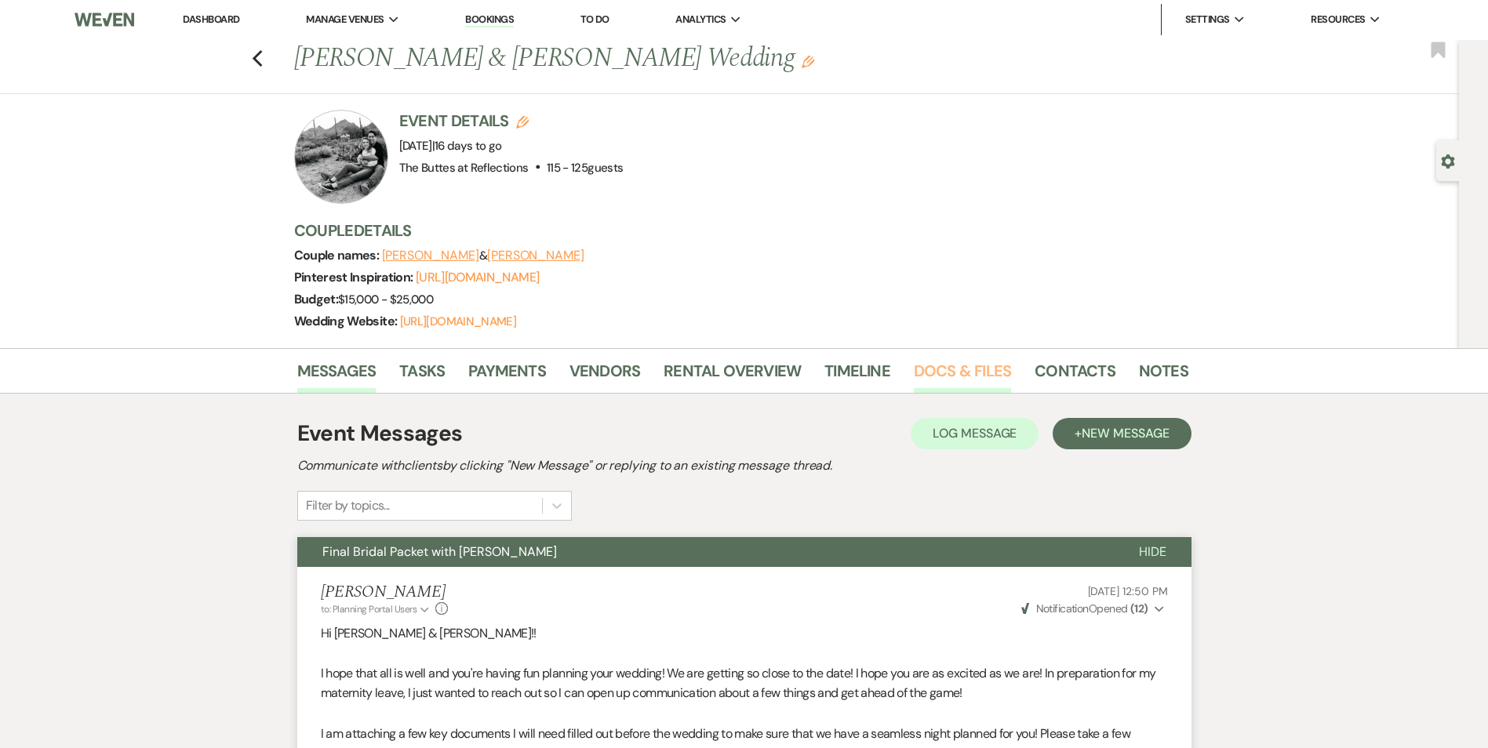
click at [969, 390] on link "Docs & Files" at bounding box center [962, 375] width 97 height 35
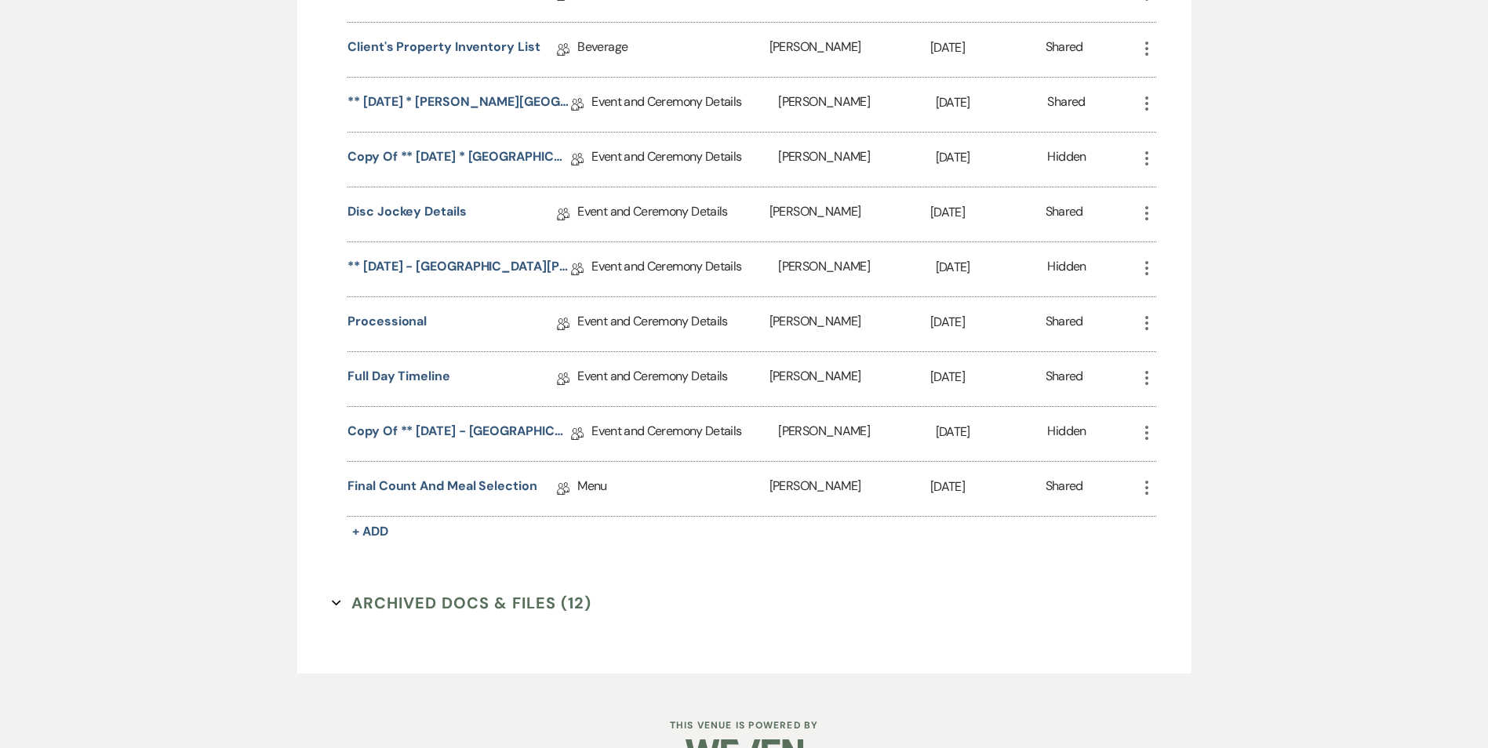
scroll to position [1525, 0]
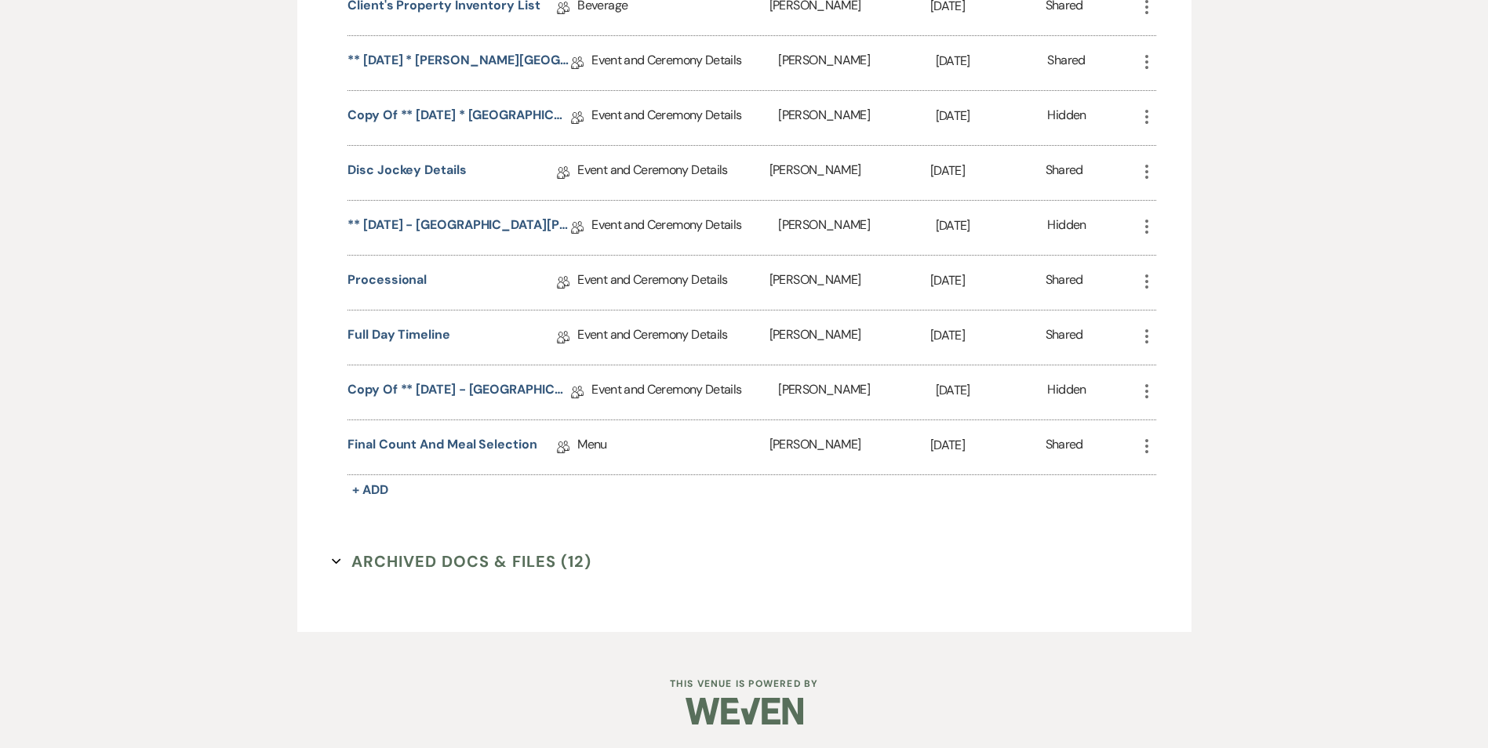
click at [426, 555] on button "Archived Docs & Files (12) Expand" at bounding box center [462, 562] width 260 height 24
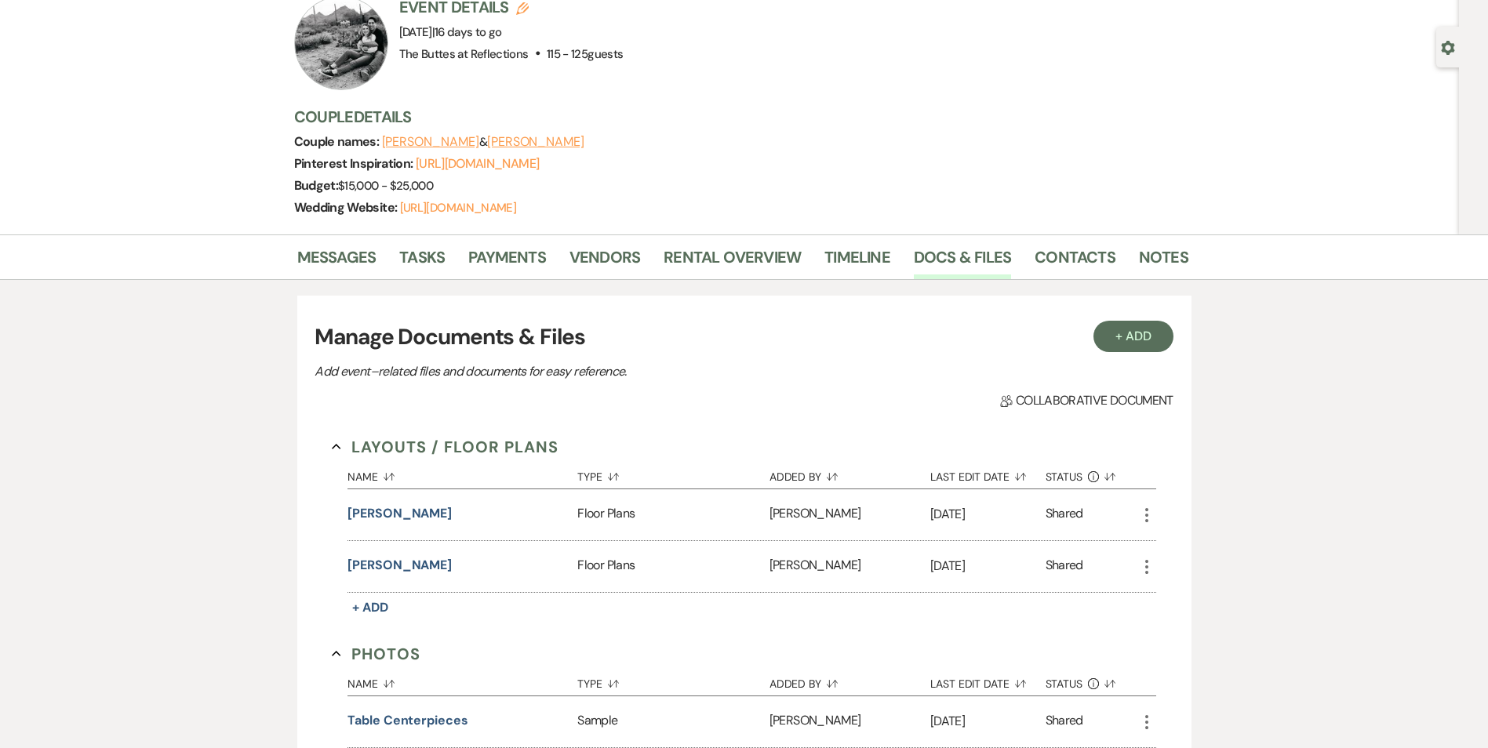
scroll to position [96, 0]
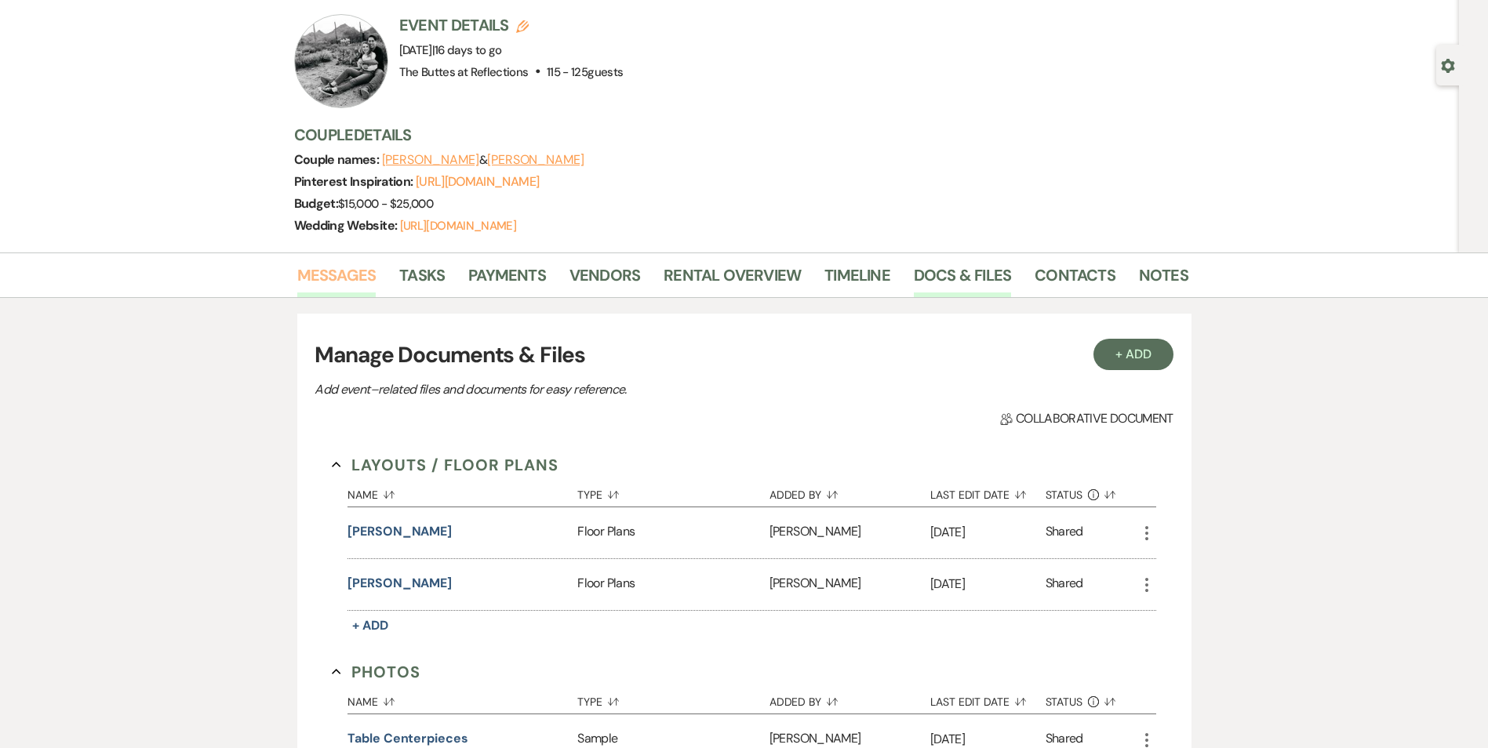
click at [349, 293] on link "Messages" at bounding box center [336, 280] width 79 height 35
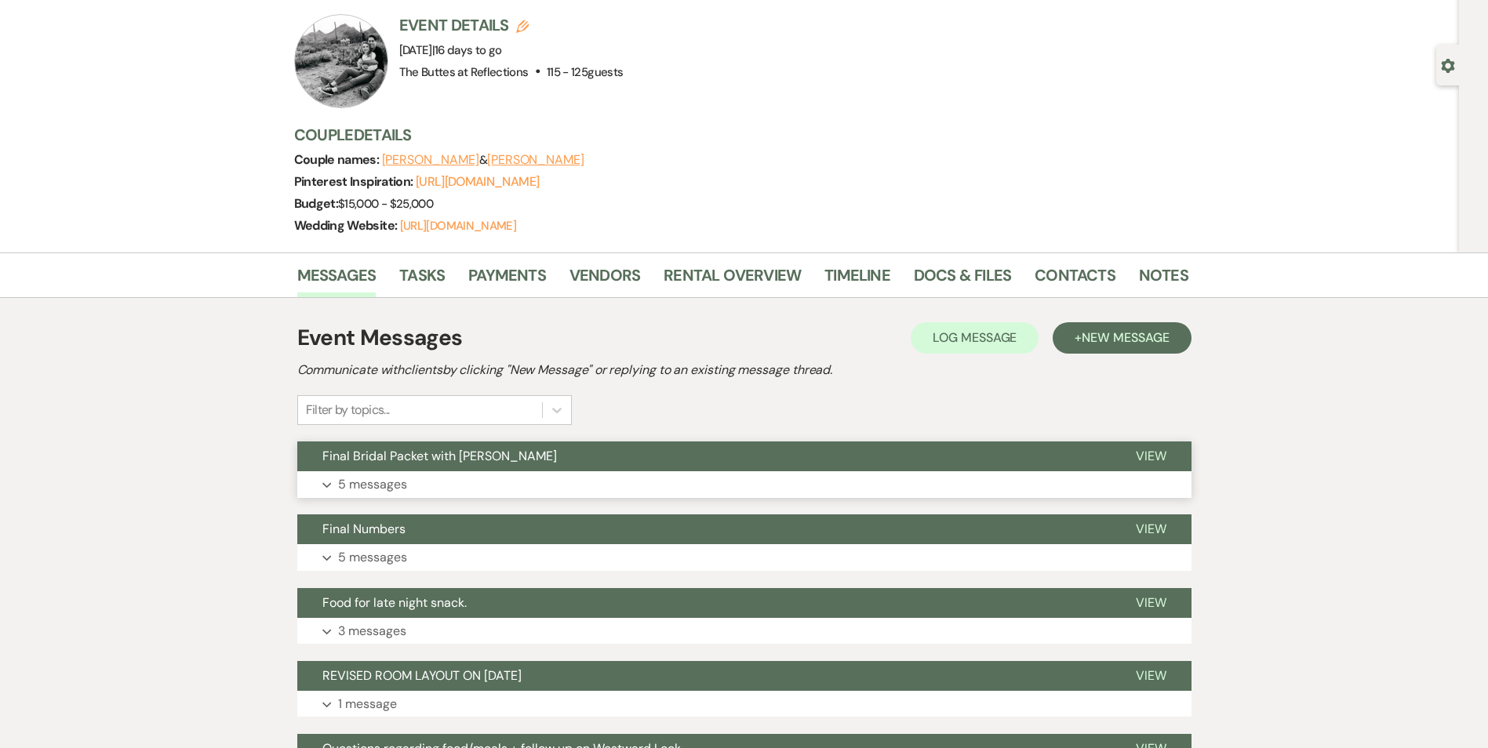
click at [606, 498] on button "Expand 5 messages" at bounding box center [744, 484] width 894 height 27
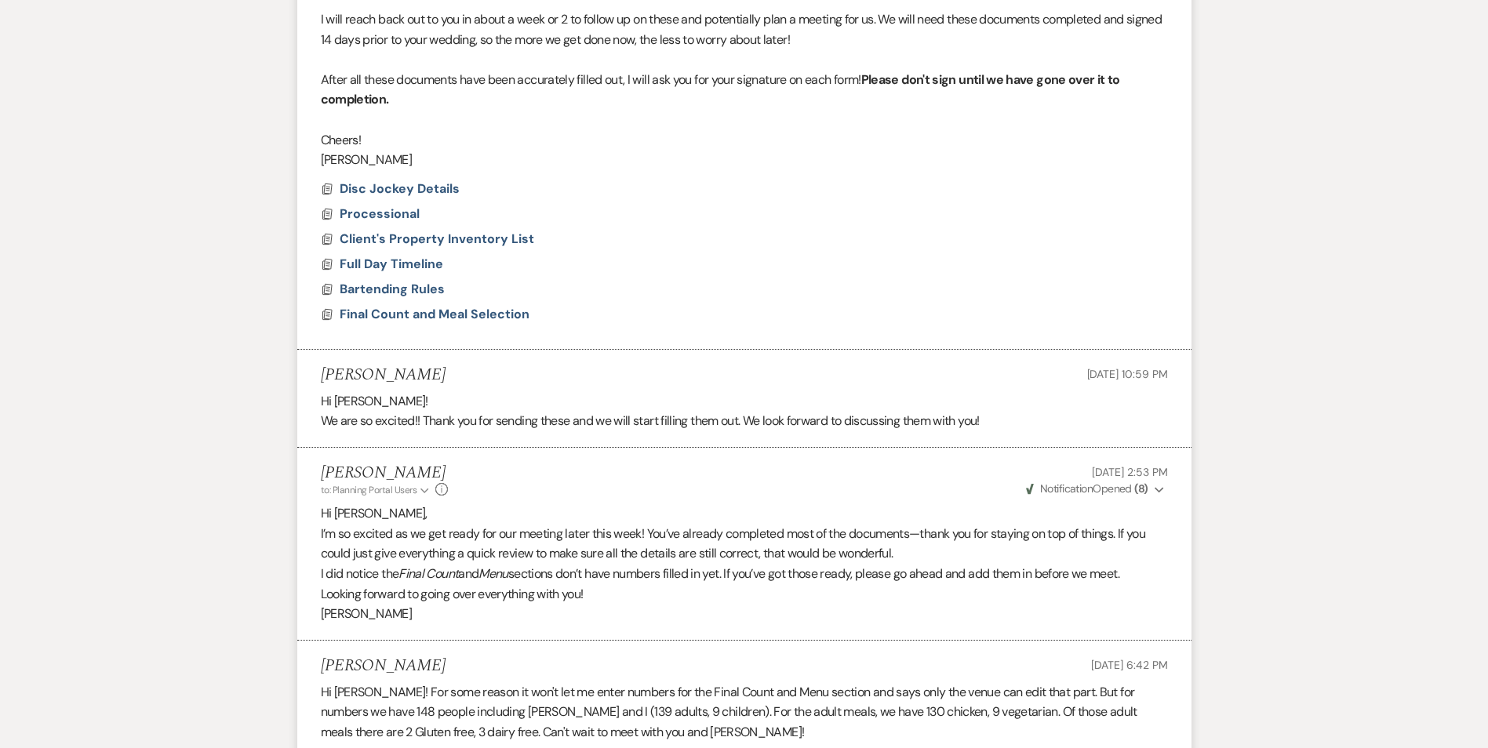
scroll to position [1116, 0]
